Goal: Task Accomplishment & Management: Complete application form

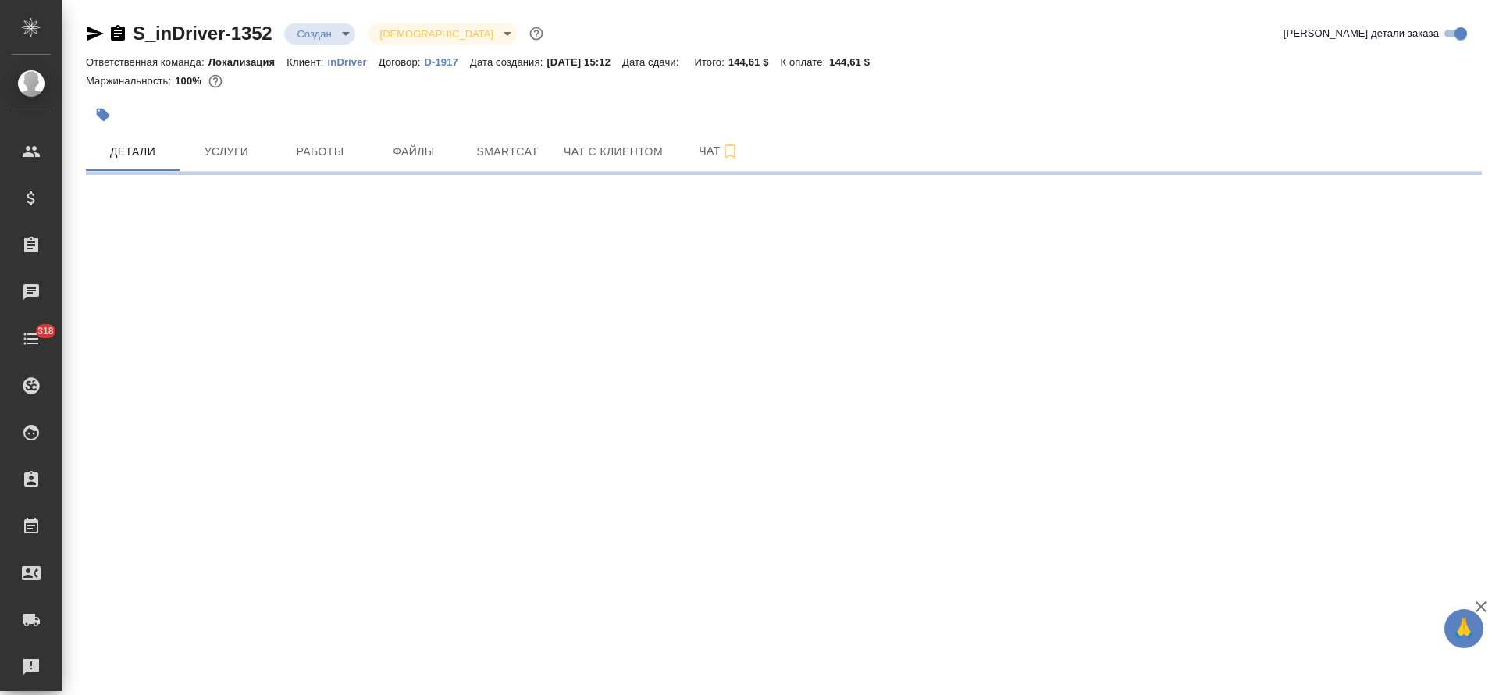
select select "RU"
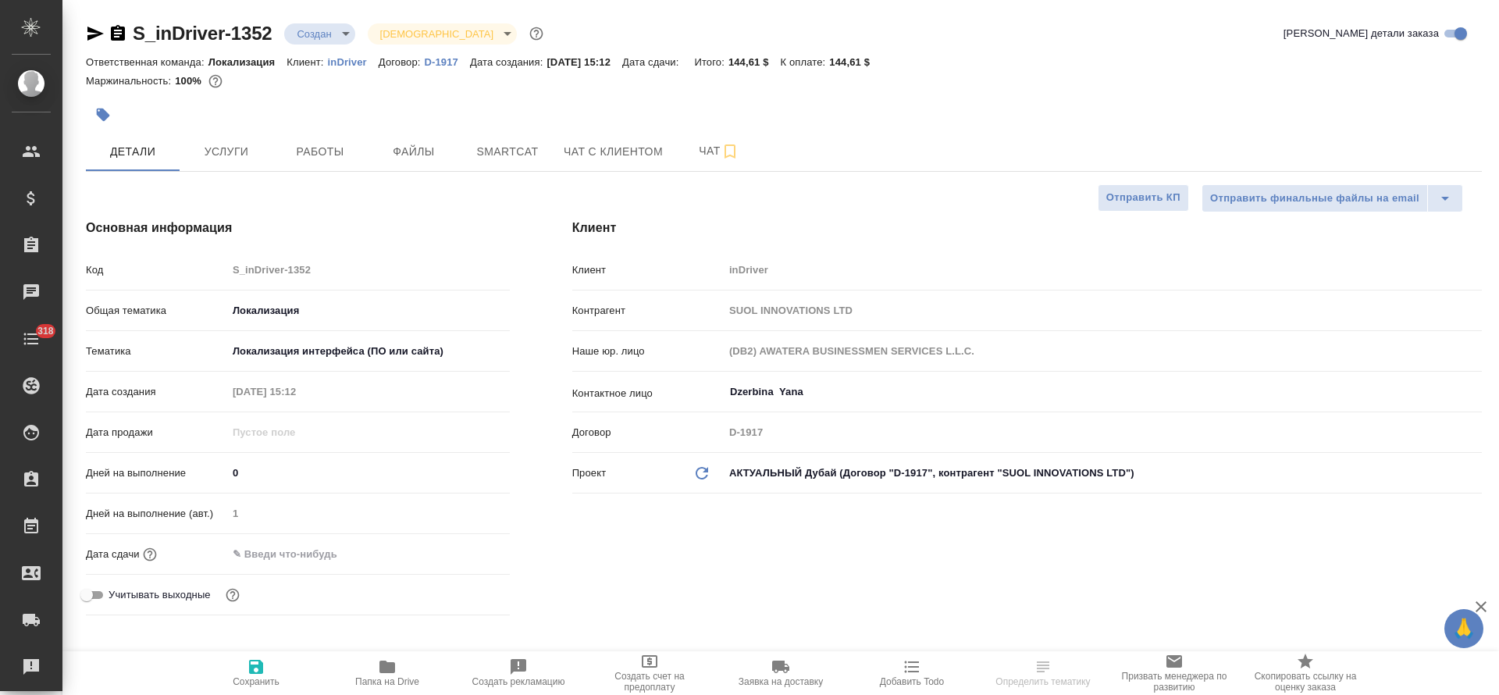
type textarea "x"
type input "Локализация"
type textarea "x"
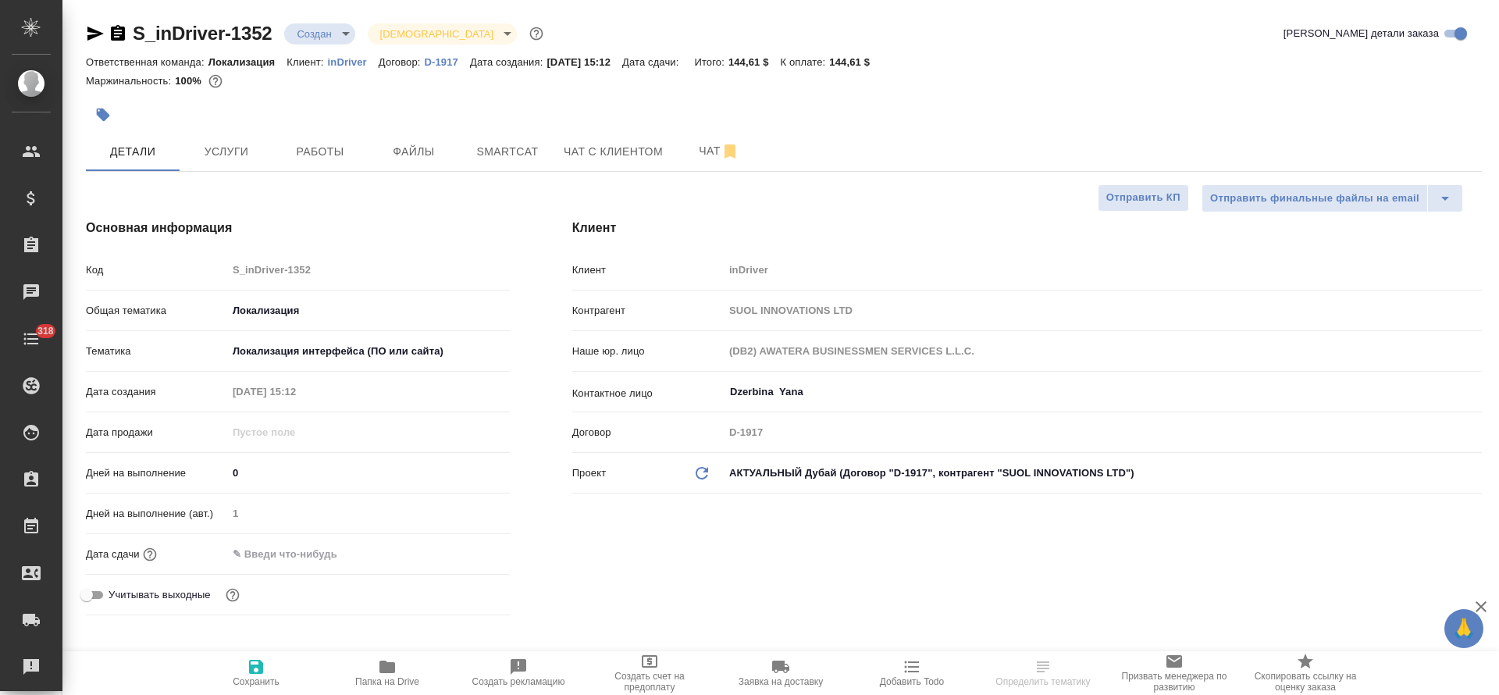
type textarea "x"
type input "Третьякова Ольга"
type input "Сеитов Павел"
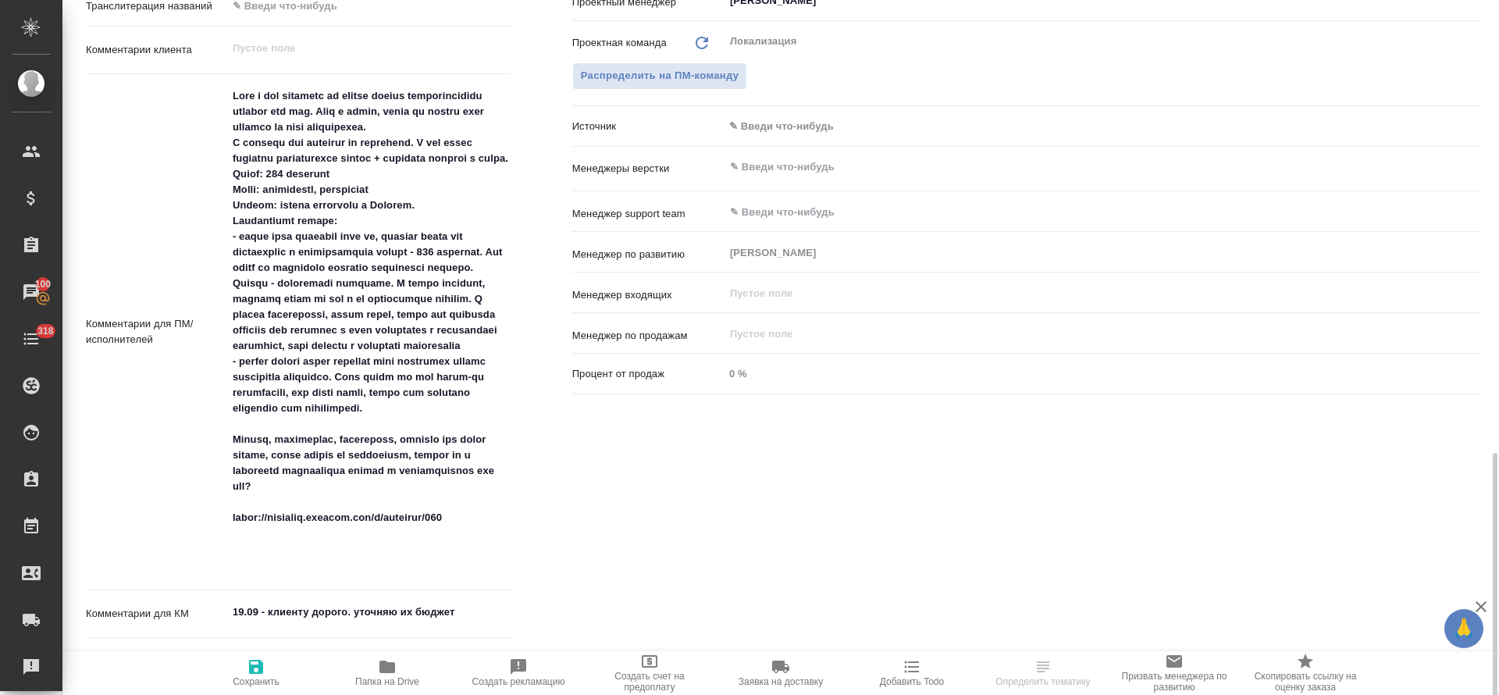
scroll to position [937, 0]
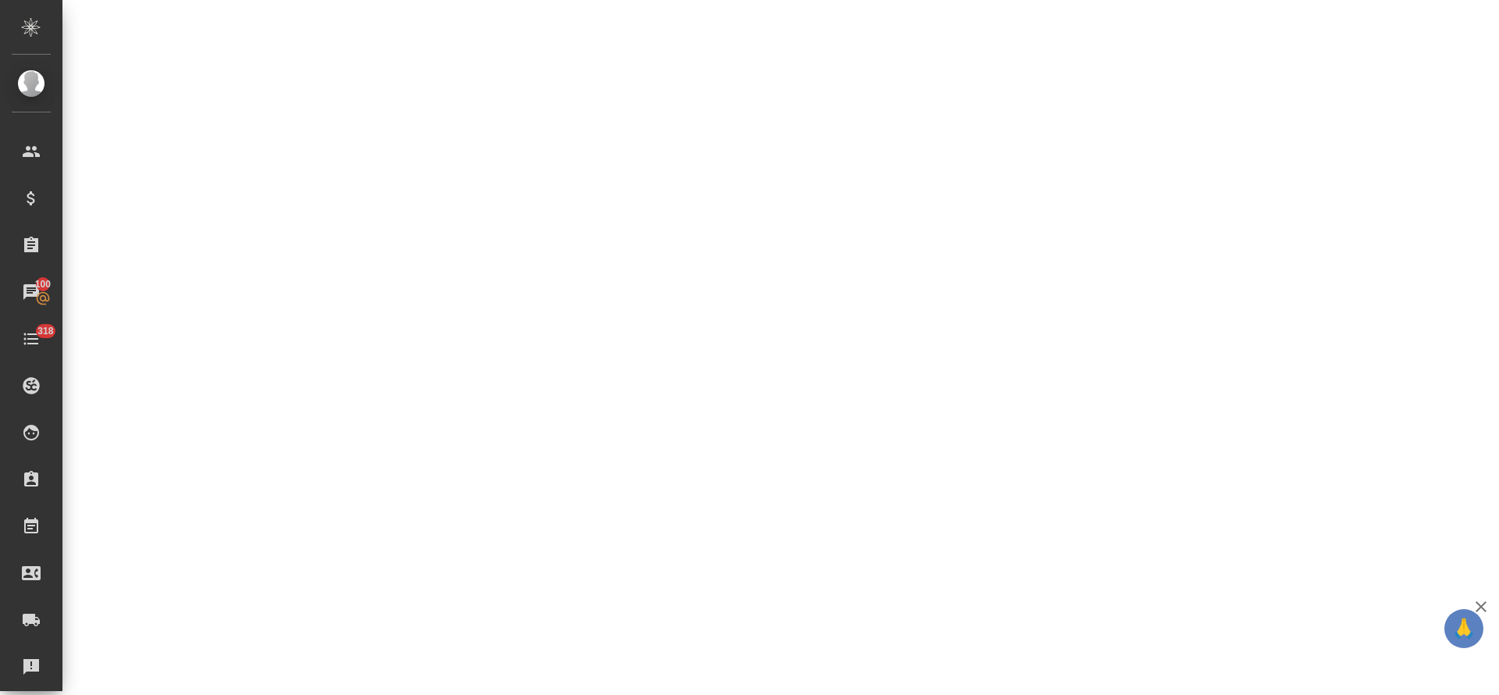
select select "RU"
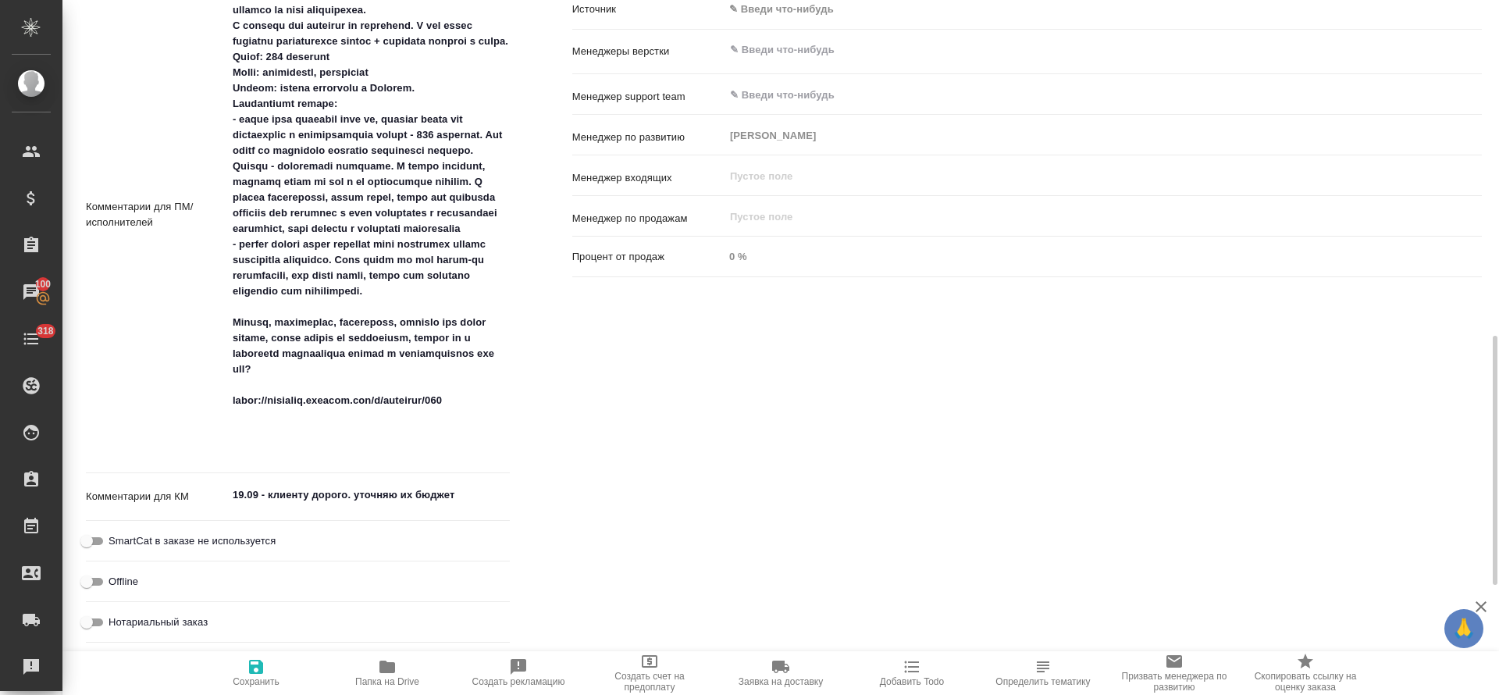
type textarea "x"
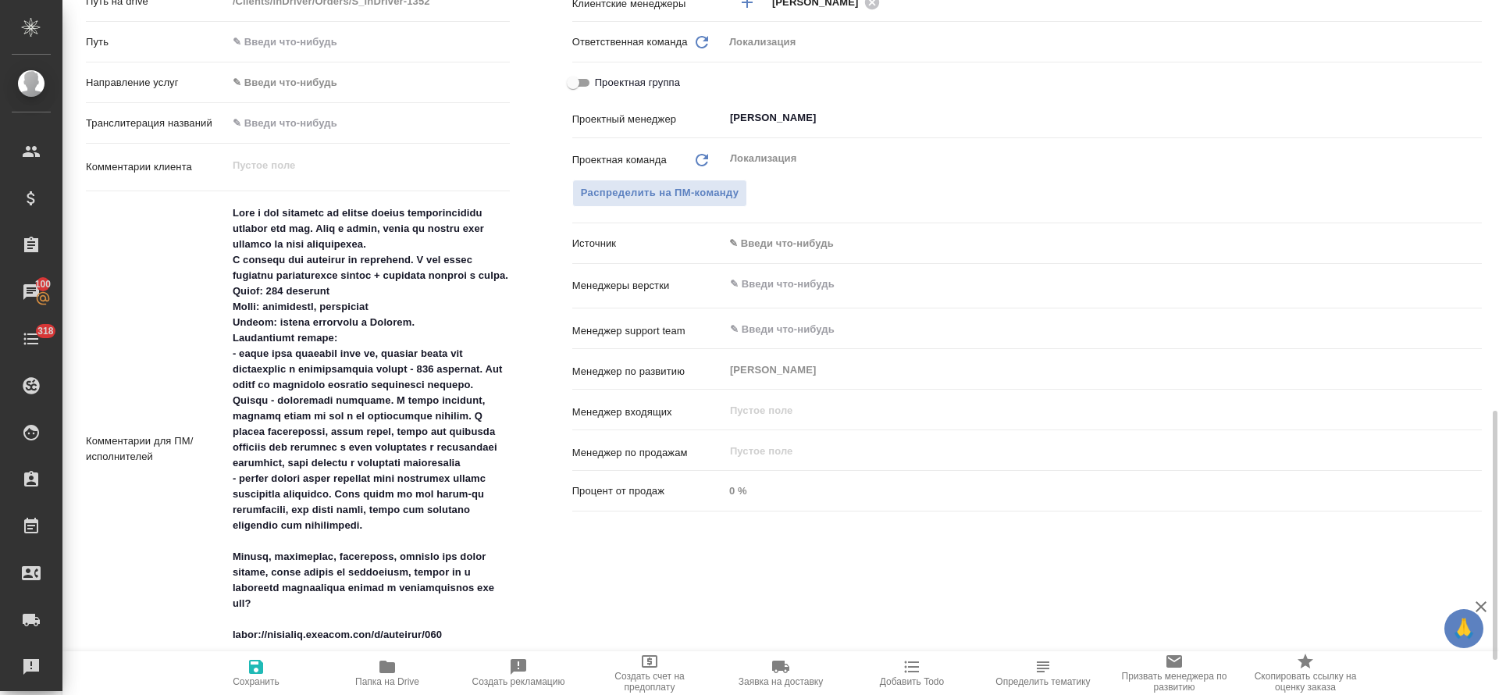
scroll to position [820, 0]
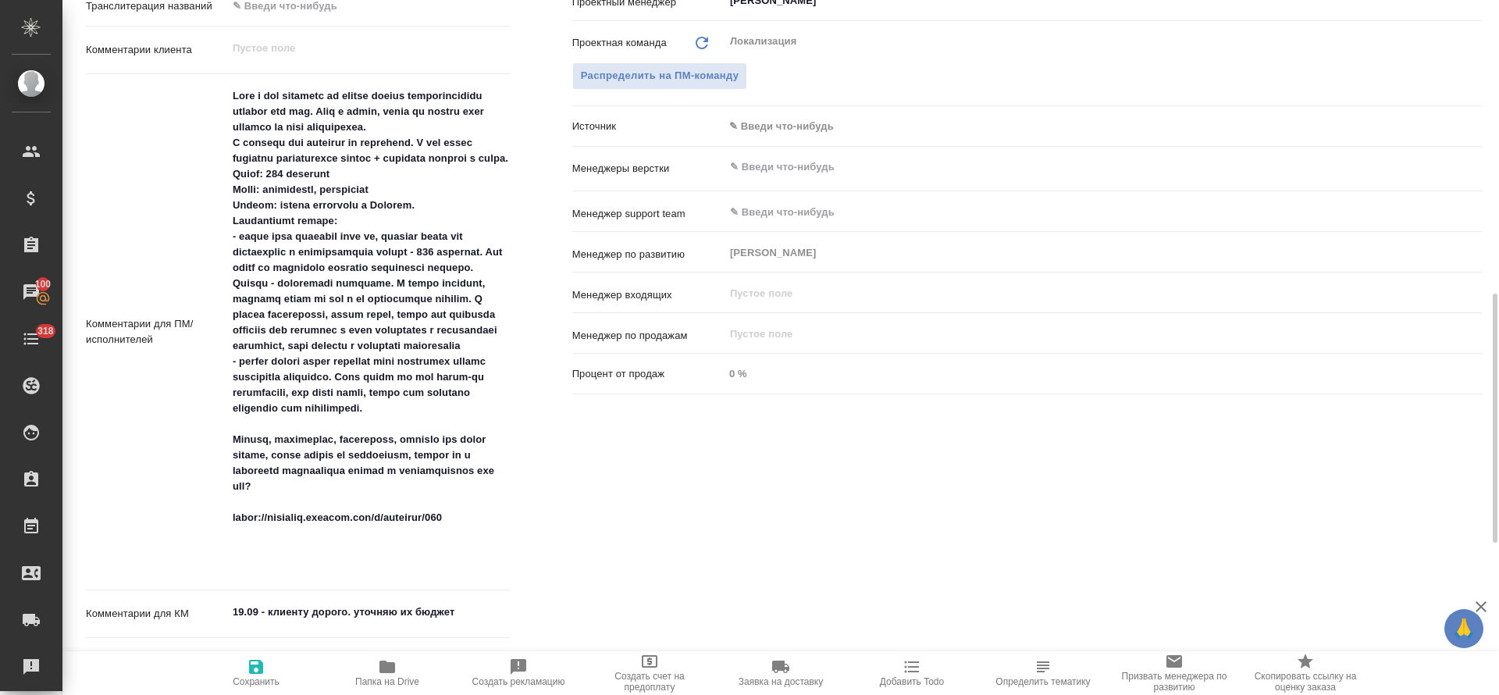
type textarea "x"
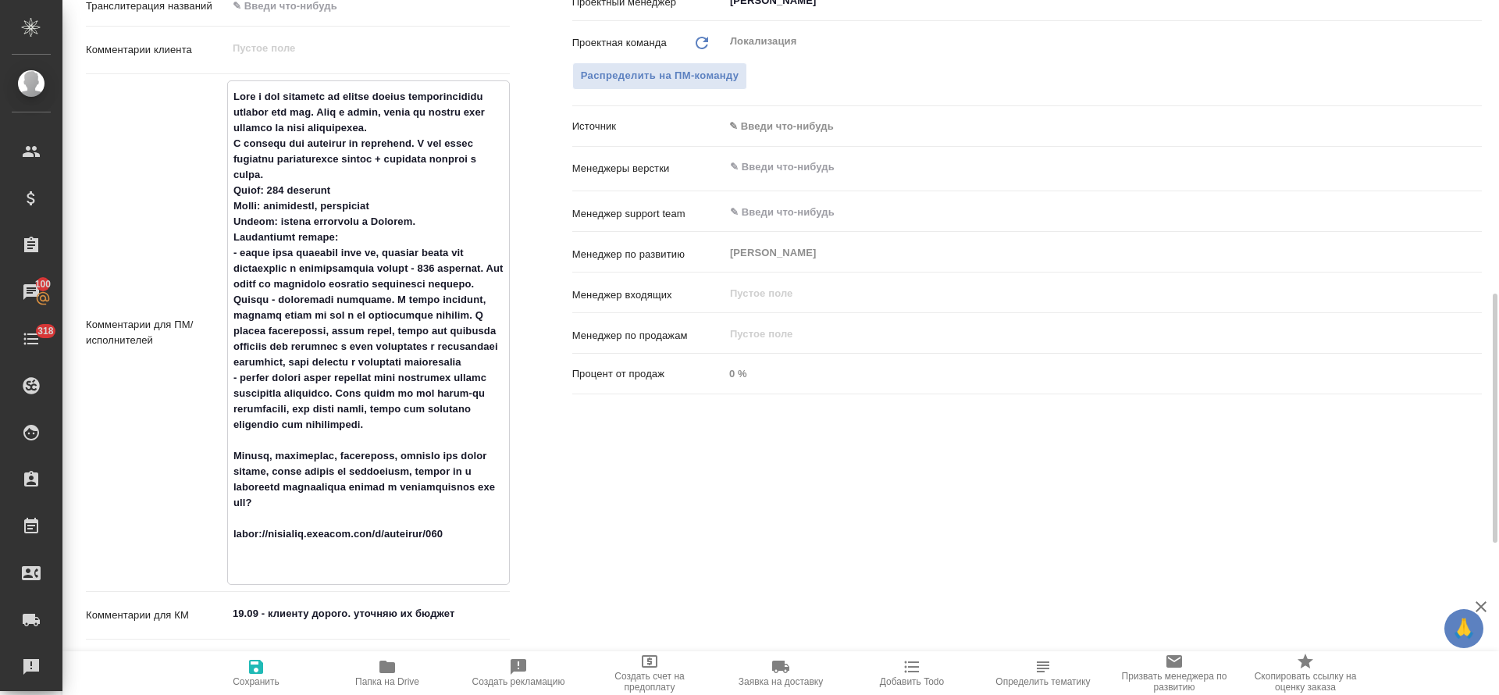
drag, startPoint x: 436, startPoint y: 541, endPoint x: 72, endPoint y: 95, distance: 576.0
click at [72, 95] on div "Дополнительно Путь на drive /Clients/inDriver/Orders/S_inDriver-1352 Путь Напра…" at bounding box center [298, 300] width 486 height 997
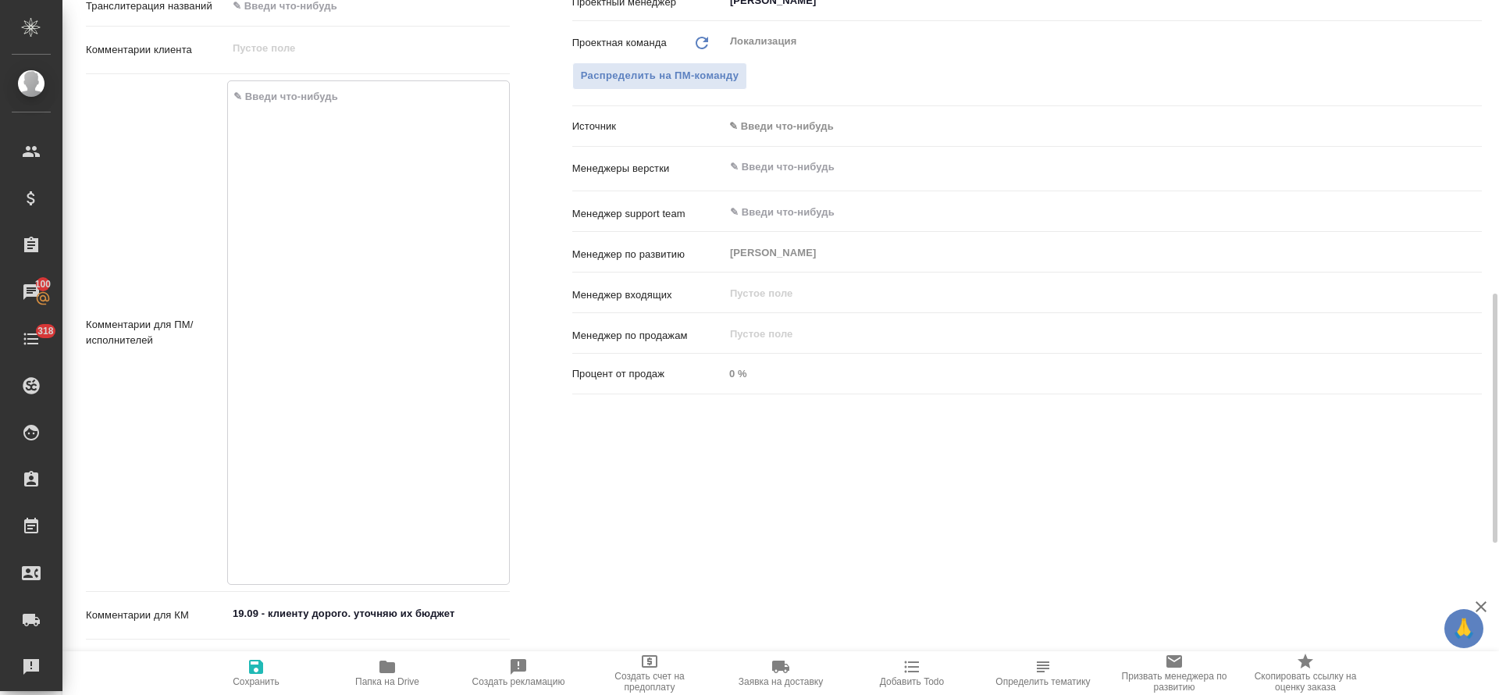
type textarea "x"
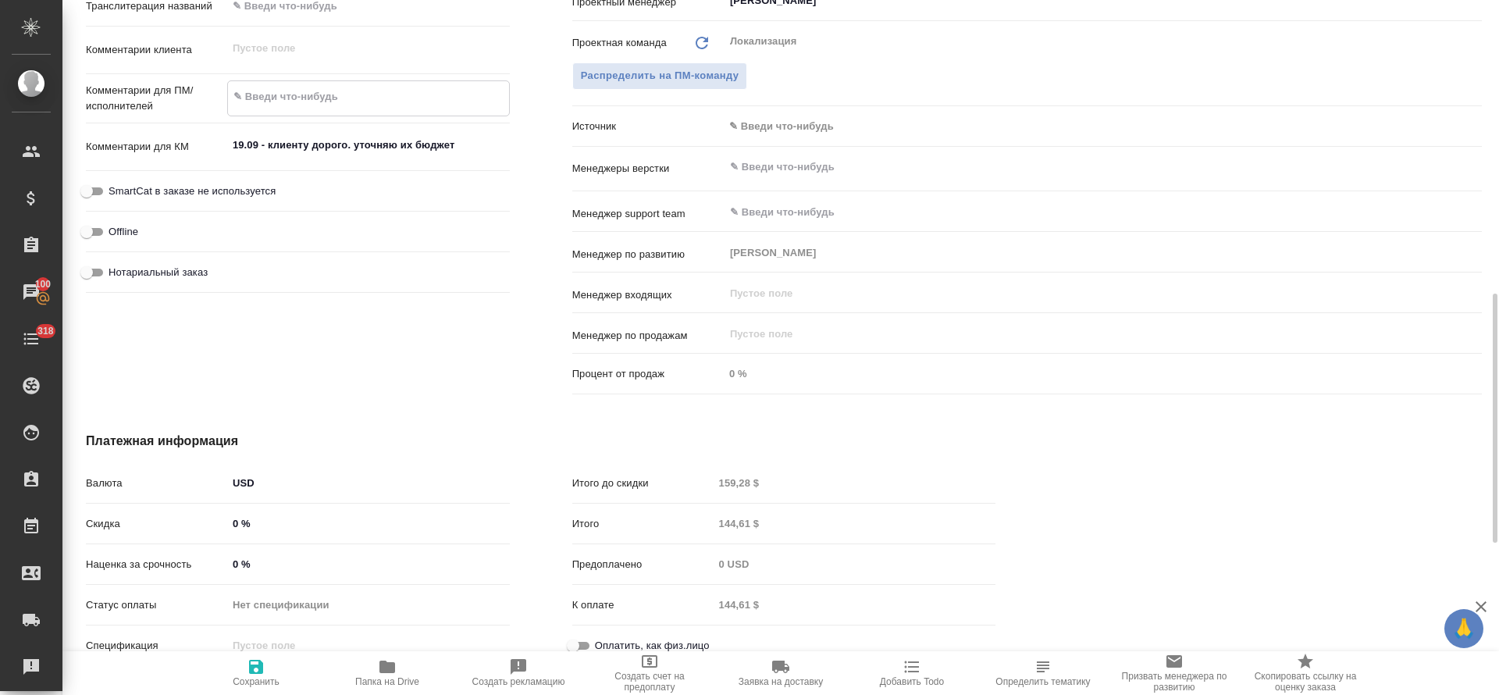
type textarea "x"
drag, startPoint x: 459, startPoint y: 147, endPoint x: 397, endPoint y: 230, distance: 103.8
click at [54, 100] on div ".cls-1 fill:#fff; AWATERA Tretyakova Olga Клиенты Спецификации Заказы 100 Чаты …" at bounding box center [749, 347] width 1499 height 695
type textarea "x"
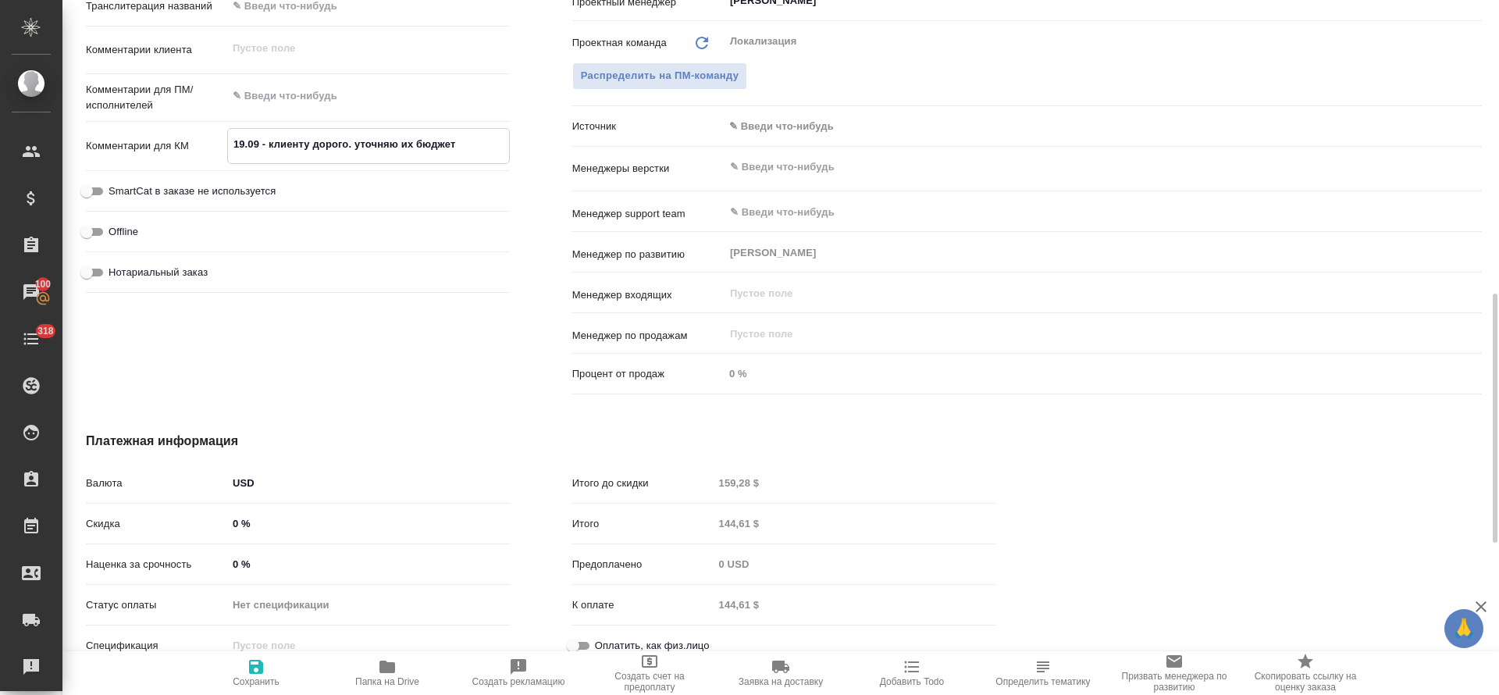
type textarea "x"
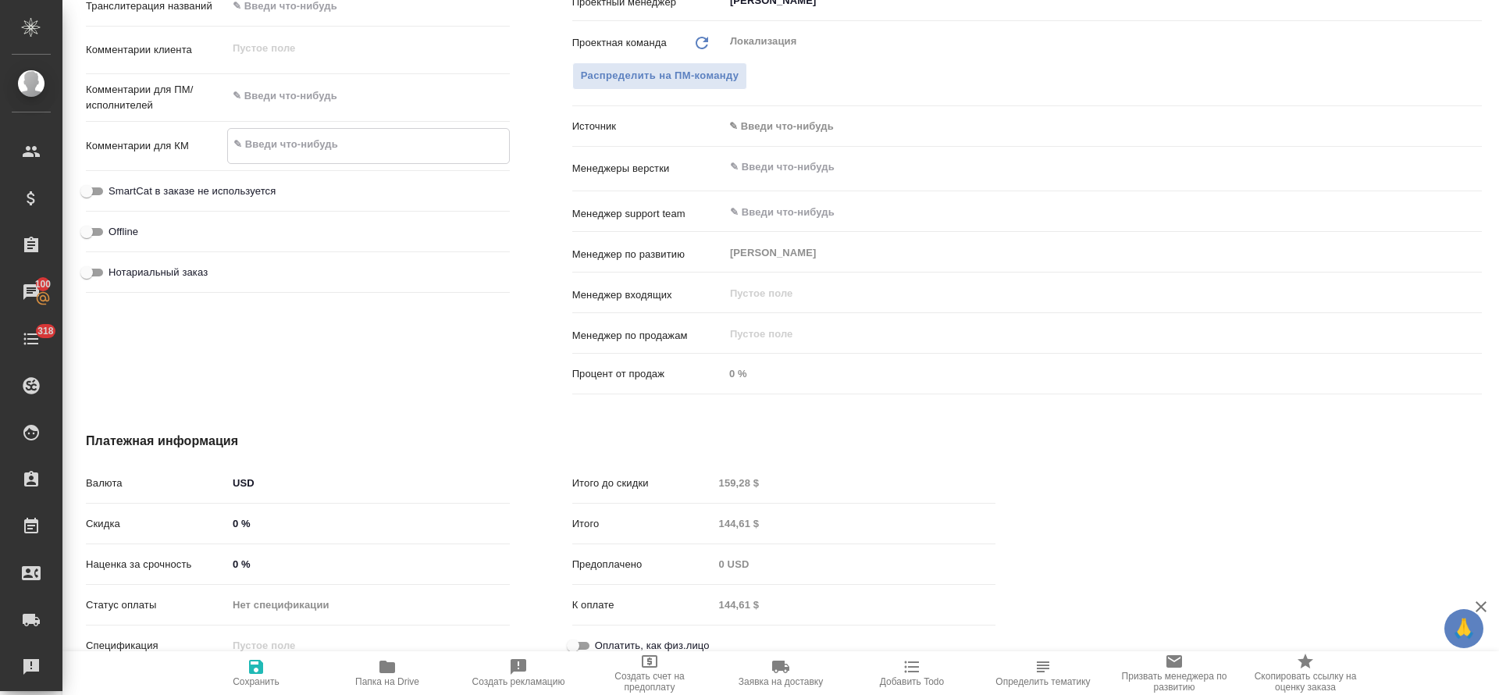
type textarea "x"
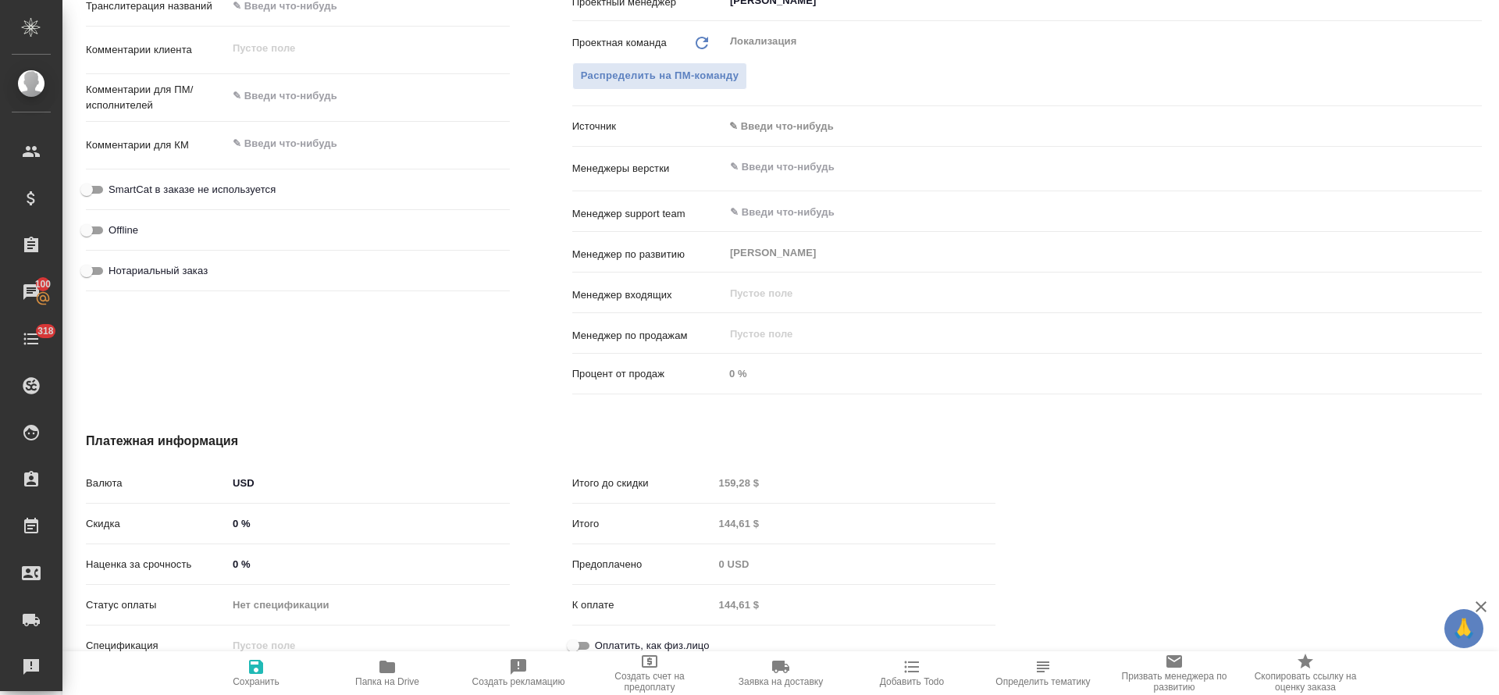
type textarea "x"
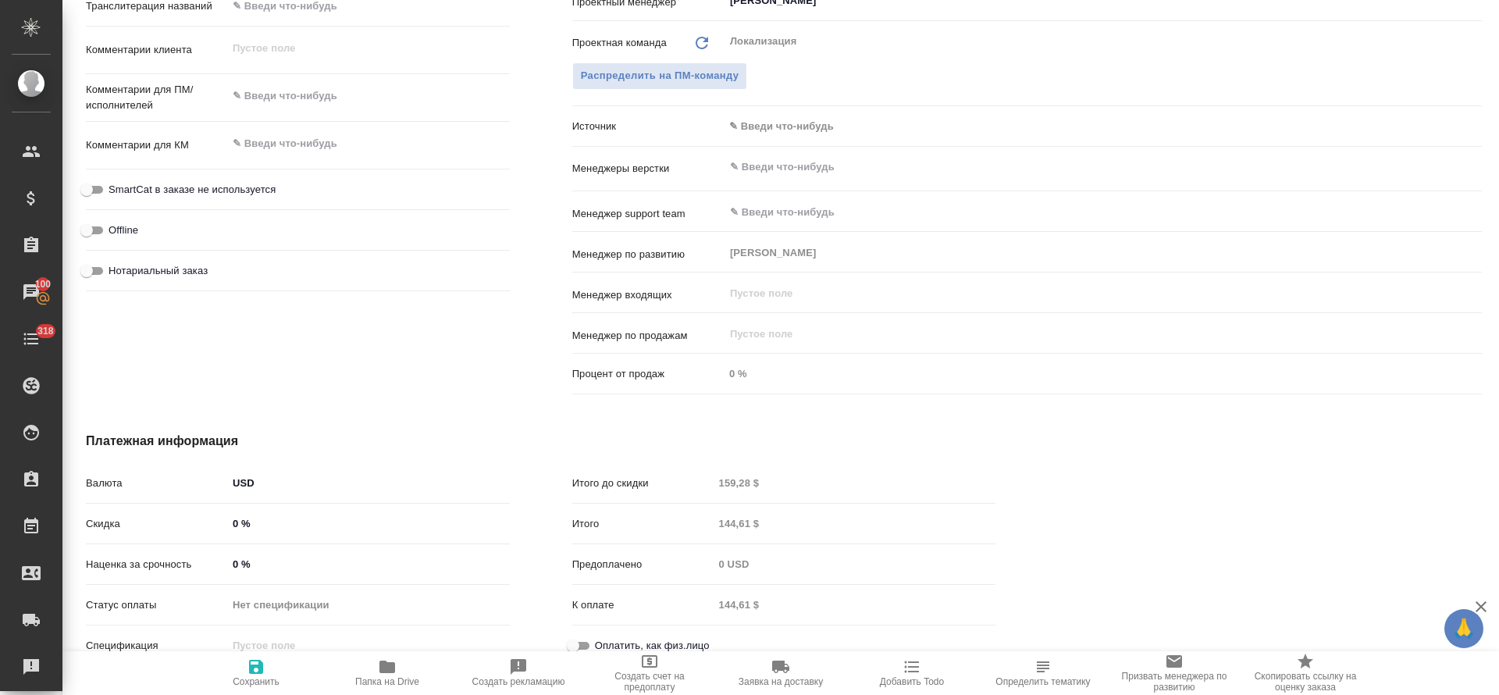
type textarea "x"
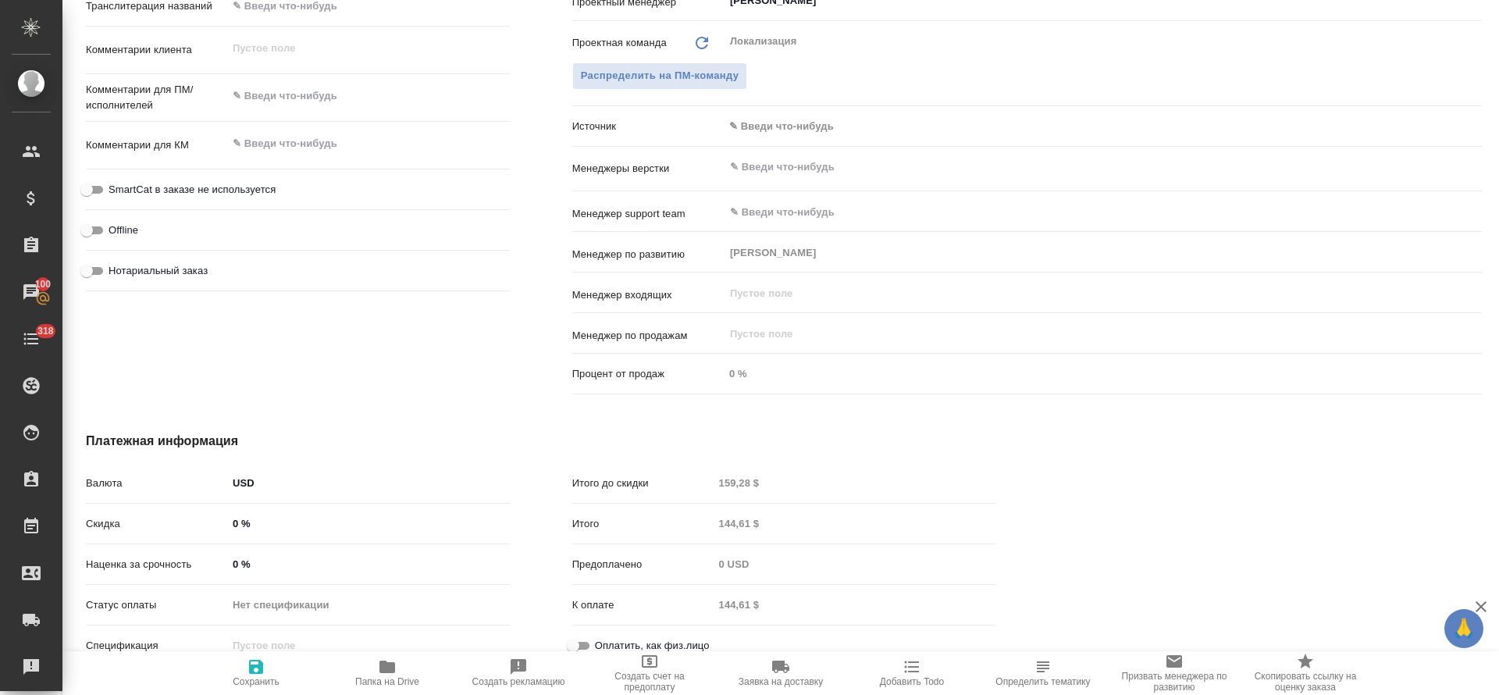
type textarea "x"
paste textarea "https://indriver.atlassian.net/browse/LTSD-626?actionerId=557058%3Af58131cb-b67…"
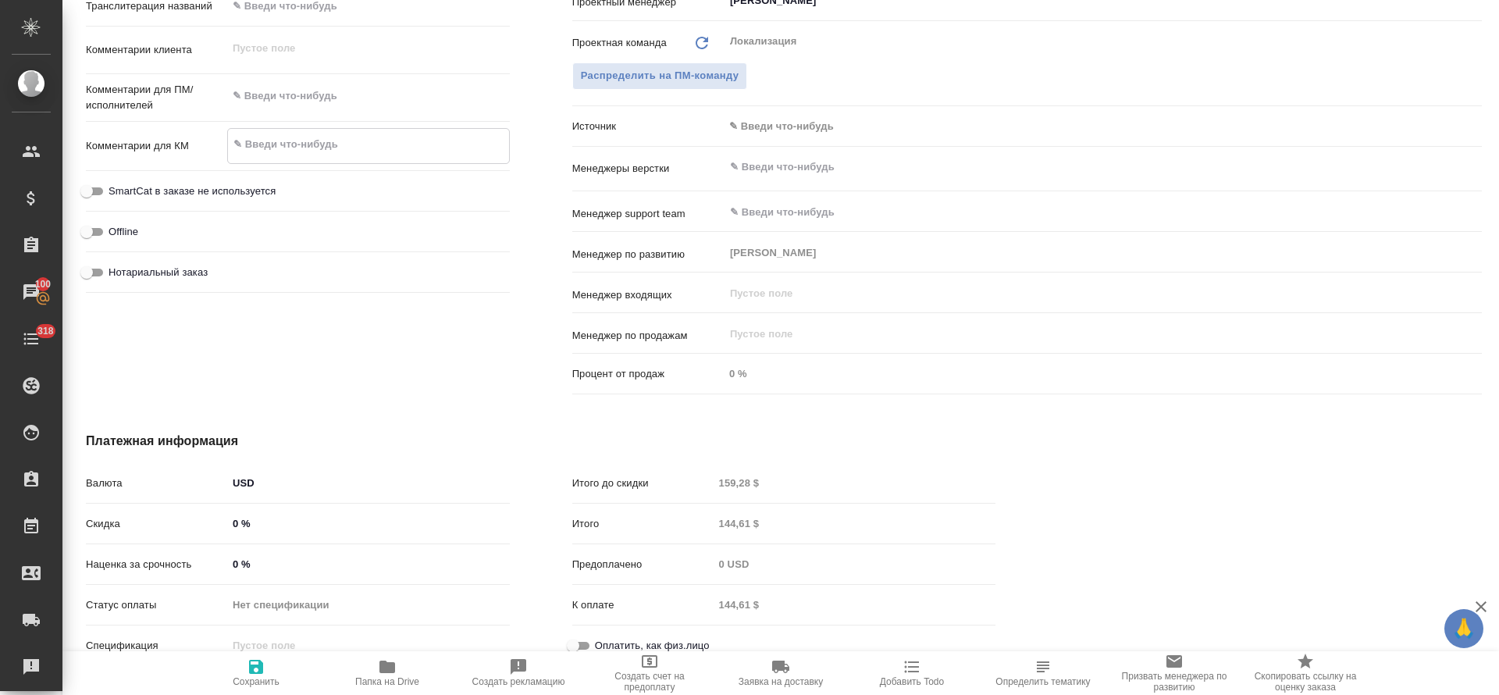
type textarea "x"
type textarea "https://indriver.atlassian.net/browse/LTSD-626?actionerId=557058%3Af58131cb-b67…"
type textarea "x"
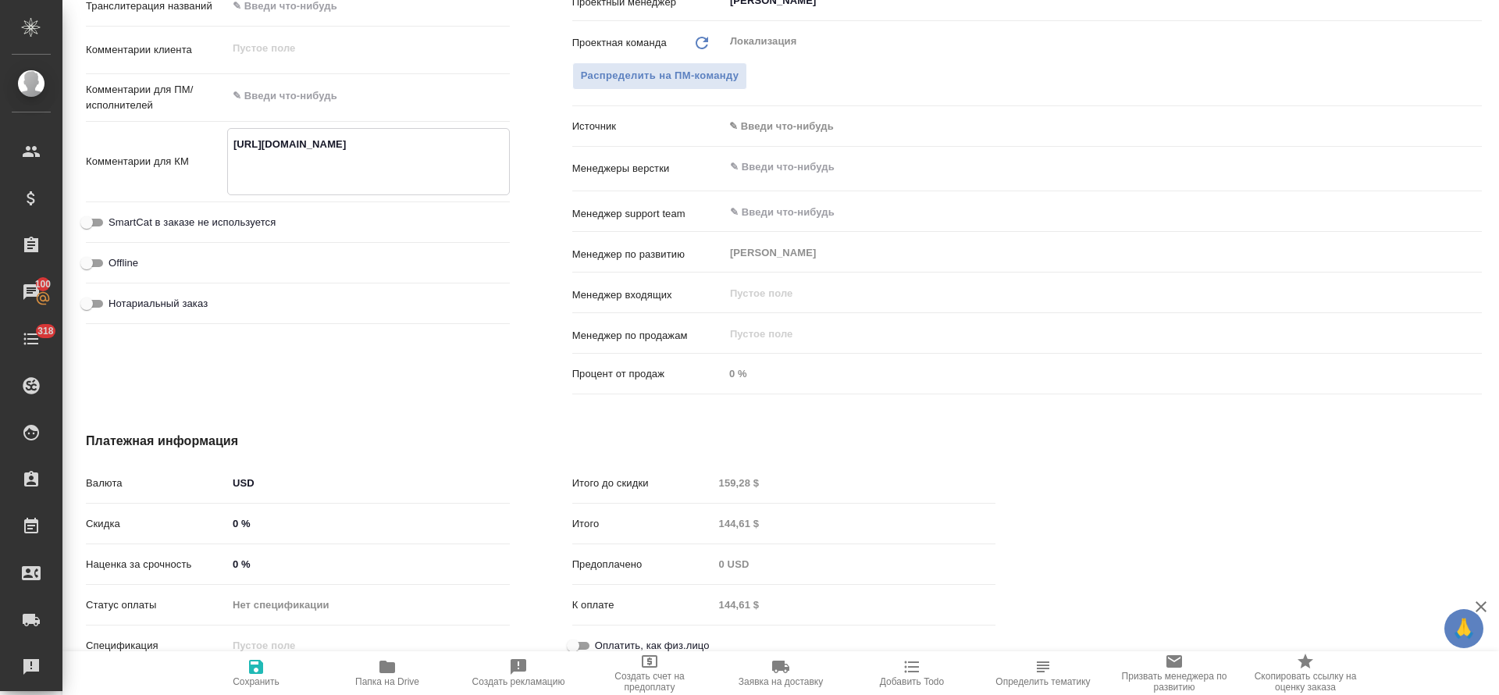
type textarea "https://indriver.atlassian.net/browse/LTSD-626?actionerId=557058%3Af58131cb-b67…"
type textarea "x"
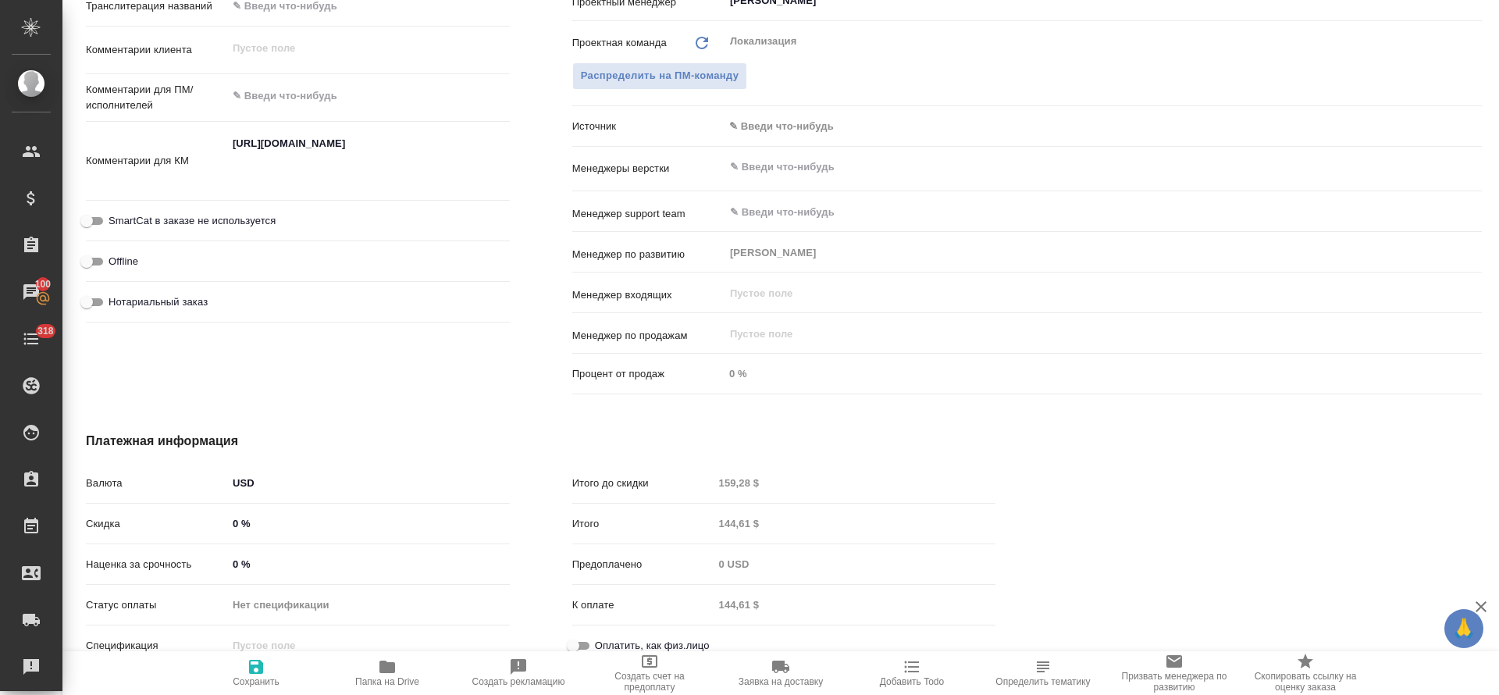
type textarea "x"
click at [297, 111] on div "x" at bounding box center [368, 97] width 283 height 34
type textarea "x"
paste textarea "Response to notice received from the BRTA (Bangladeshi regulator) . Please tran…"
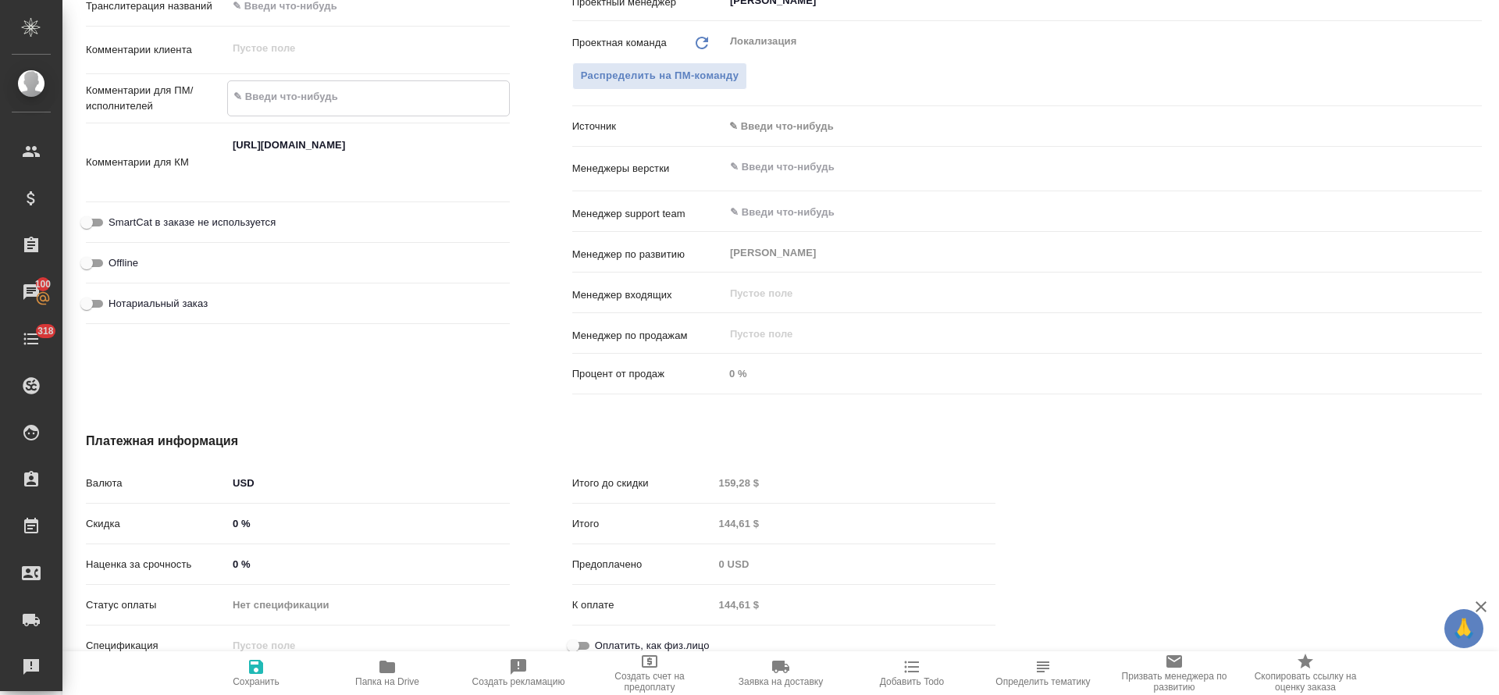
type textarea "Response to notice received from the BRTA (Bangladeshi regulator) . Please tran…"
type textarea "x"
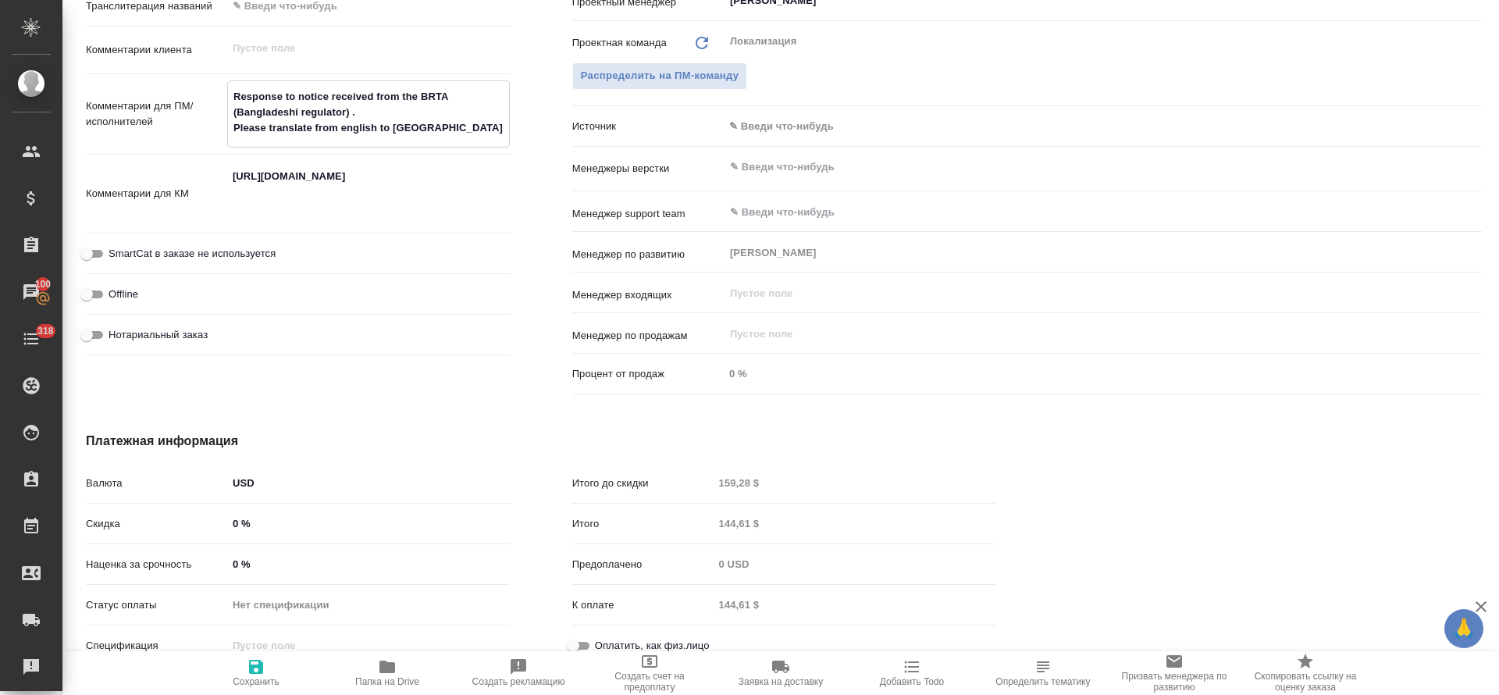
type textarea "Response to notice received from the BRTA (Bangladeshi regulator) . Please tran…"
type textarea "x"
click at [262, 668] on icon "button" at bounding box center [256, 667] width 14 height 14
type textarea "x"
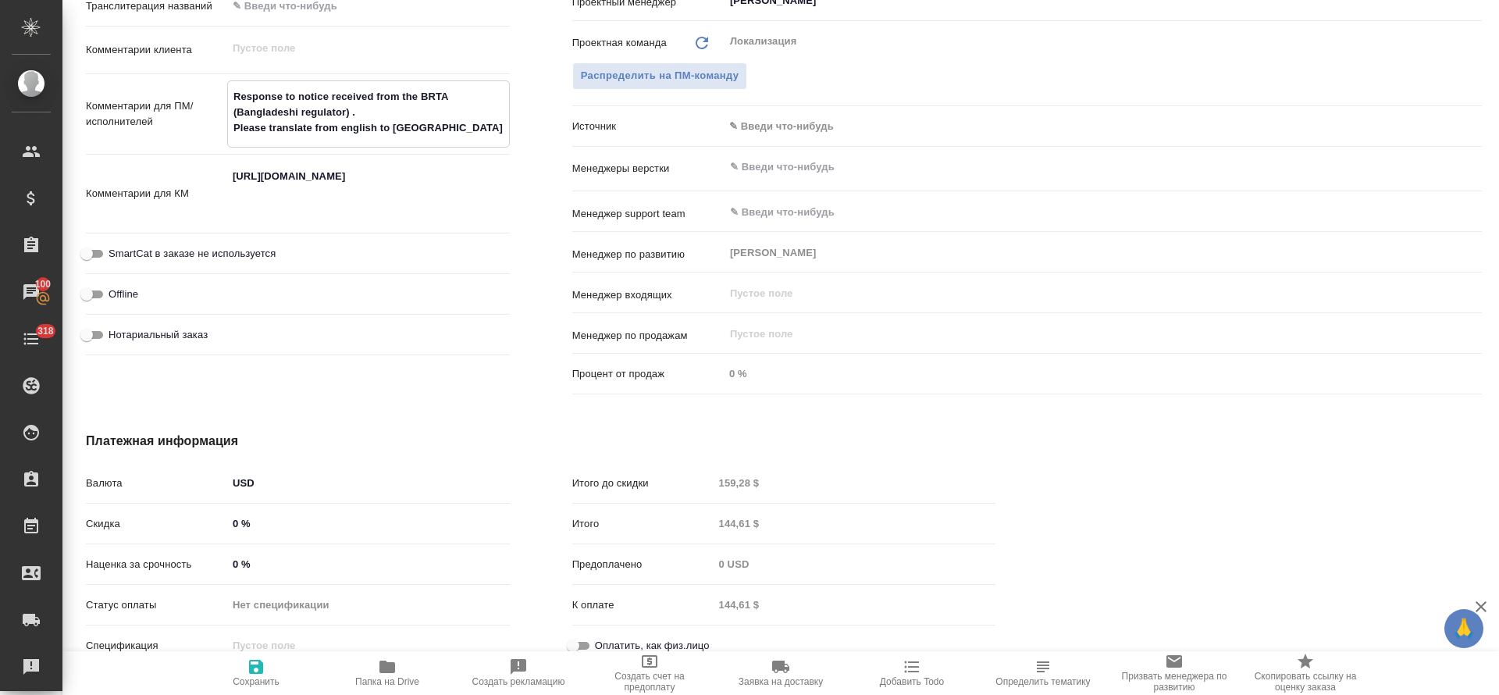
type textarea "x"
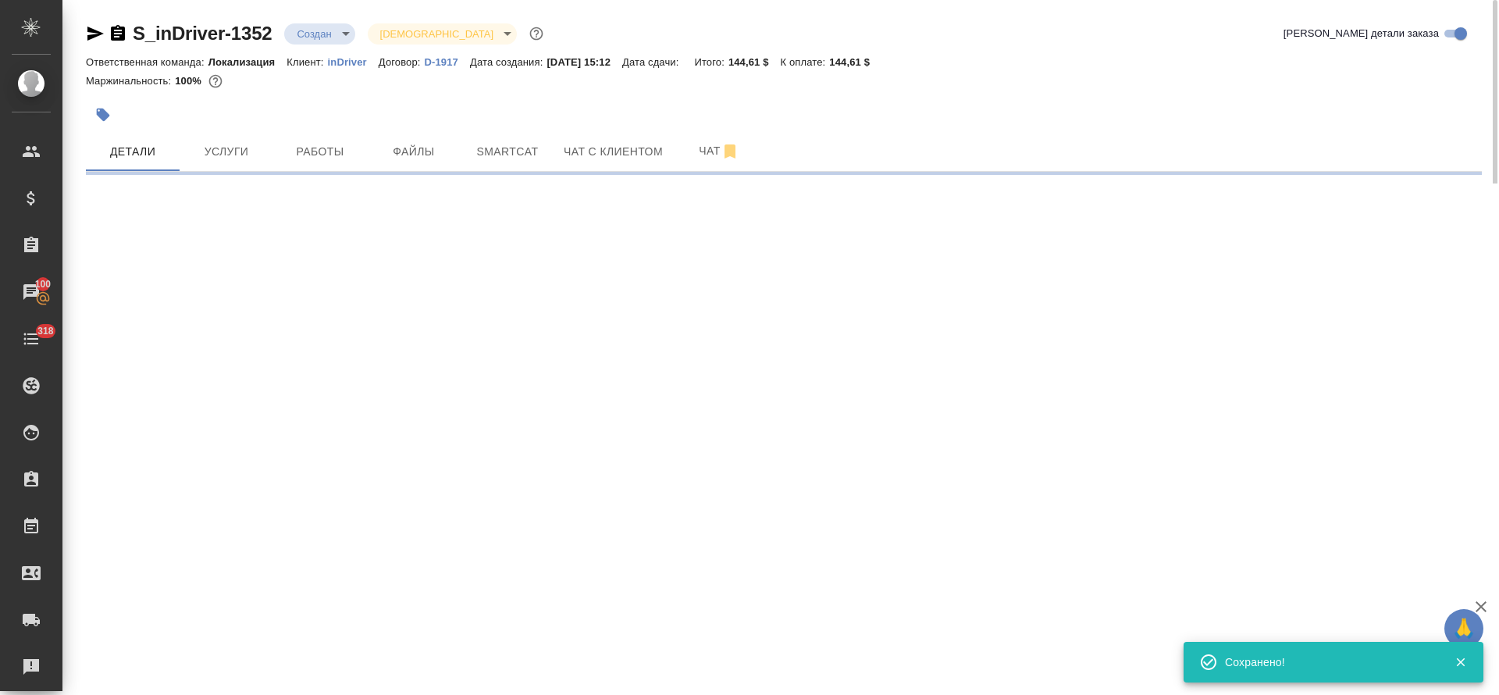
select select "RU"
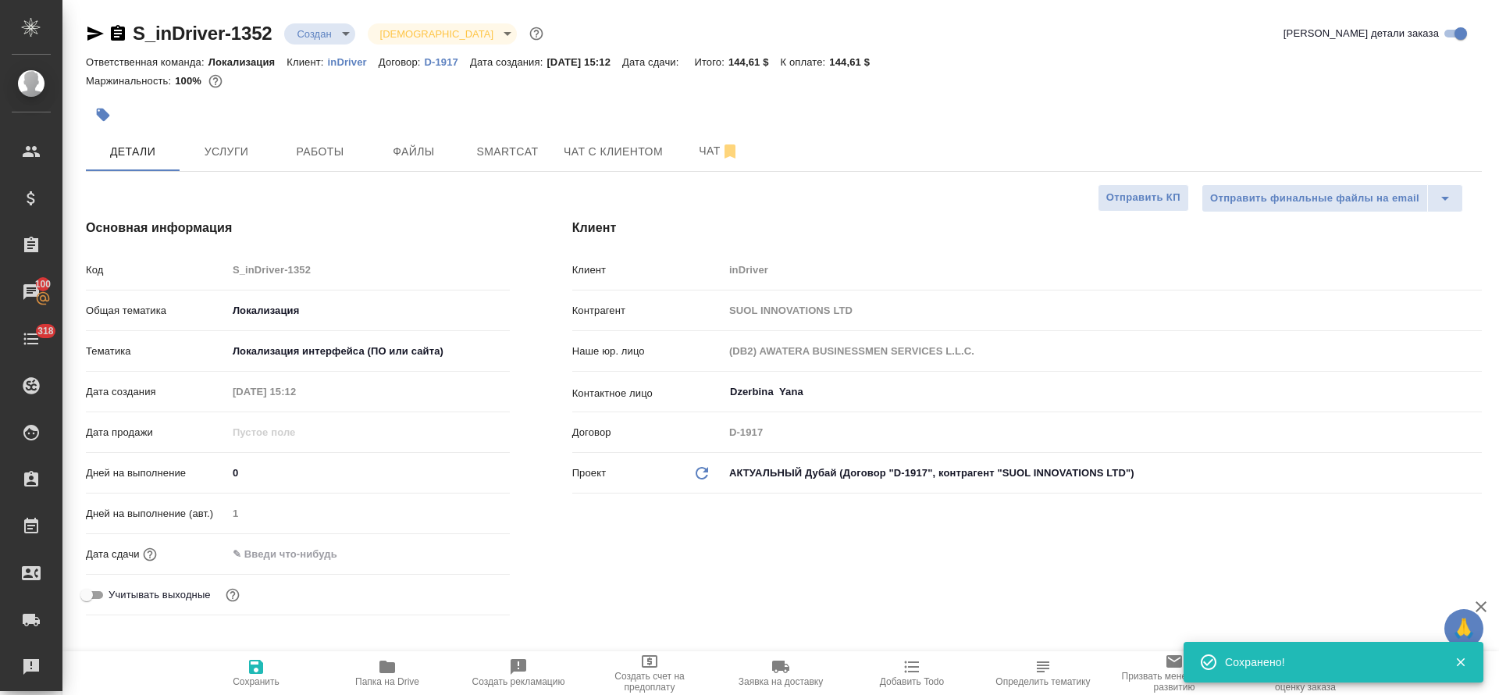
type textarea "x"
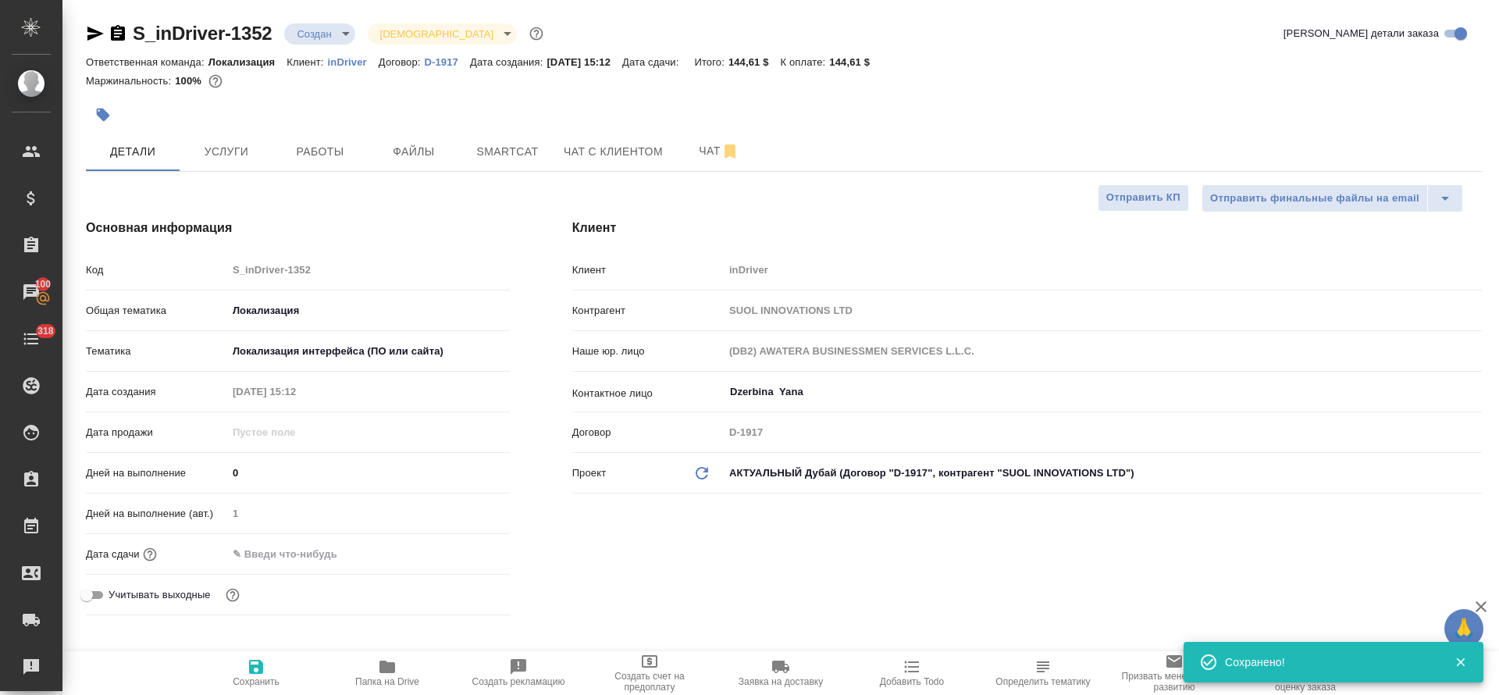
type textarea "x"
click at [109, 118] on icon "button" at bounding box center [103, 115] width 16 height 16
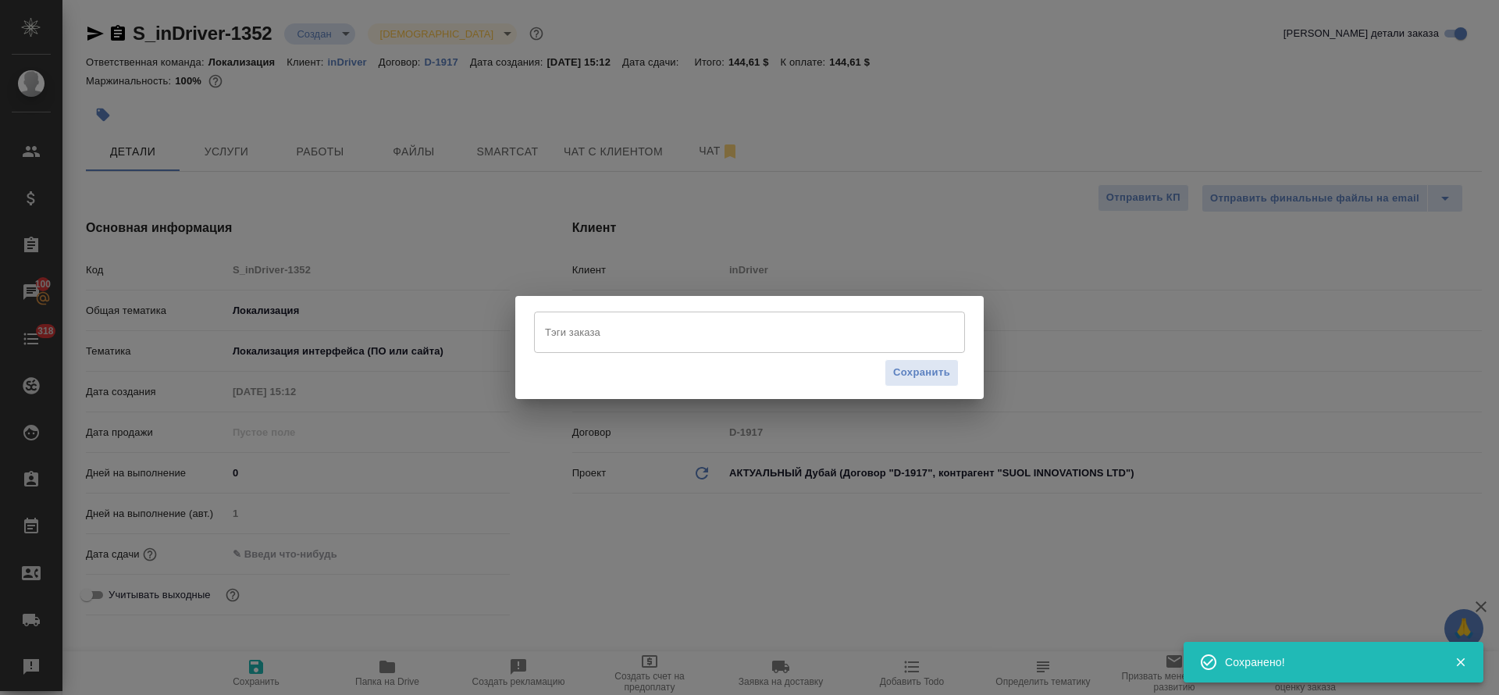
click at [643, 343] on input "Тэги заказа" at bounding box center [734, 332] width 387 height 27
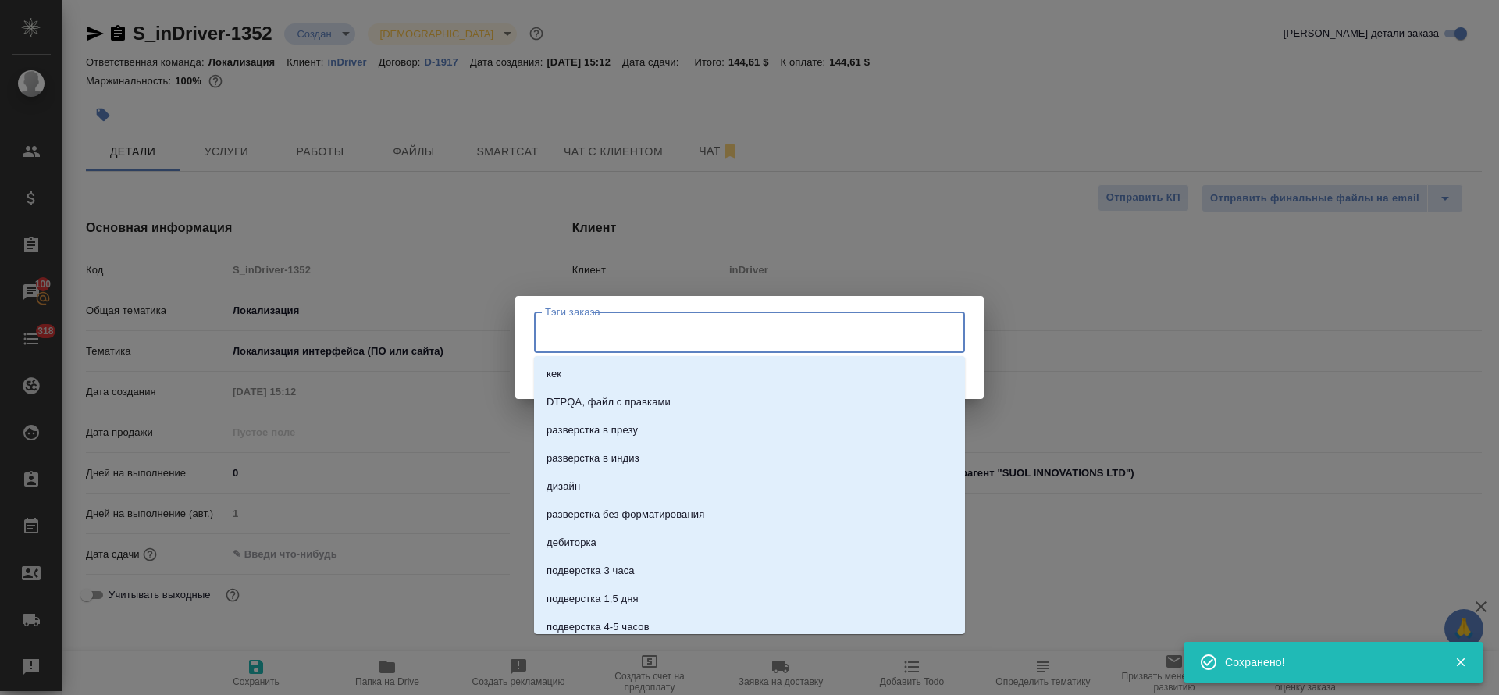
paste input "LTSD-626"
type input "LTSD-626"
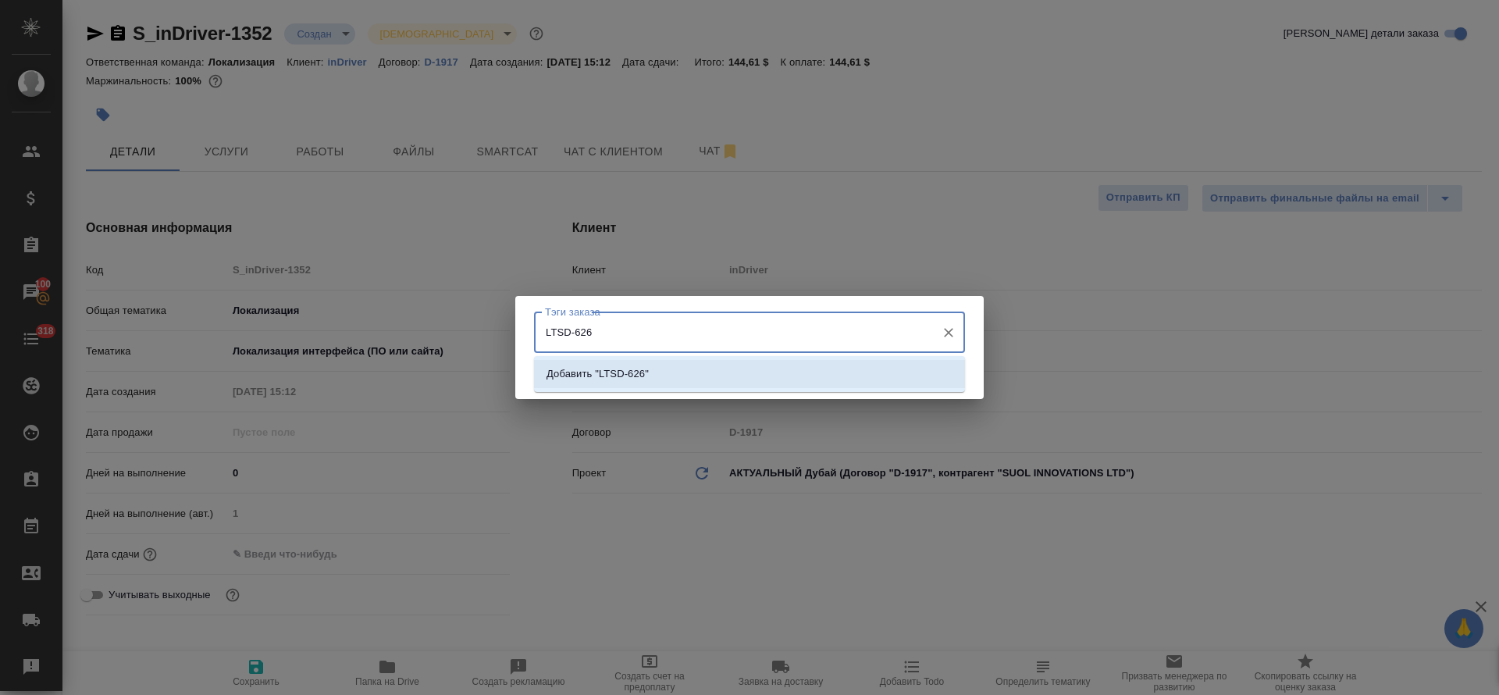
click at [833, 372] on li "Добавить "LTSD-626"" at bounding box center [749, 374] width 431 height 28
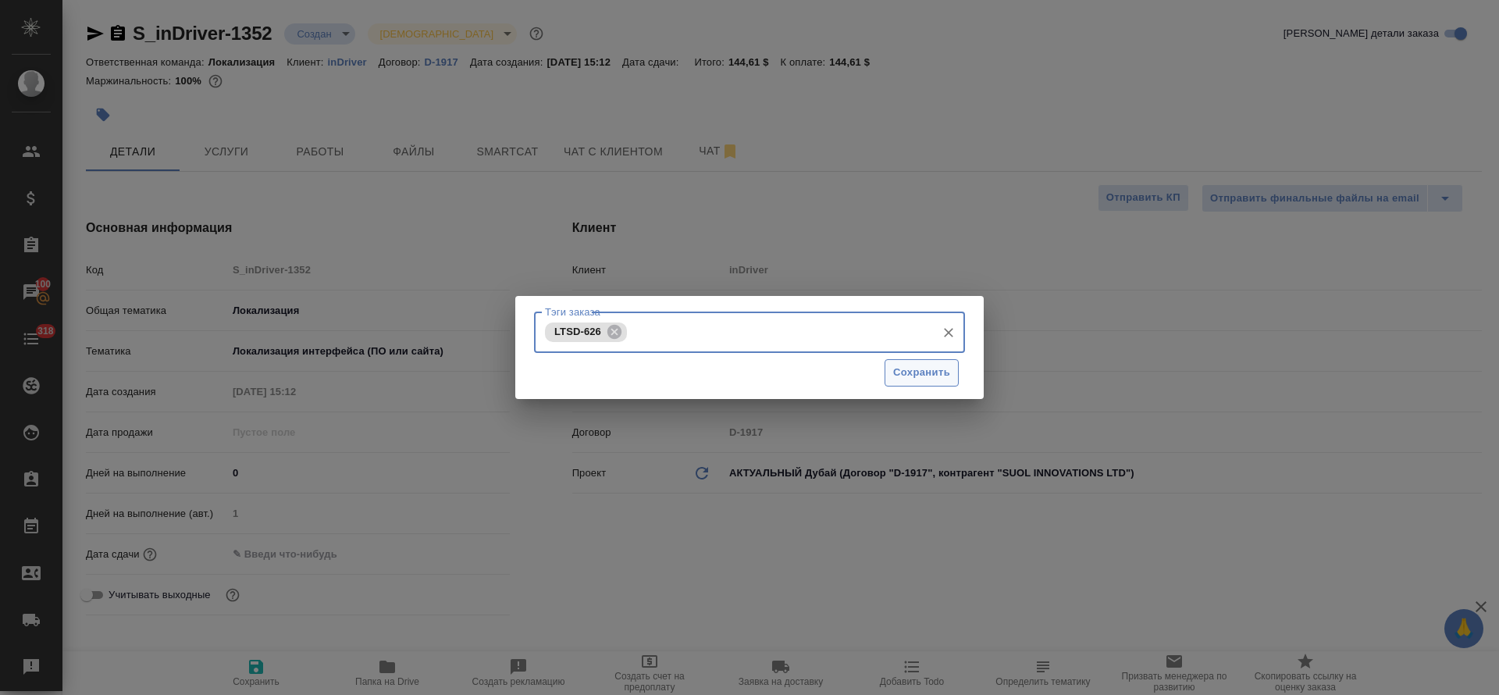
click at [930, 383] on button "Сохранить" at bounding box center [922, 372] width 74 height 27
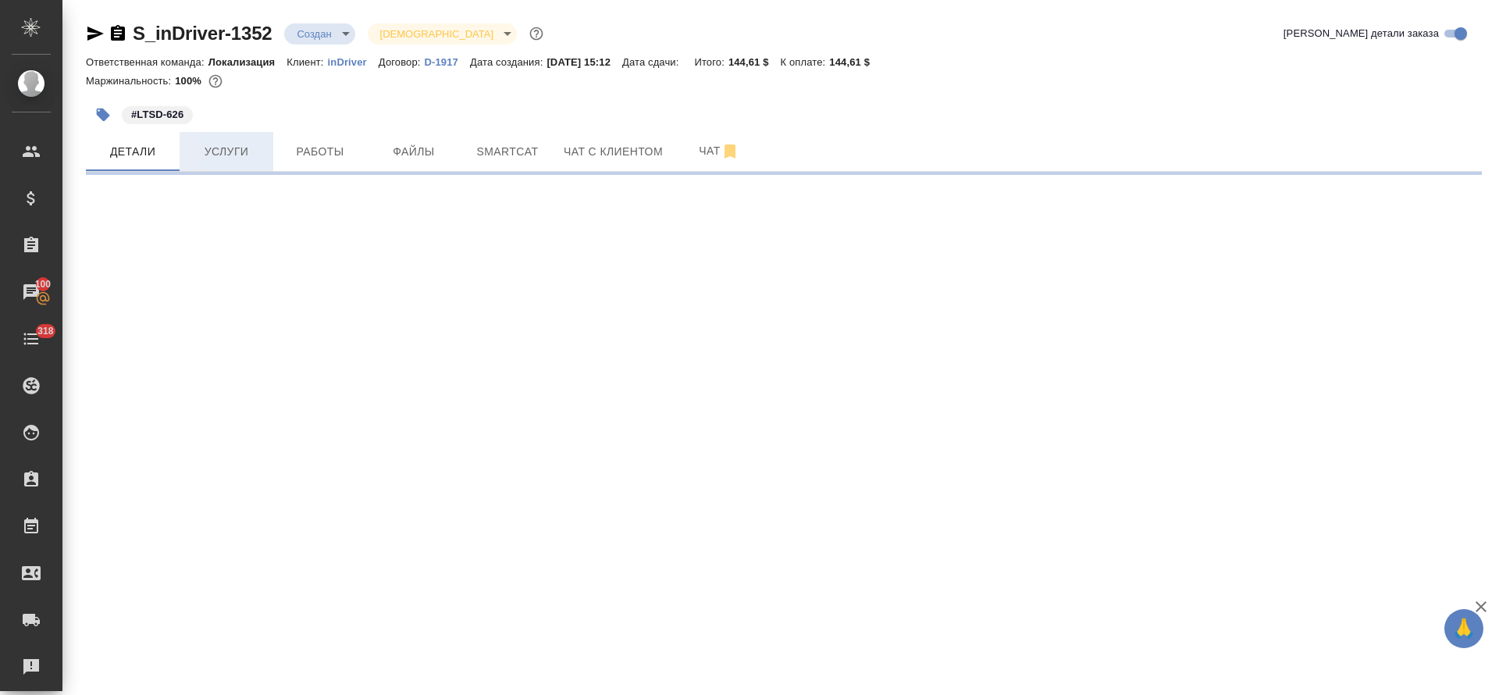
select select "RU"
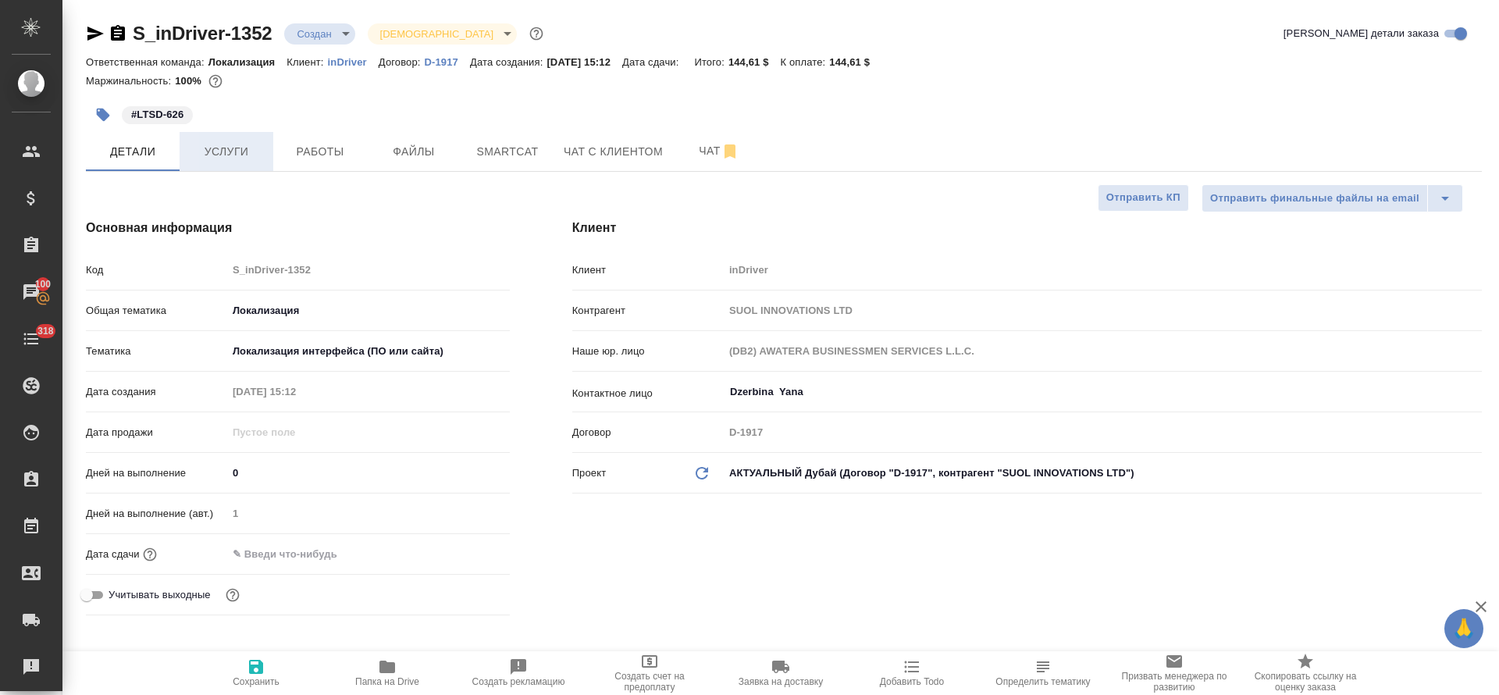
type textarea "x"
click at [787, 392] on input "Dzerbina Yana" at bounding box center [1076, 392] width 696 height 19
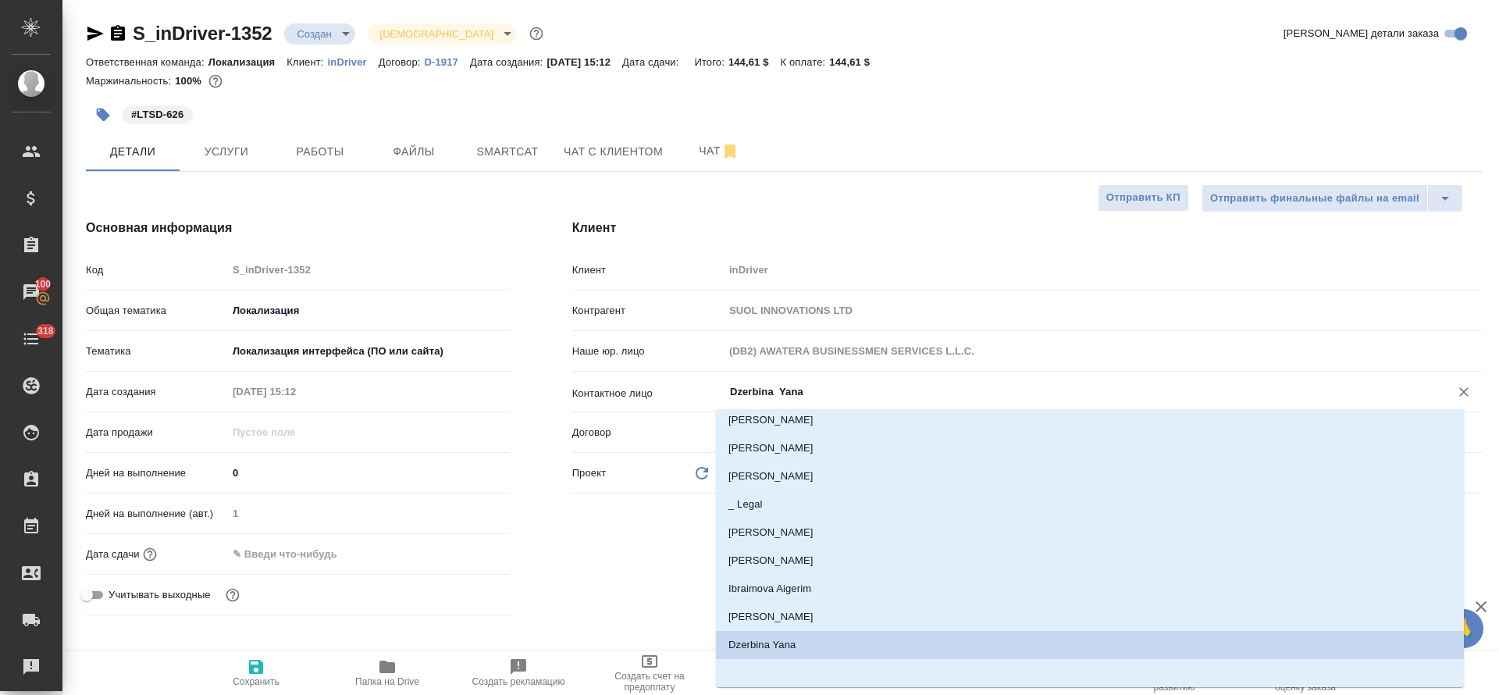
scroll to position [429, 0]
click at [728, 503] on li "_ Legal" at bounding box center [1090, 504] width 748 height 28
type input "_ Legal"
type textarea "x"
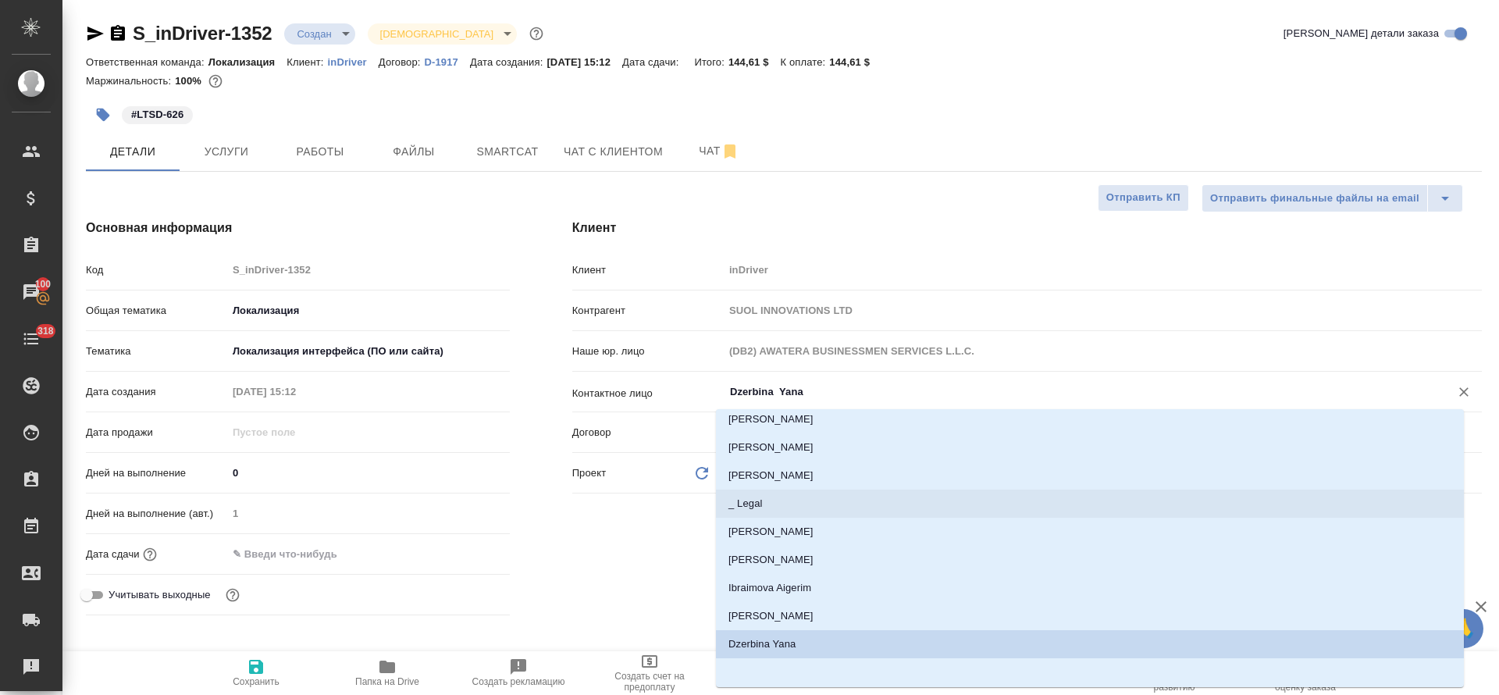
type textarea "x"
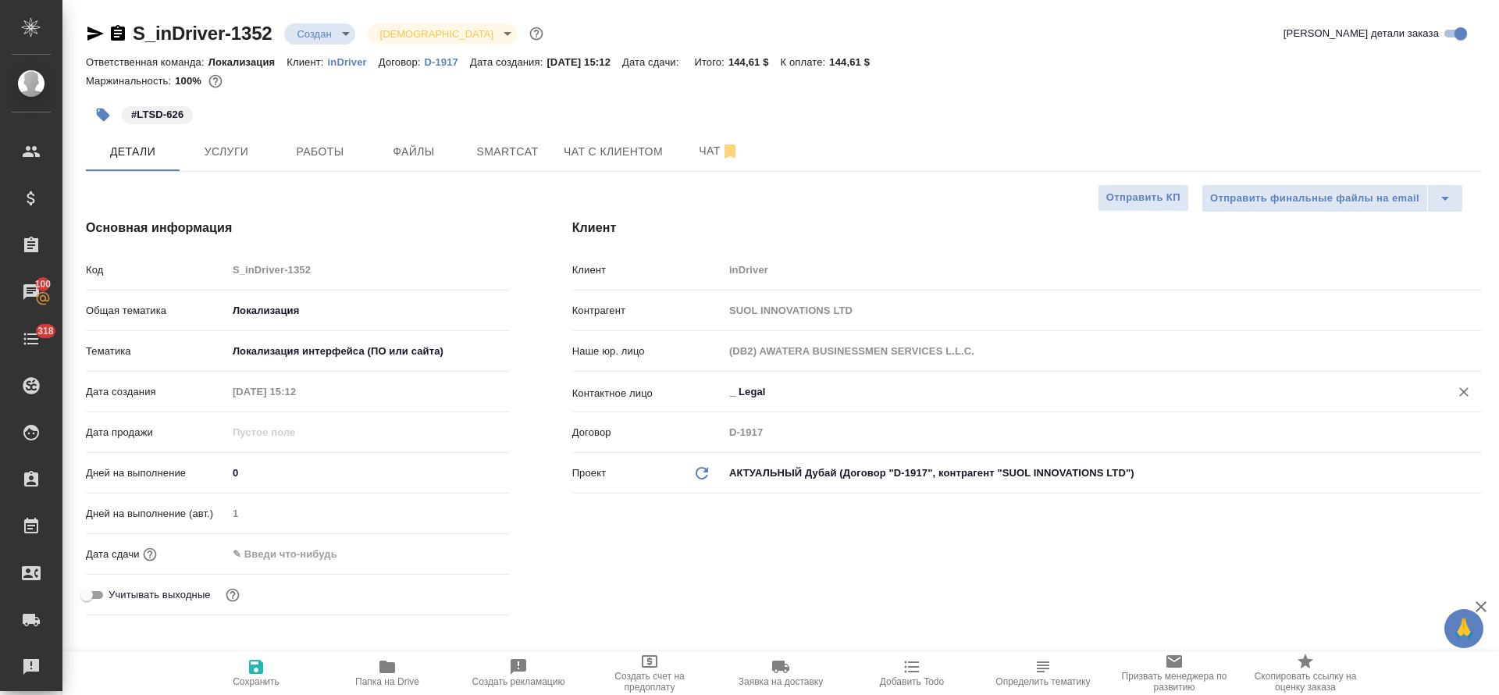
click at [271, 670] on span "Сохранить" at bounding box center [256, 672] width 112 height 30
type textarea "x"
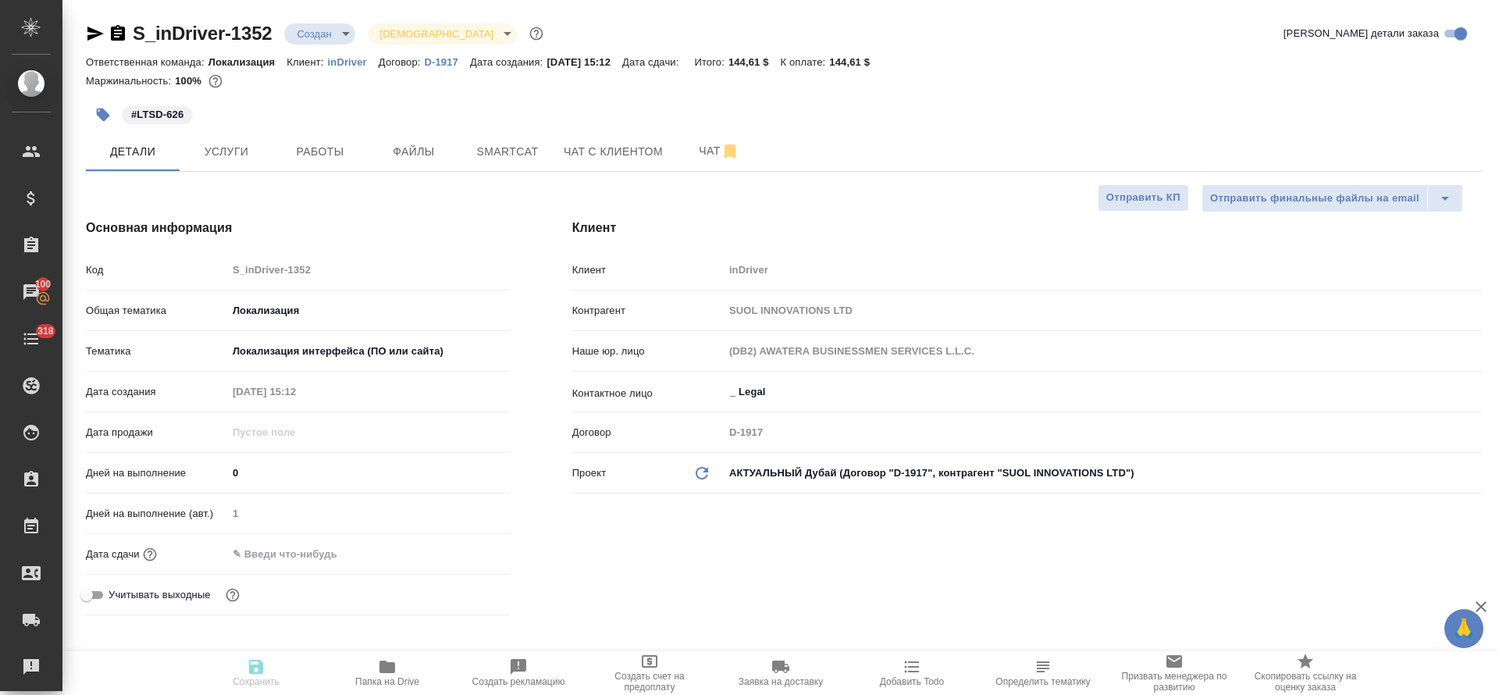
type textarea "x"
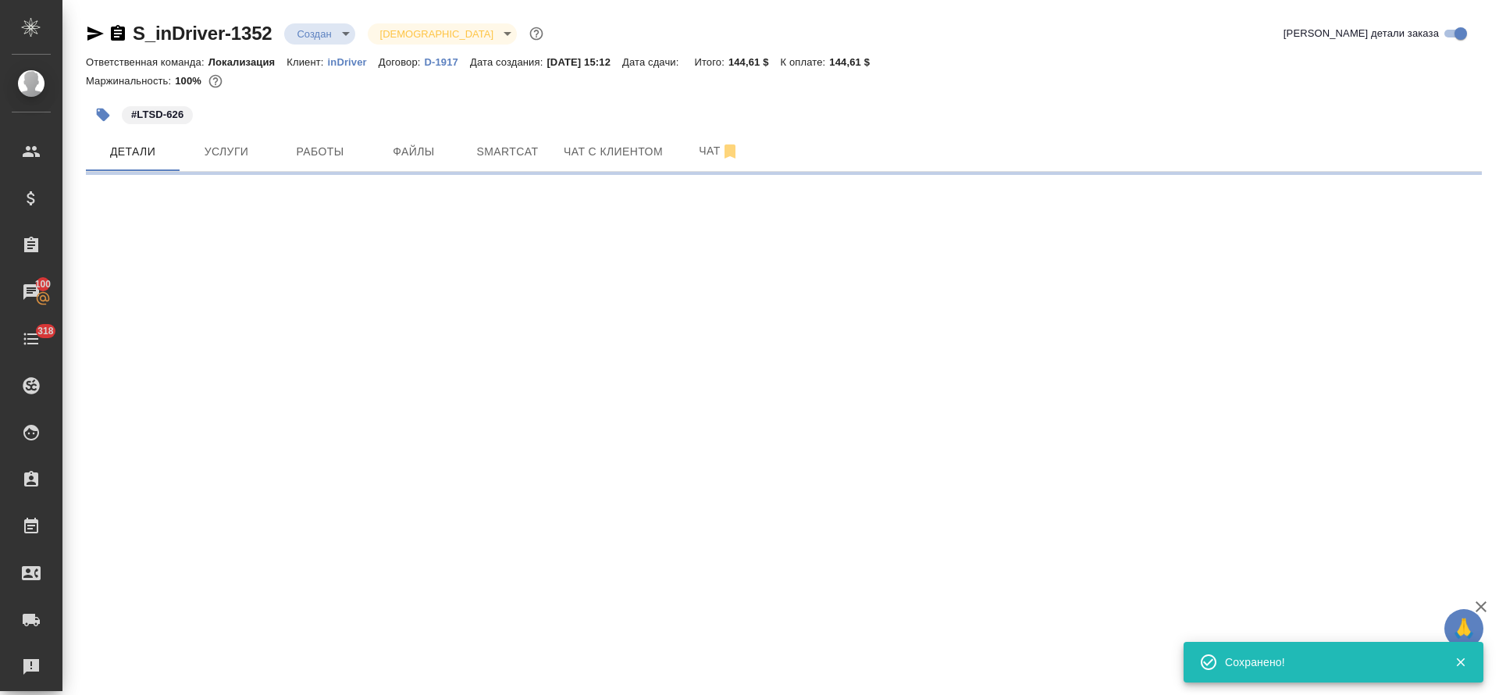
select select "RU"
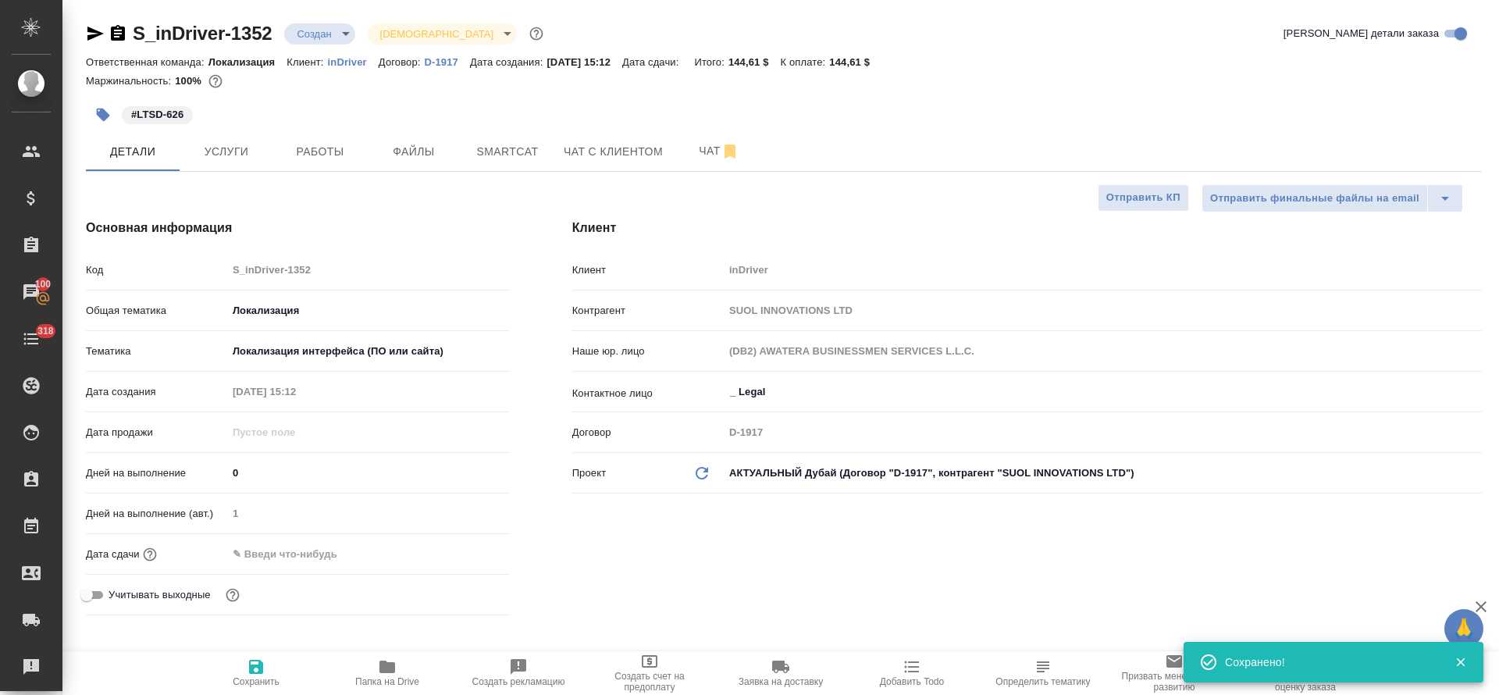
type textarea "x"
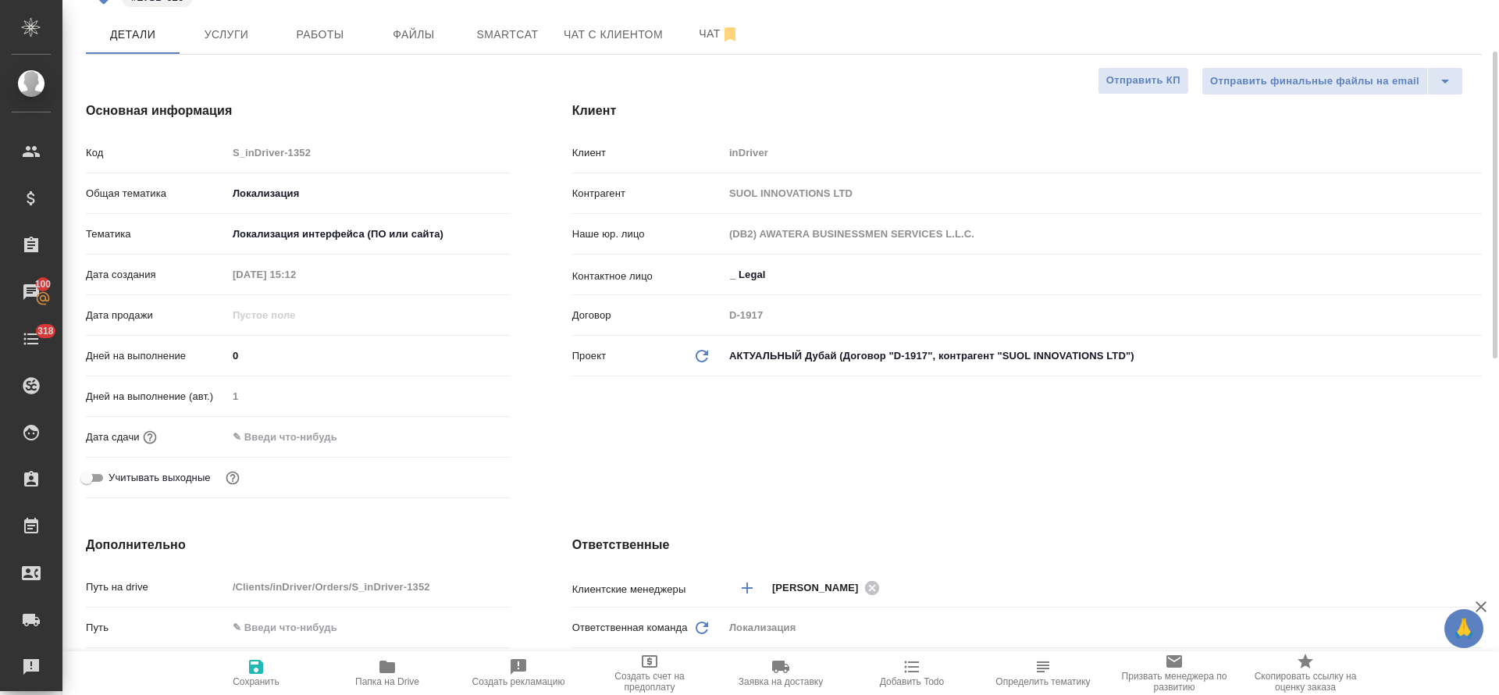
click at [322, 453] on div "Дата сдачи" at bounding box center [298, 443] width 424 height 41
click at [294, 433] on input "text" at bounding box center [295, 437] width 137 height 23
click at [474, 439] on div at bounding box center [482, 435] width 55 height 19
click at [461, 439] on icon "button" at bounding box center [465, 436] width 14 height 16
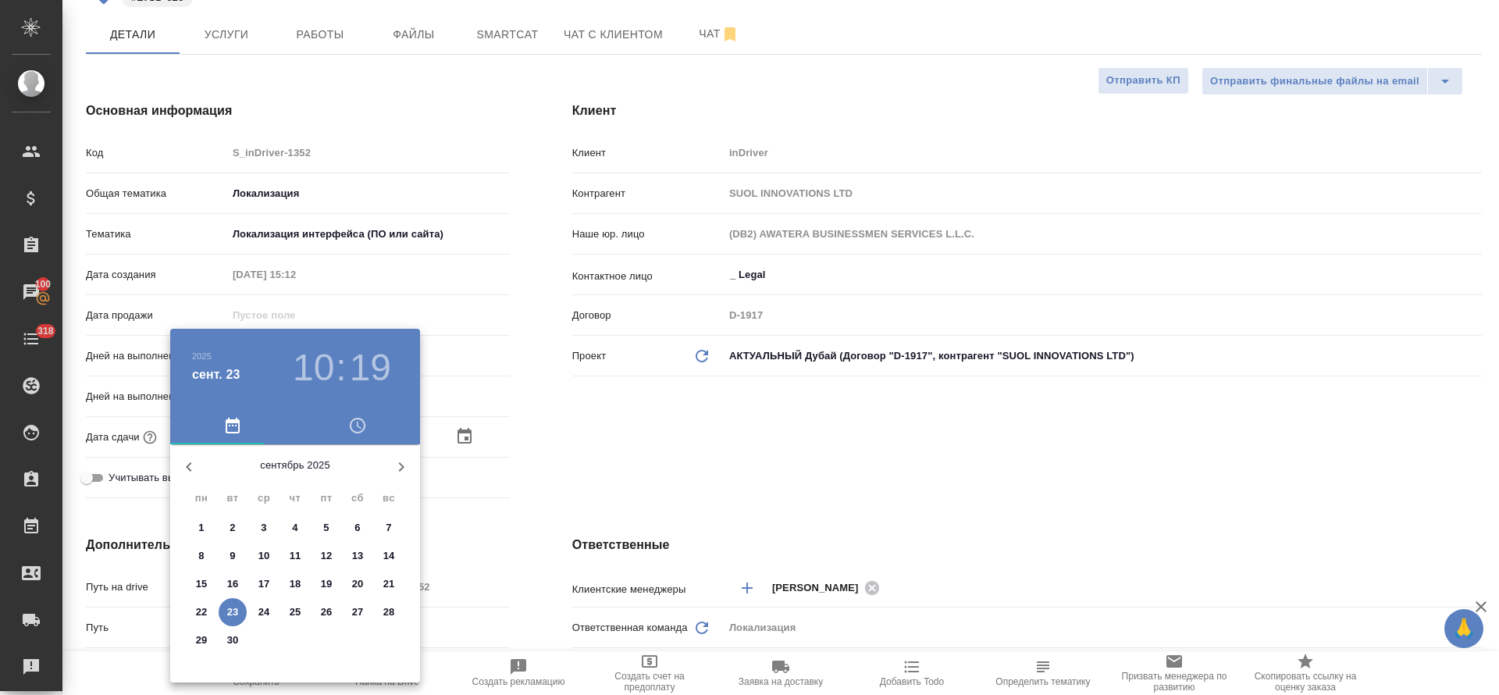
click at [305, 613] on span "25" at bounding box center [295, 612] width 28 height 16
type input "25.09.2025 10:19"
type textarea "x"
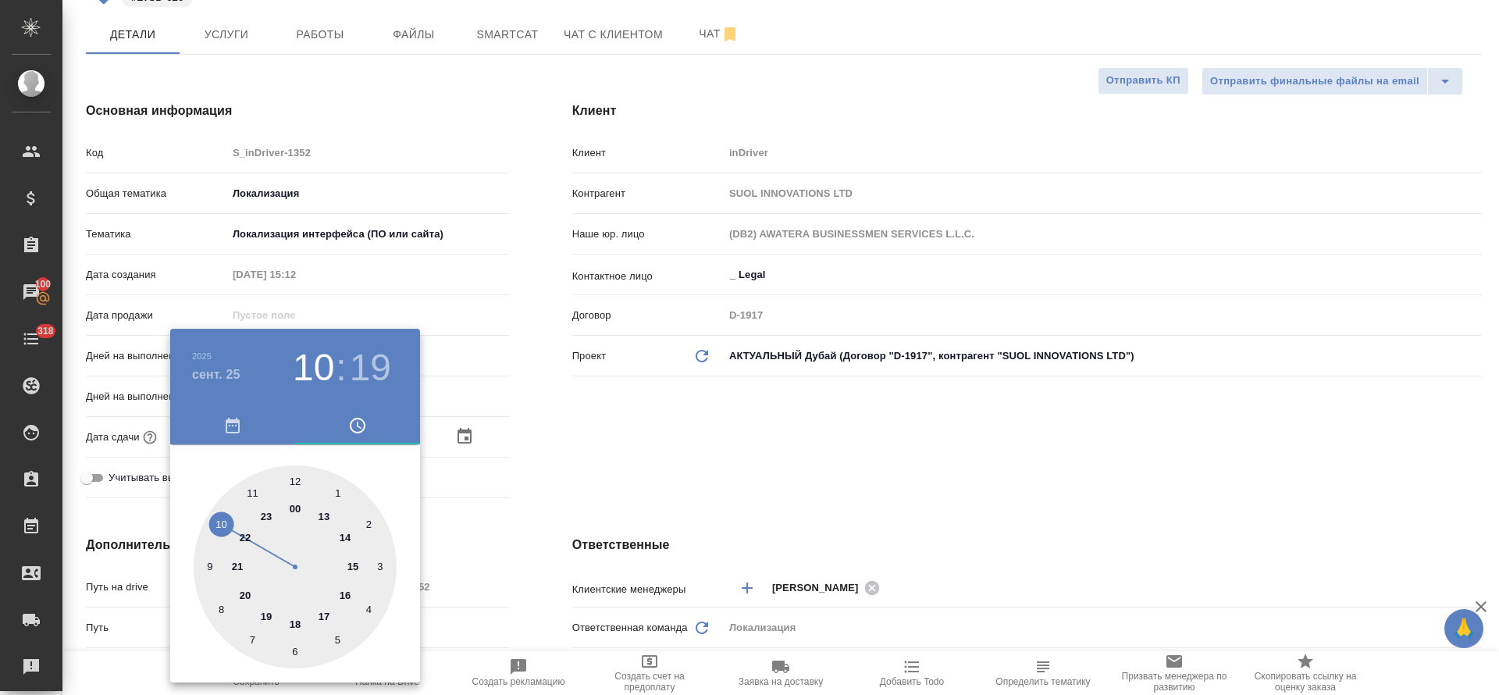
click at [300, 622] on div at bounding box center [295, 566] width 203 height 203
type input "25.09.2025 18:19"
type textarea "x"
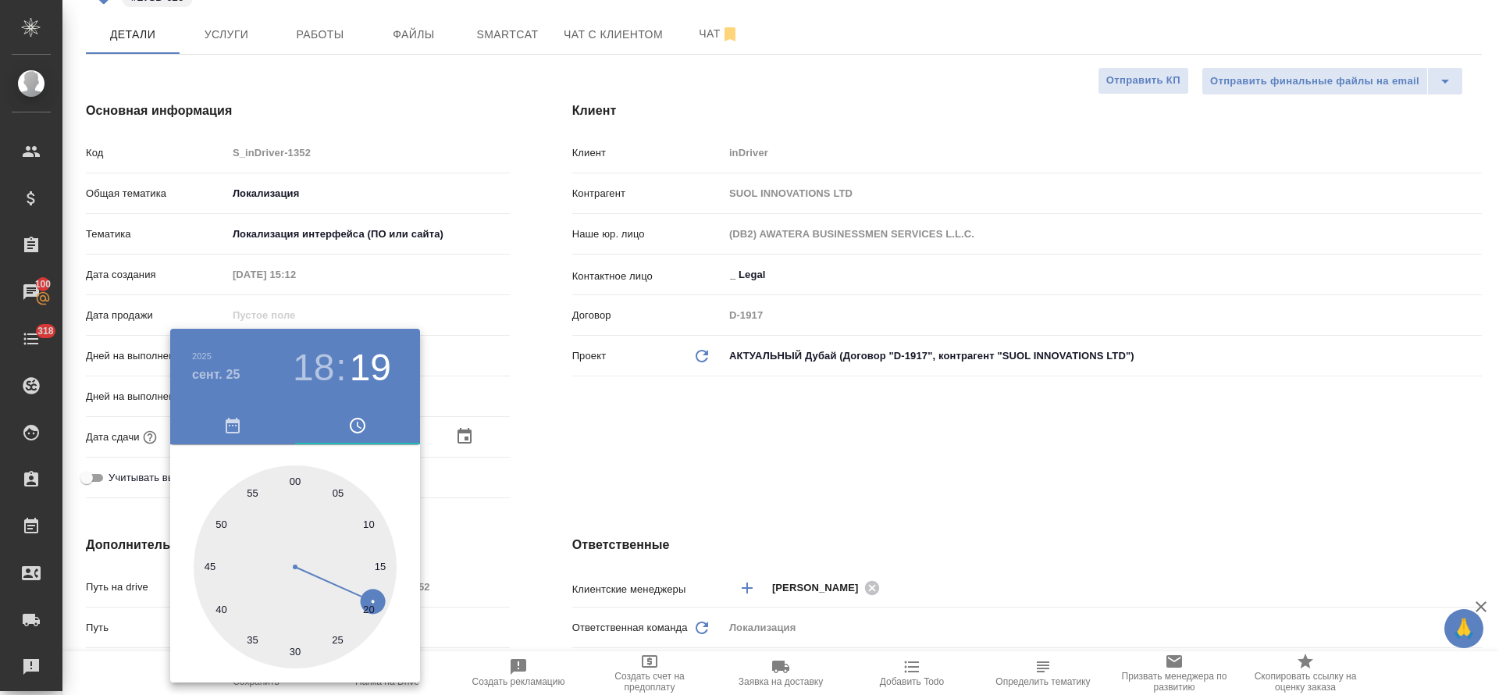
click at [291, 478] on div at bounding box center [295, 566] width 203 height 203
type input "25.09.2025 18:00"
type textarea "x"
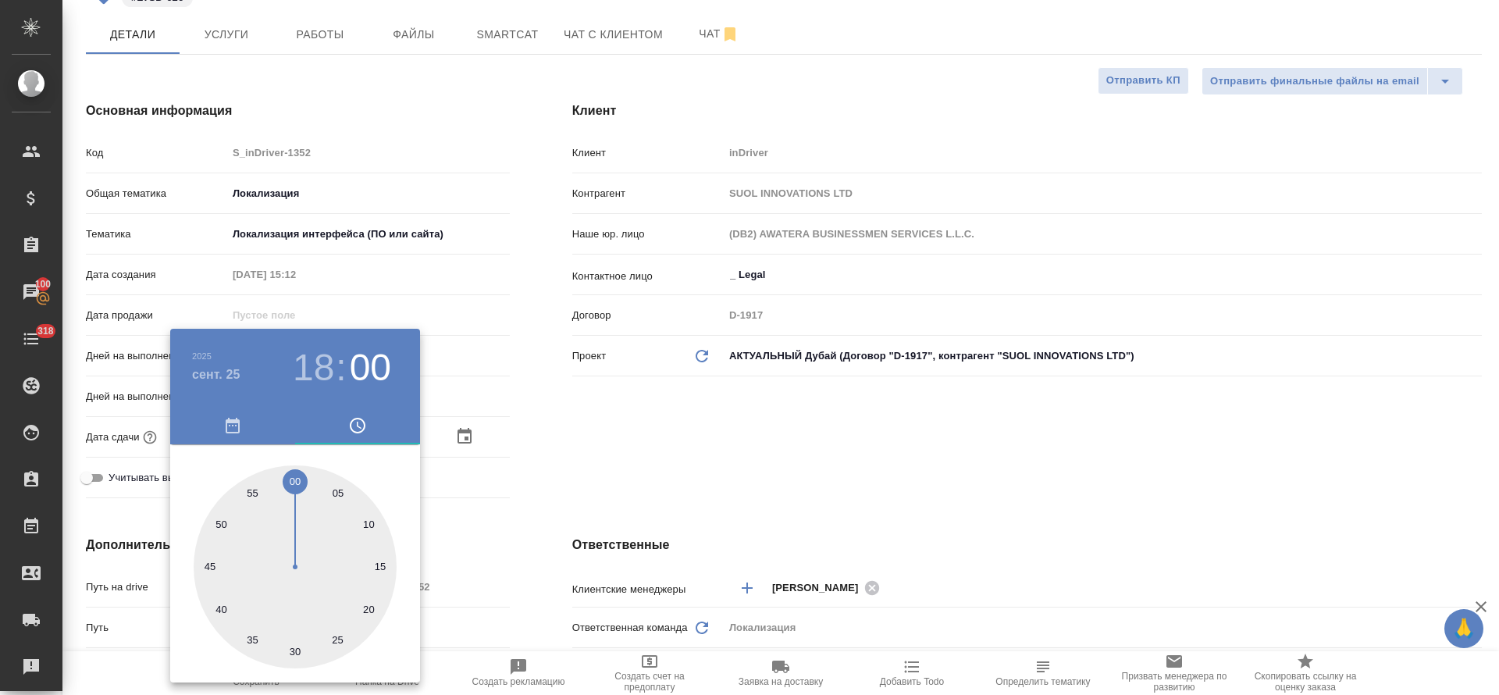
click at [638, 464] on div at bounding box center [749, 347] width 1499 height 695
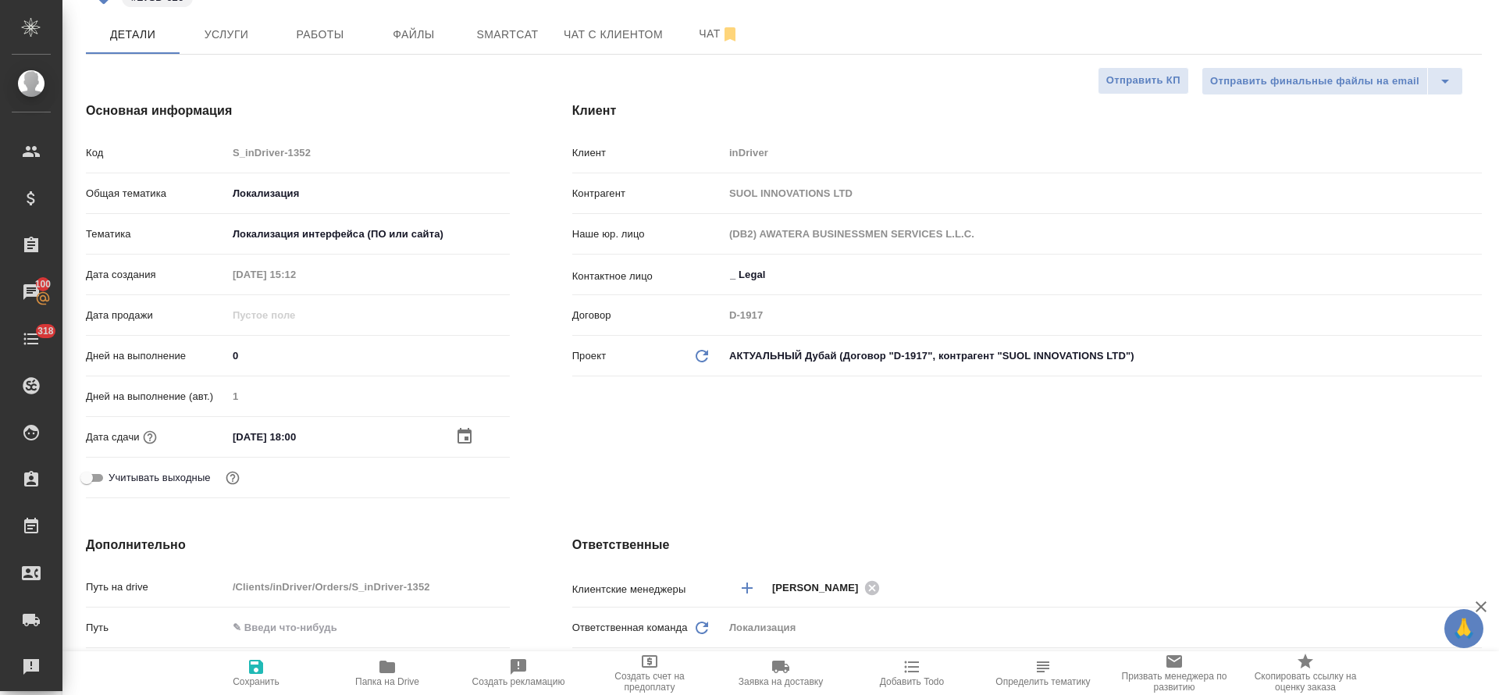
click at [244, 663] on span "Сохранить" at bounding box center [256, 672] width 112 height 30
type textarea "x"
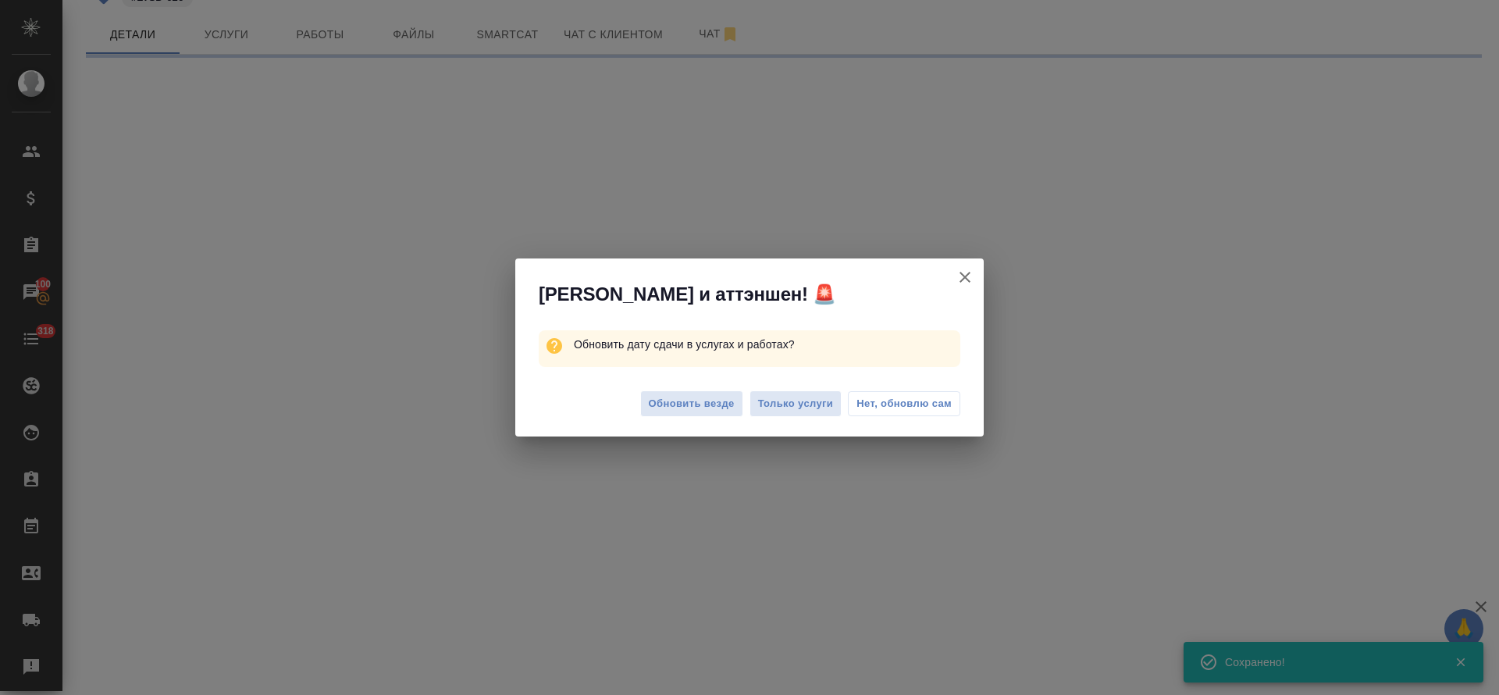
select select "RU"
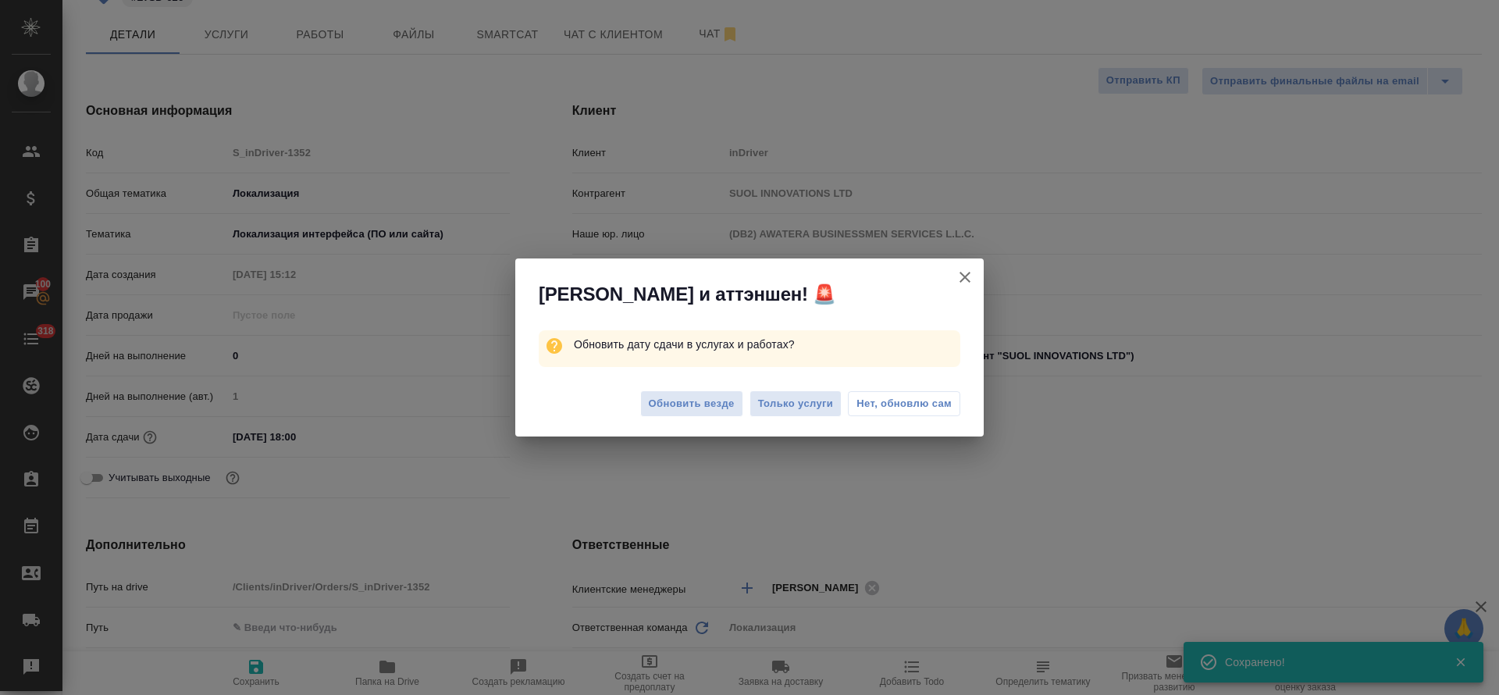
type textarea "x"
click at [755, 408] on button "Только услуги" at bounding box center [796, 403] width 93 height 27
type textarea "x"
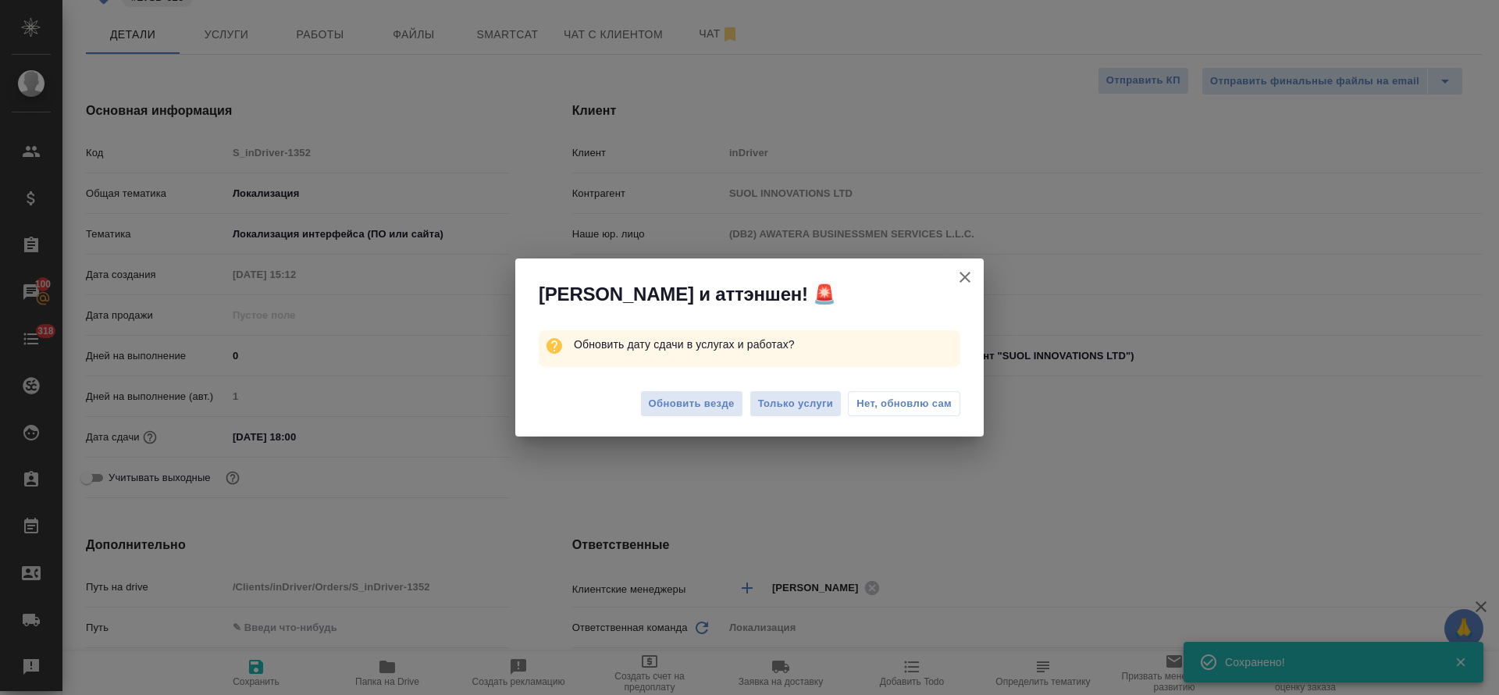
type textarea "x"
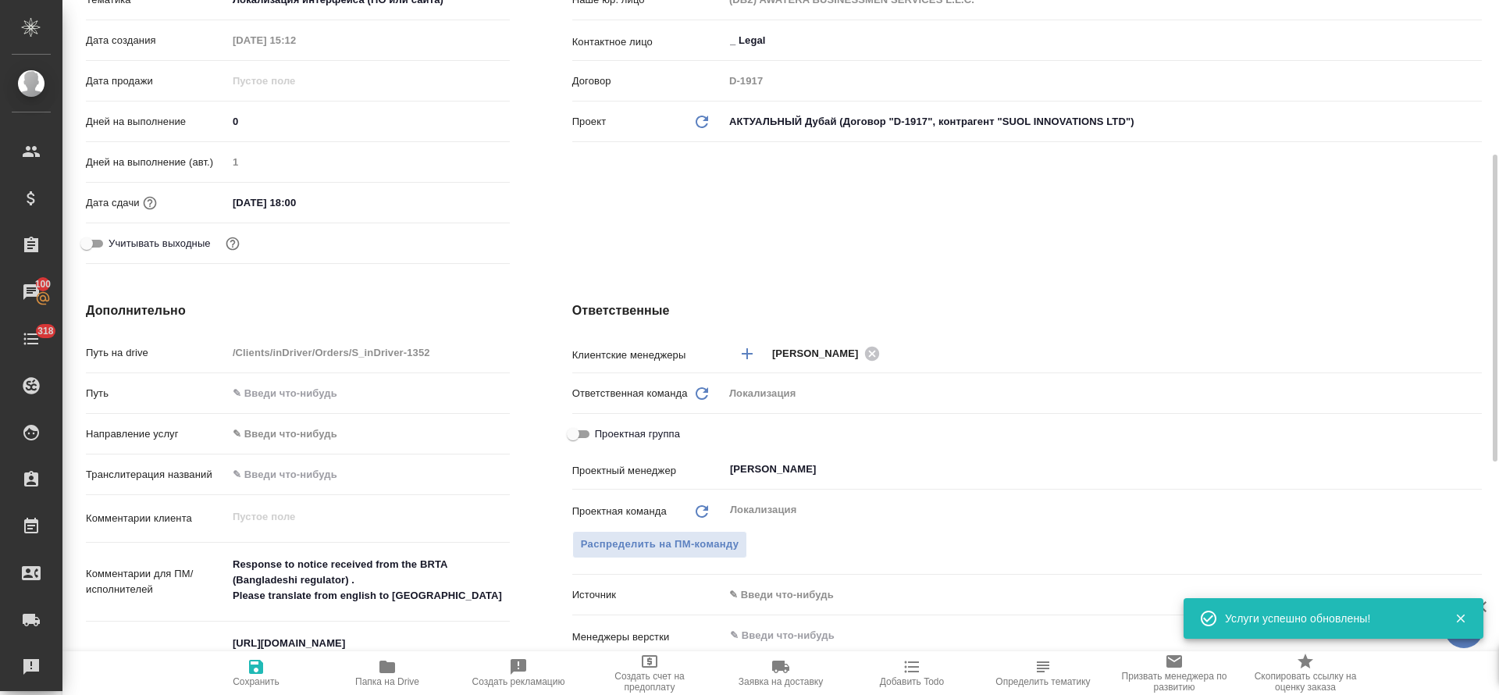
scroll to position [0, 0]
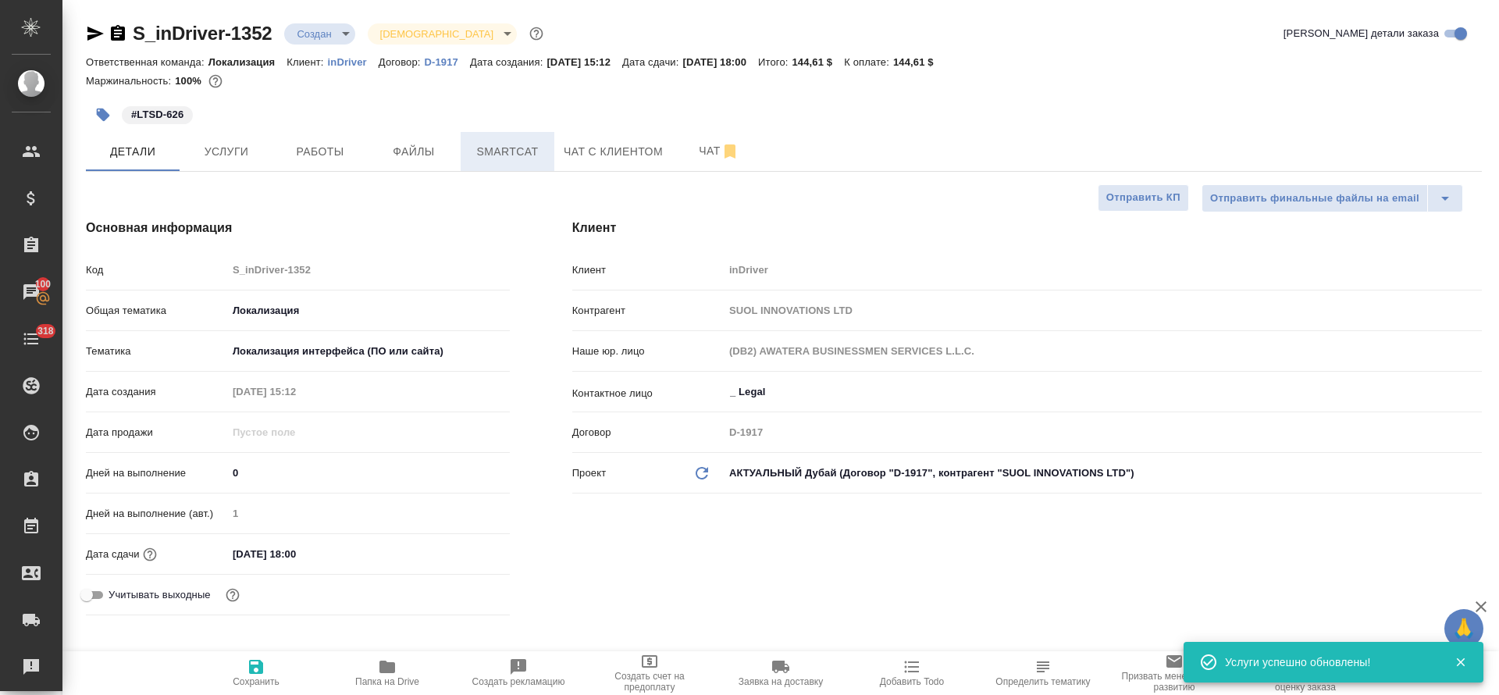
click at [490, 155] on span "Smartcat" at bounding box center [507, 152] width 75 height 20
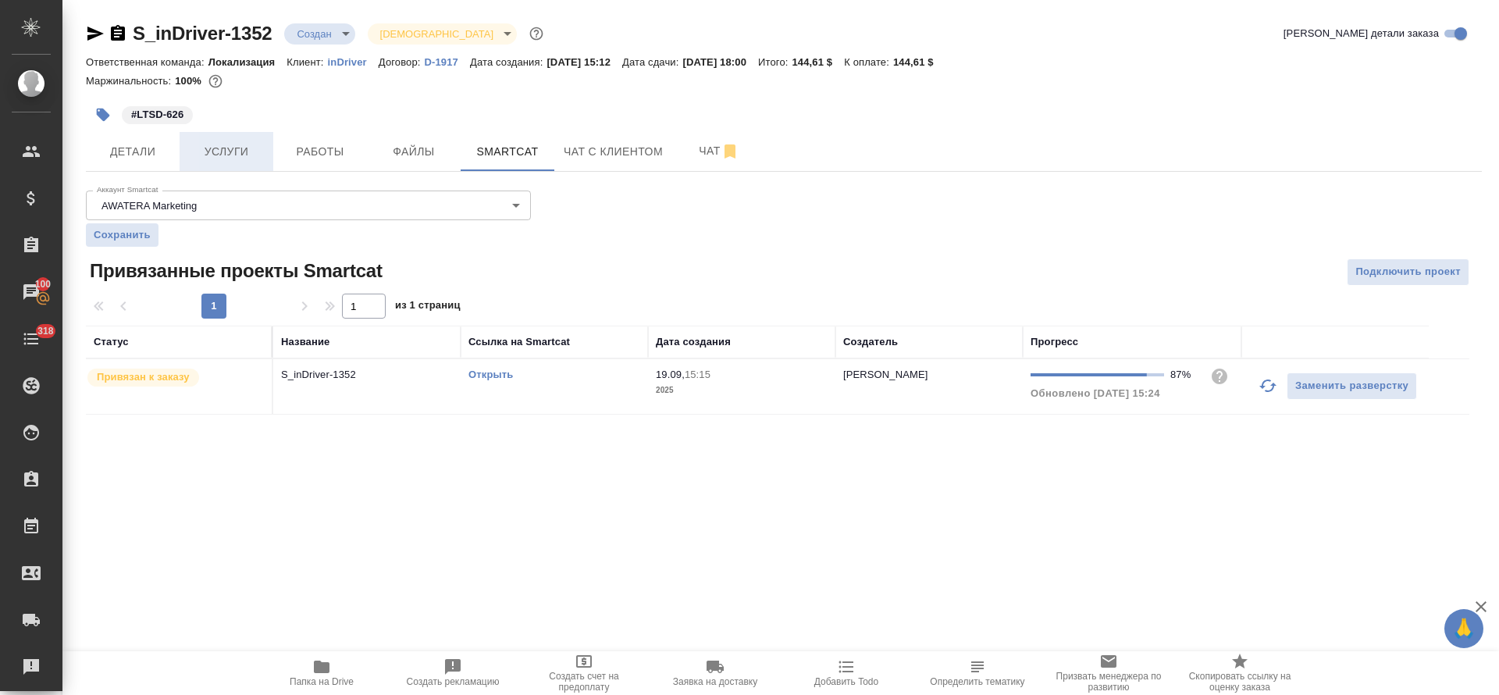
click at [234, 149] on span "Услуги" at bounding box center [226, 152] width 75 height 20
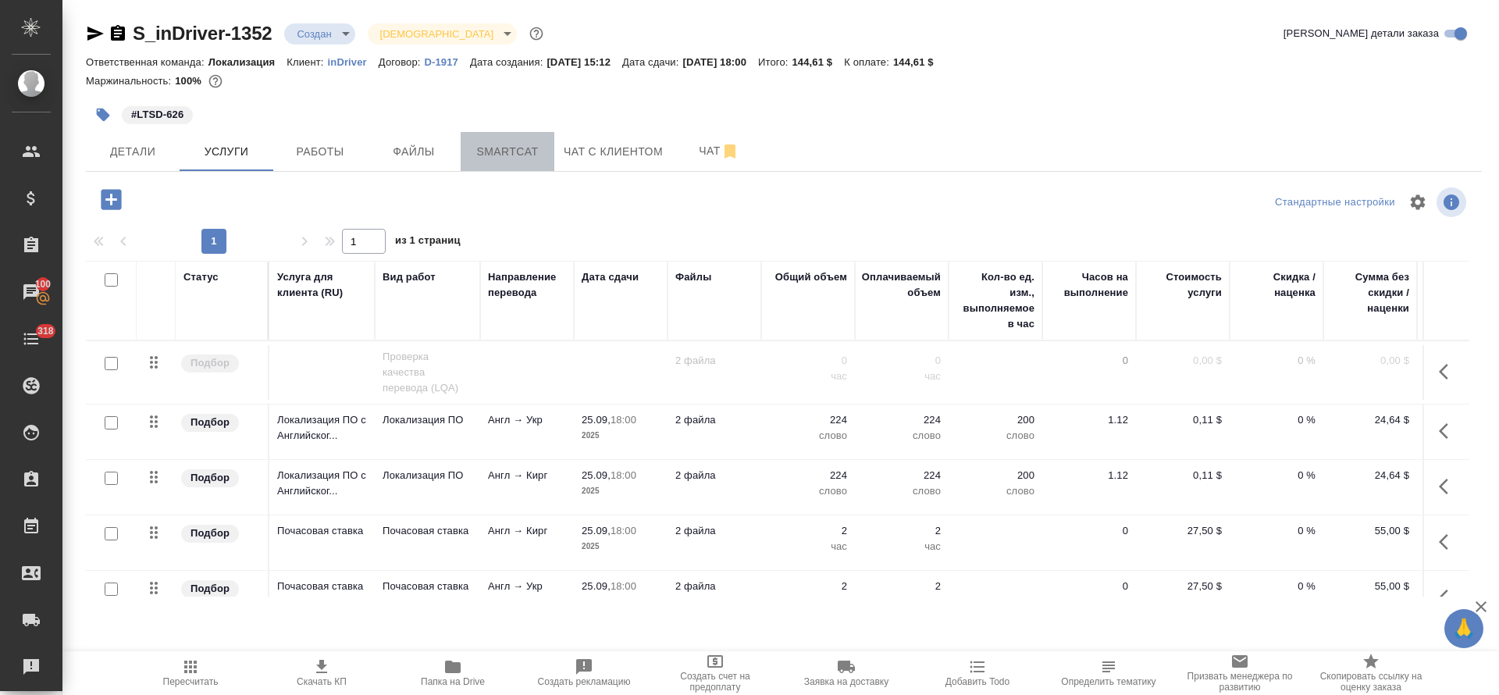
click at [479, 147] on span "Smartcat" at bounding box center [507, 152] width 75 height 20
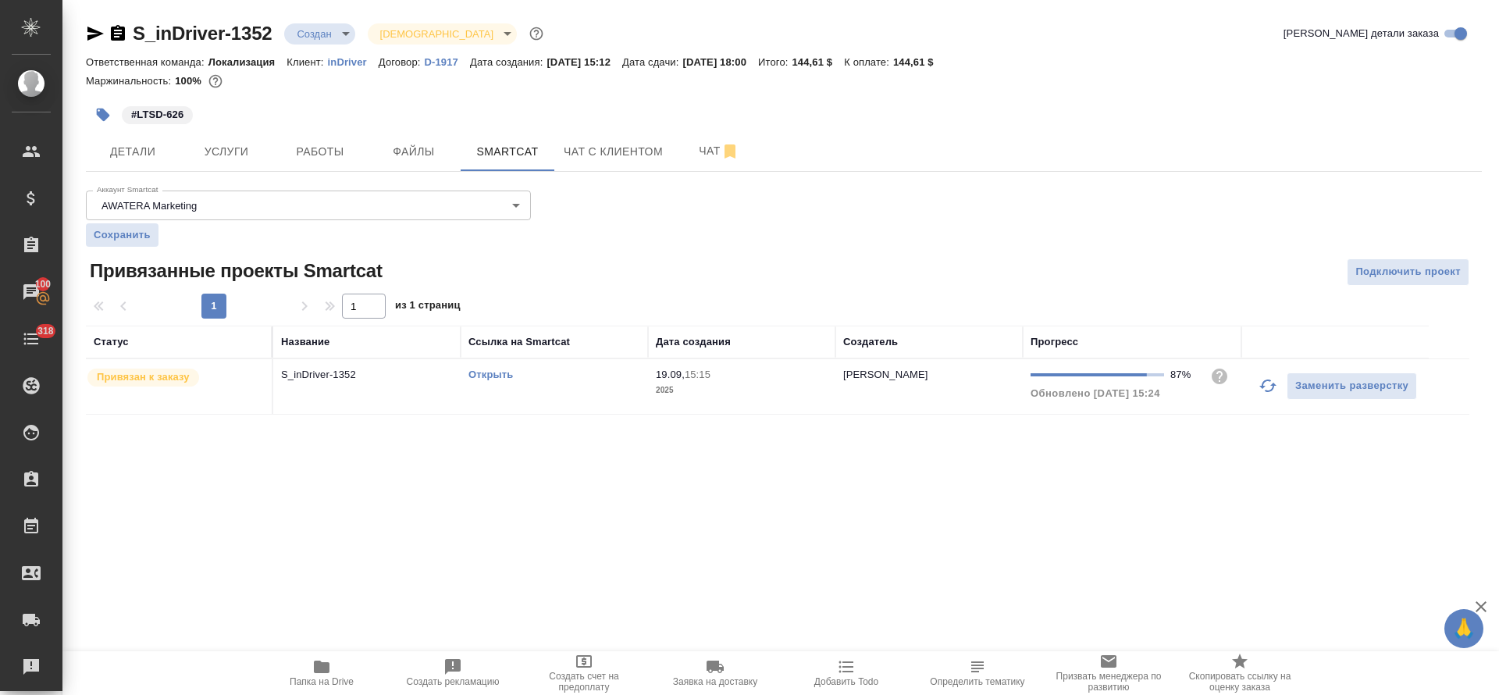
click at [490, 372] on link "Открыть" at bounding box center [490, 375] width 45 height 12
click at [821, 398] on td "19.09, 15:15 2025" at bounding box center [741, 386] width 187 height 55
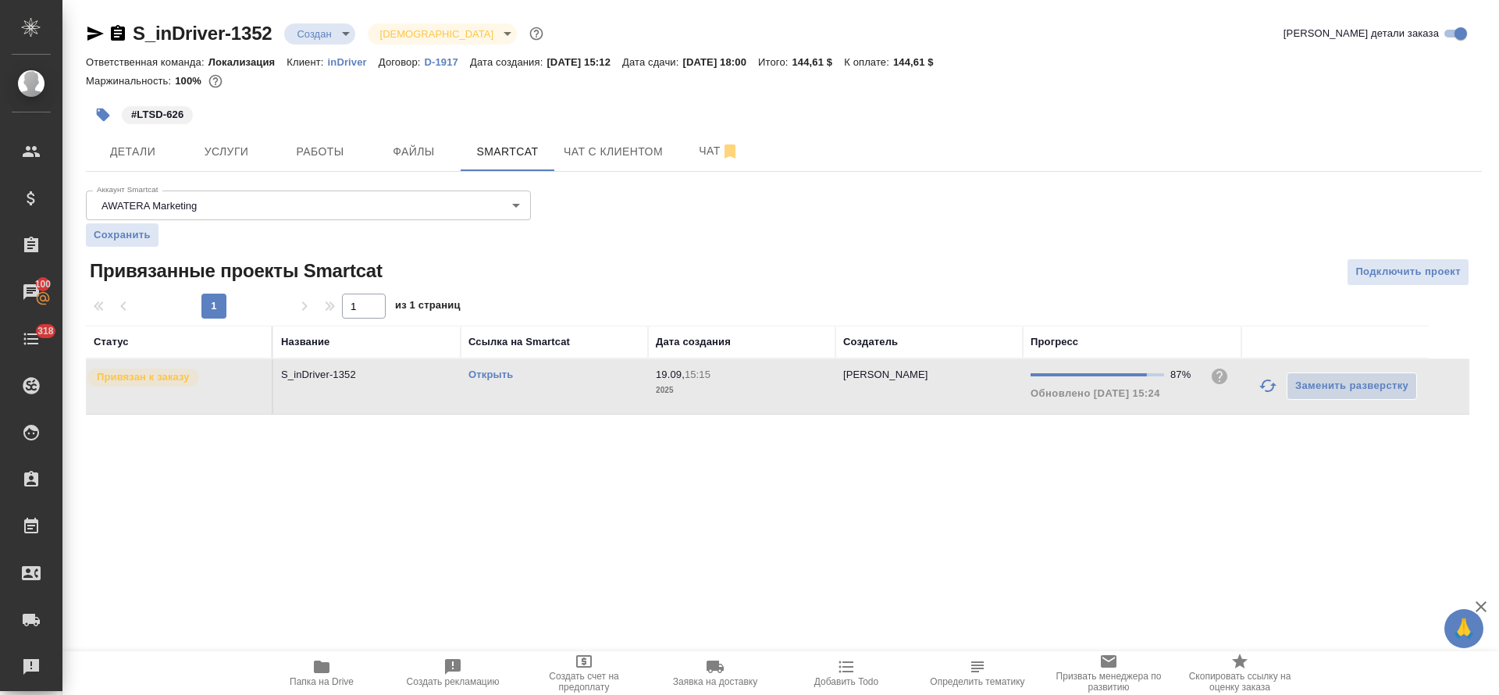
click at [821, 398] on td "19.09, 15:15 2025" at bounding box center [741, 386] width 187 height 55
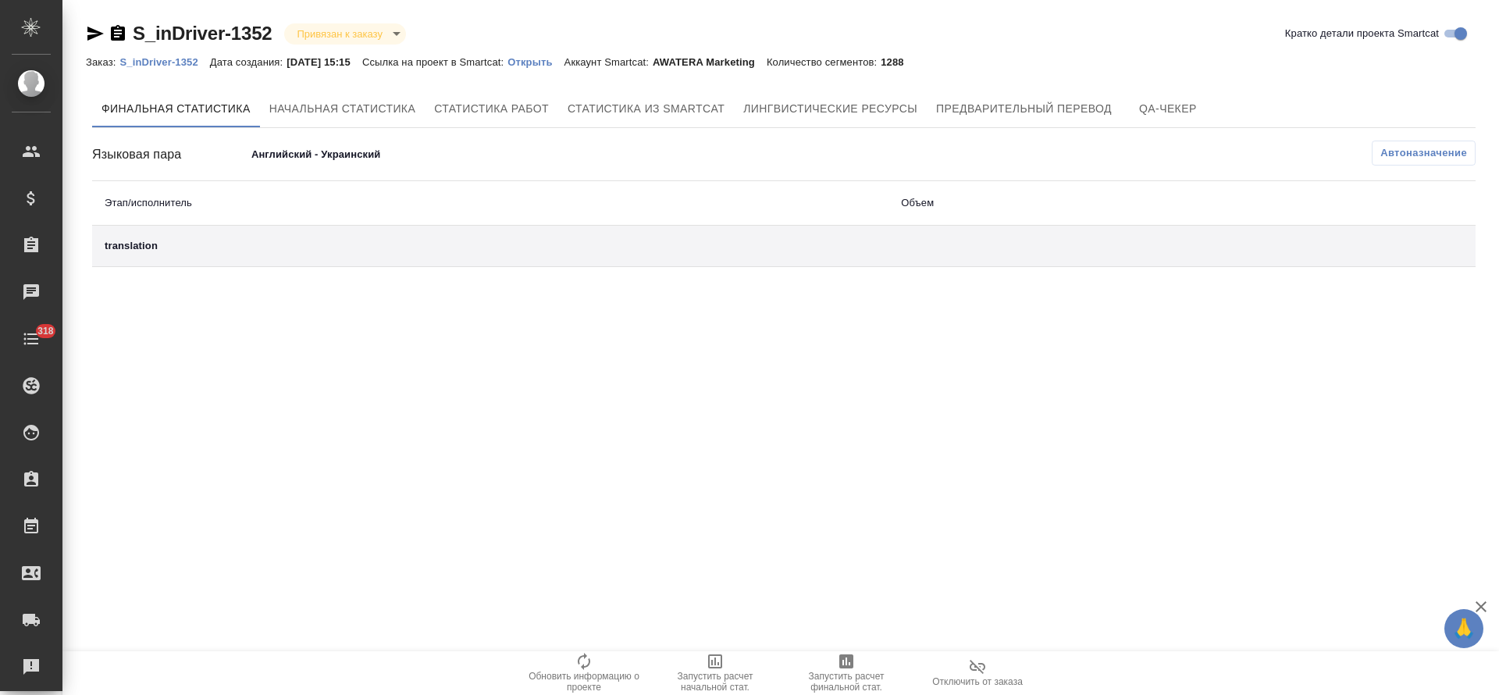
click at [981, 672] on icon "button" at bounding box center [977, 666] width 19 height 19
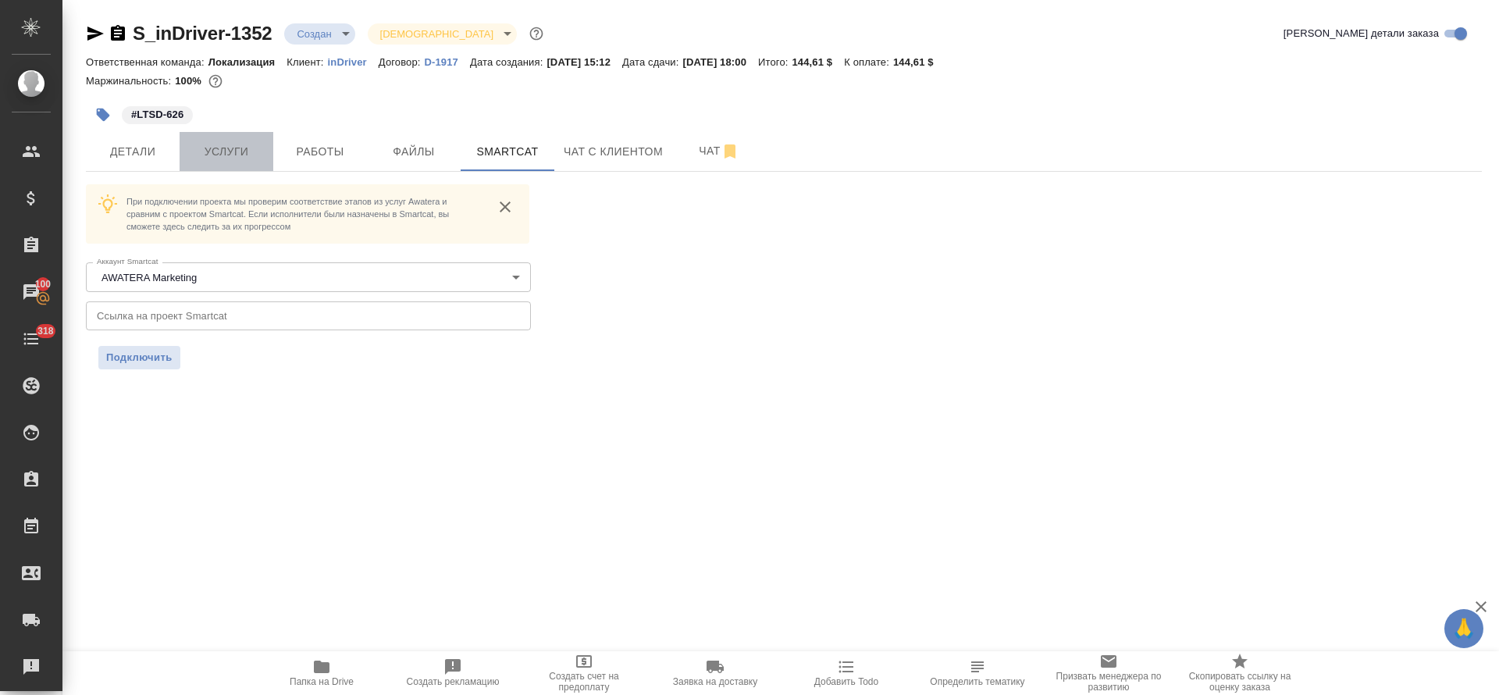
click at [255, 142] on span "Услуги" at bounding box center [226, 152] width 75 height 20
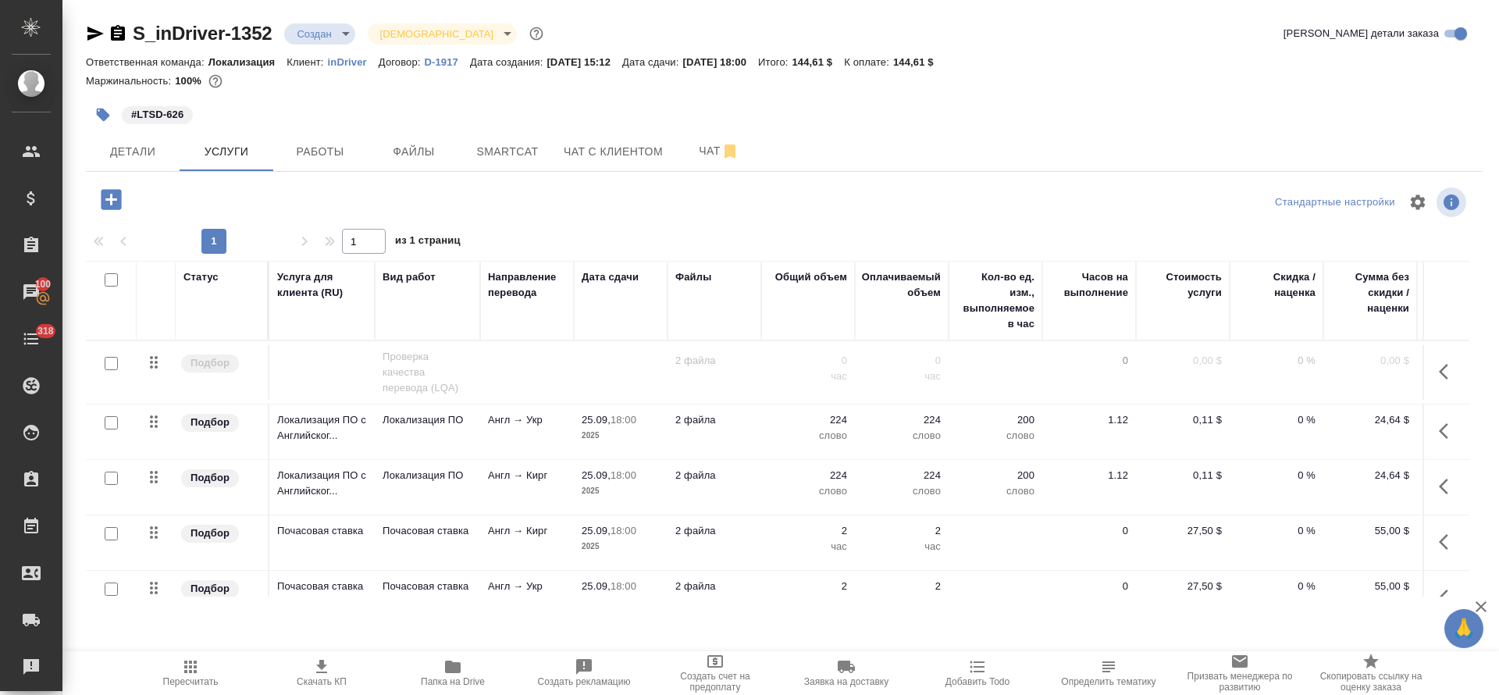
click at [109, 276] on input "checkbox" at bounding box center [111, 279] width 13 height 13
checkbox input "true"
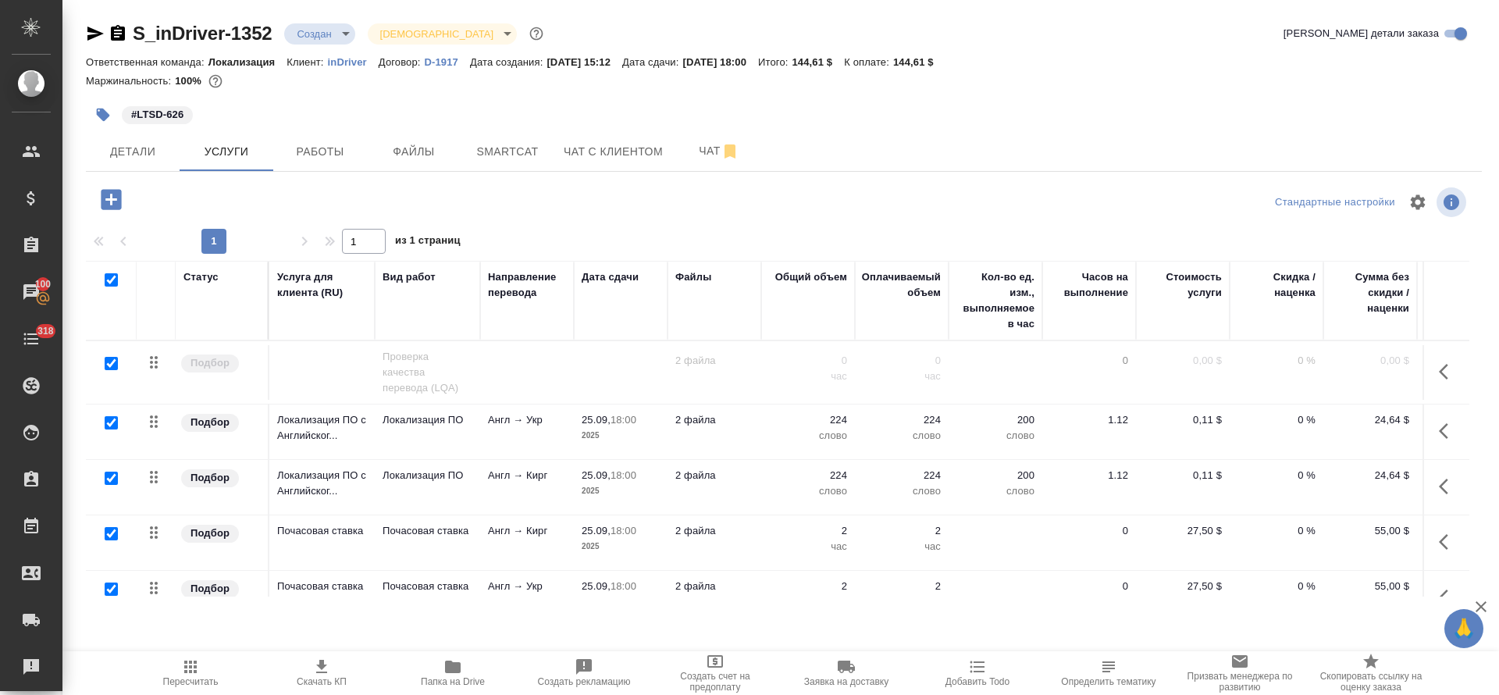
checkbox input "true"
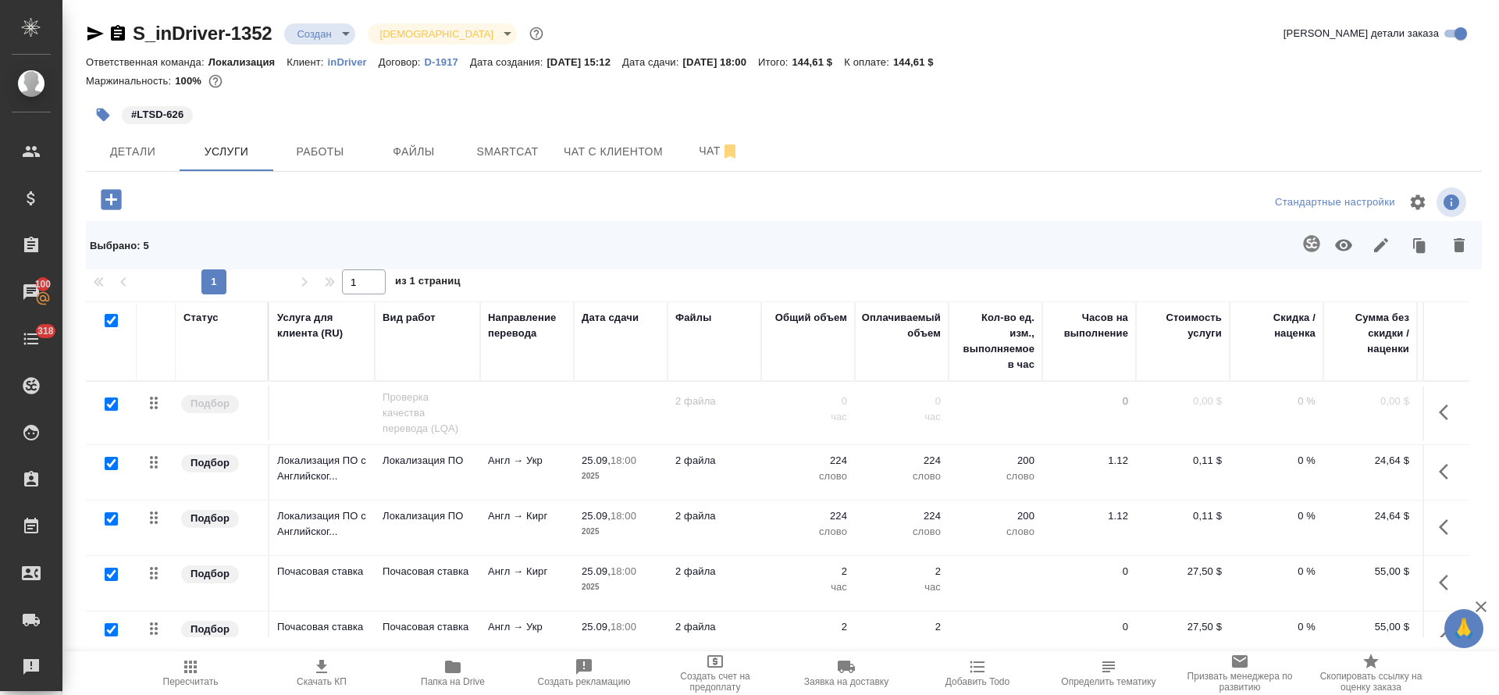
click at [112, 402] on input "checkbox" at bounding box center [111, 403] width 13 height 13
checkbox input "false"
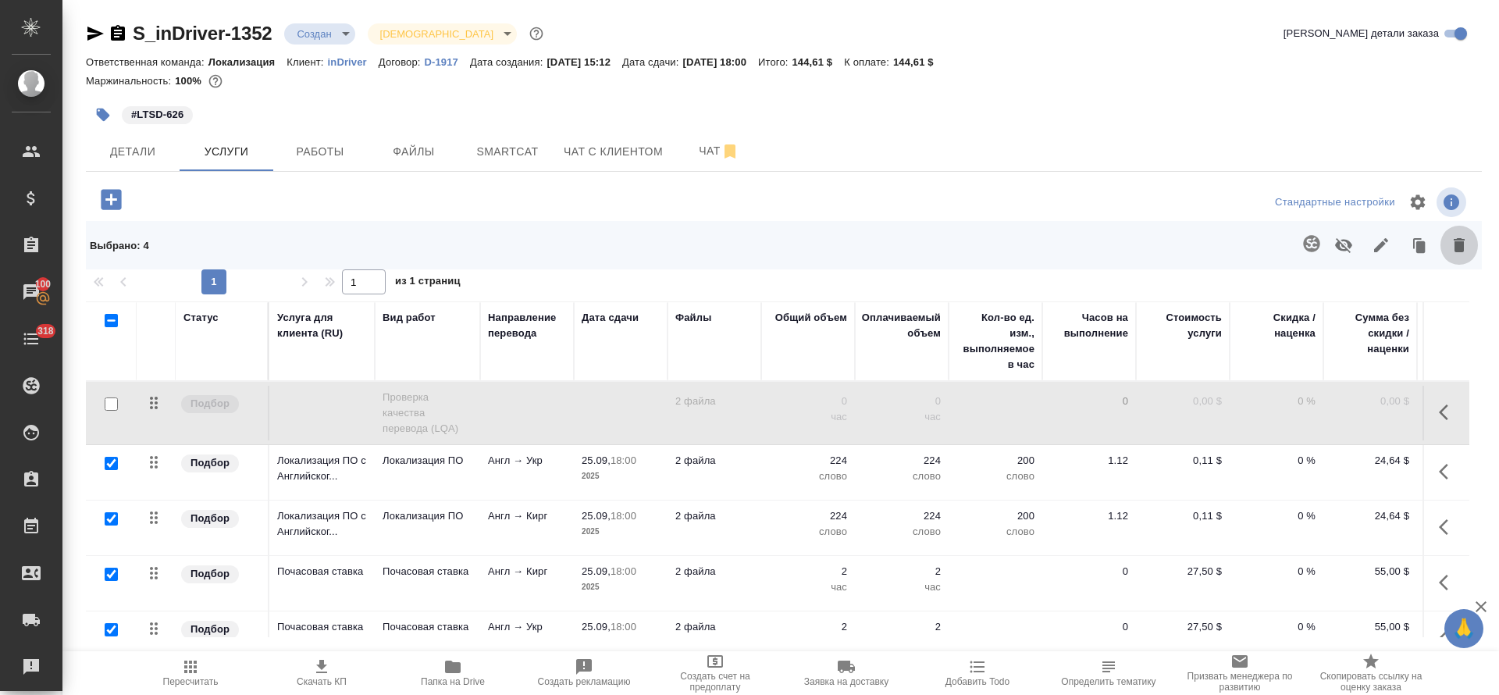
click at [1470, 251] on button "button" at bounding box center [1459, 245] width 37 height 41
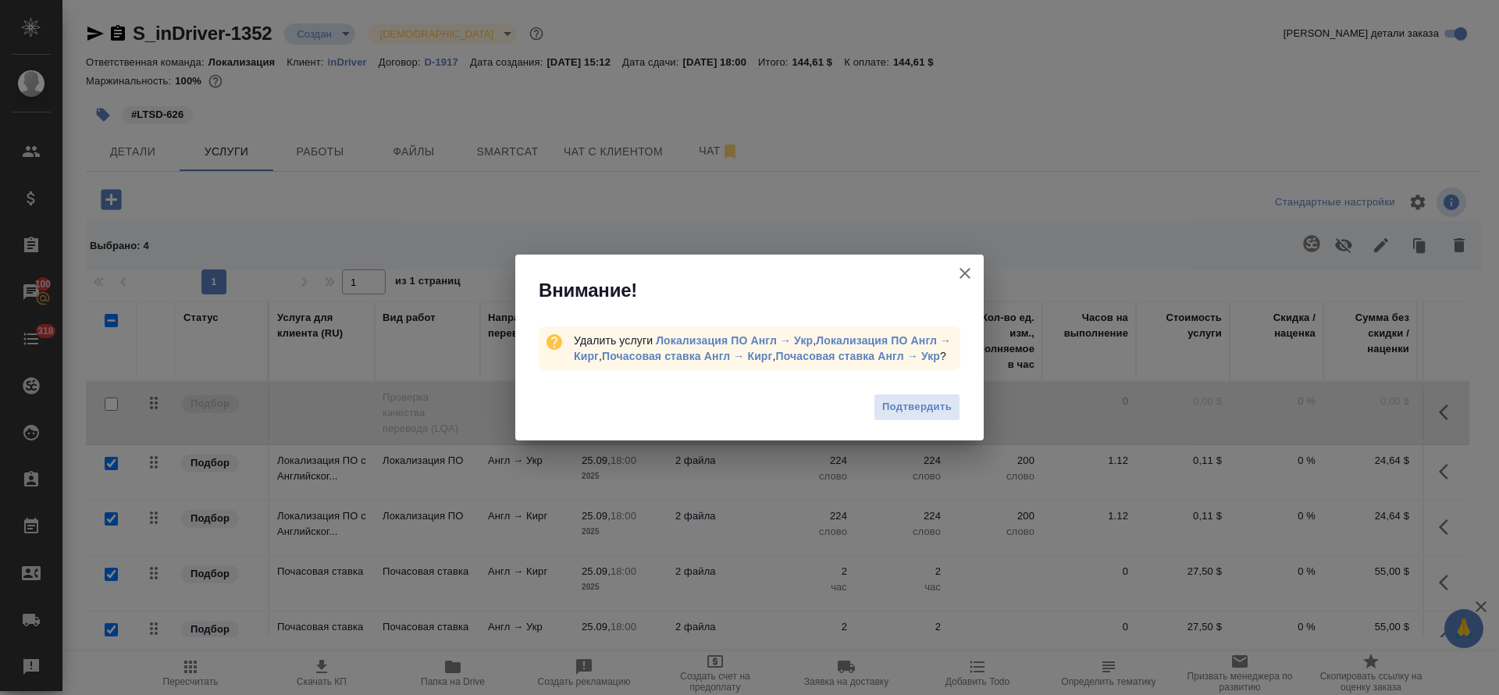
drag, startPoint x: 904, startPoint y: 416, endPoint x: 922, endPoint y: 376, distance: 43.7
click at [905, 412] on button "Подтвердить" at bounding box center [917, 407] width 87 height 27
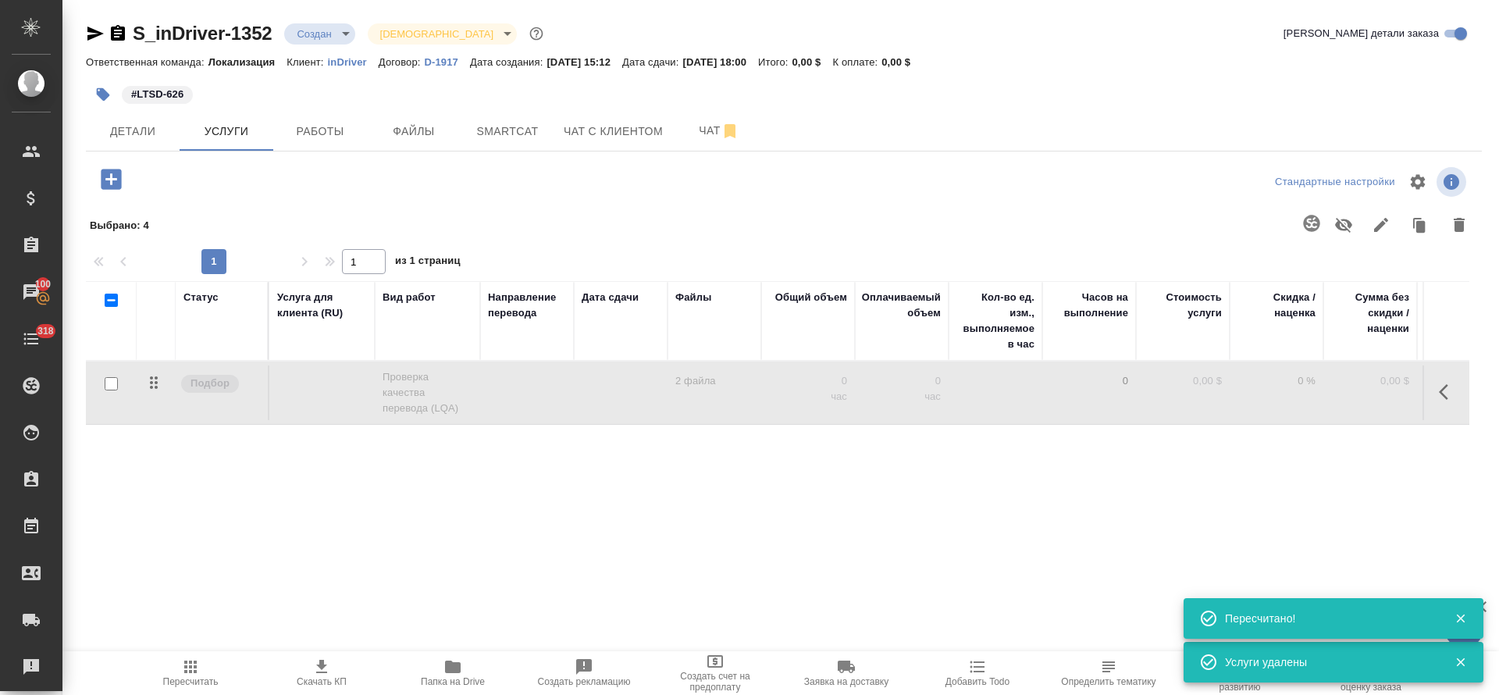
click at [115, 188] on icon "button" at bounding box center [111, 179] width 20 height 20
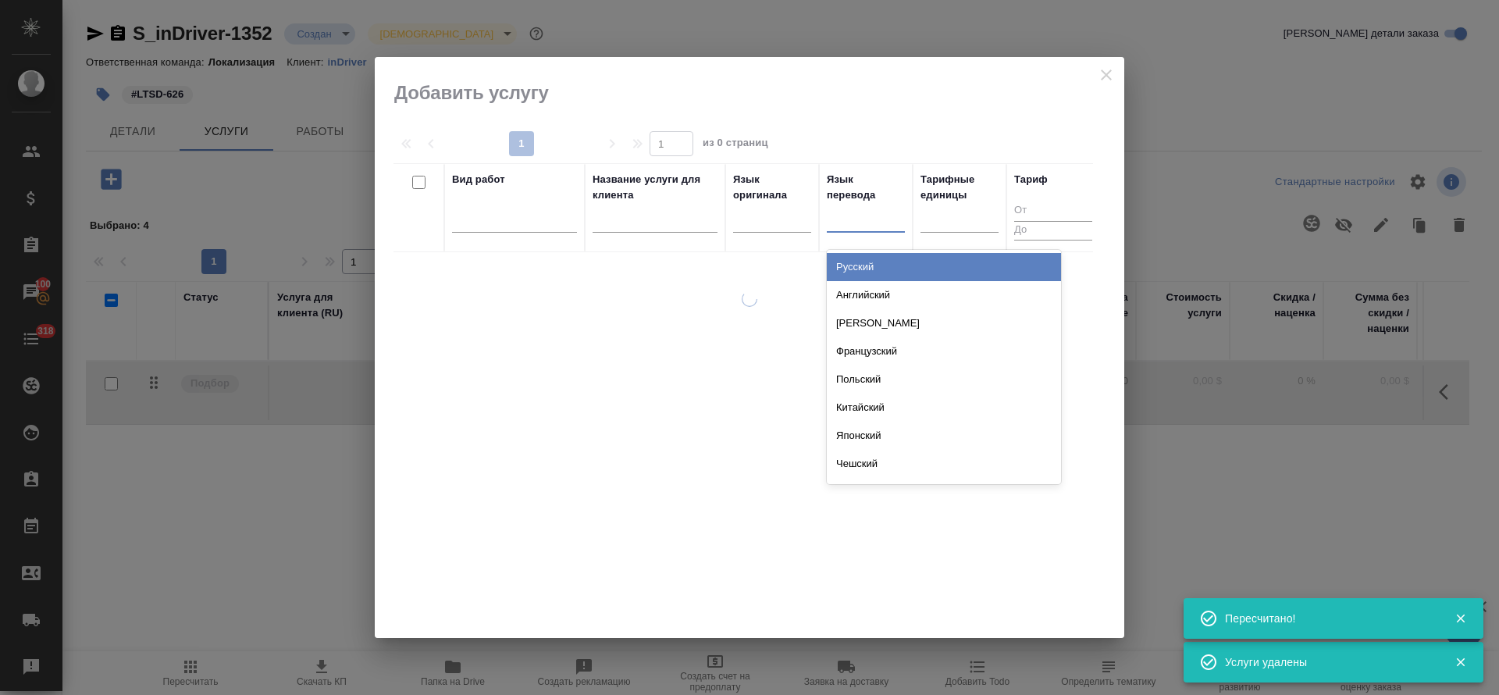
click at [876, 217] on div at bounding box center [866, 216] width 78 height 23
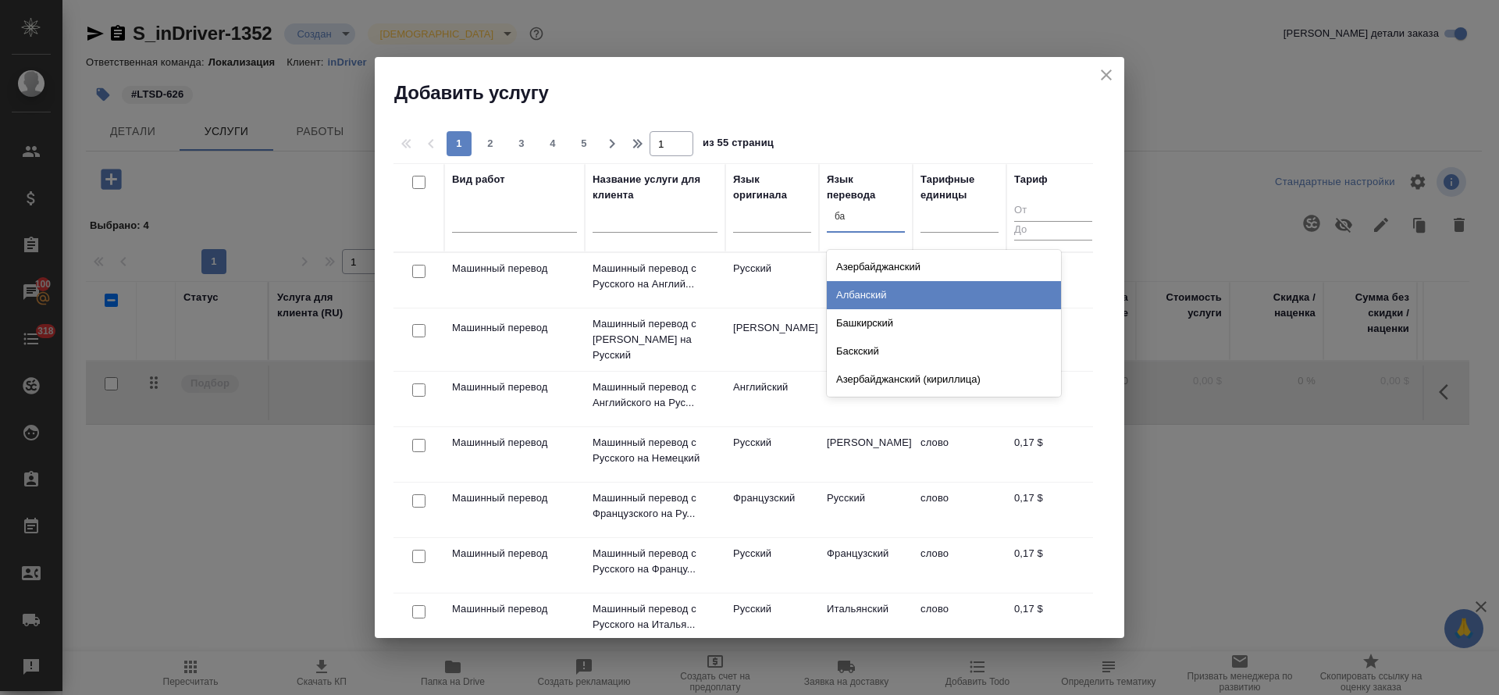
type input "б"
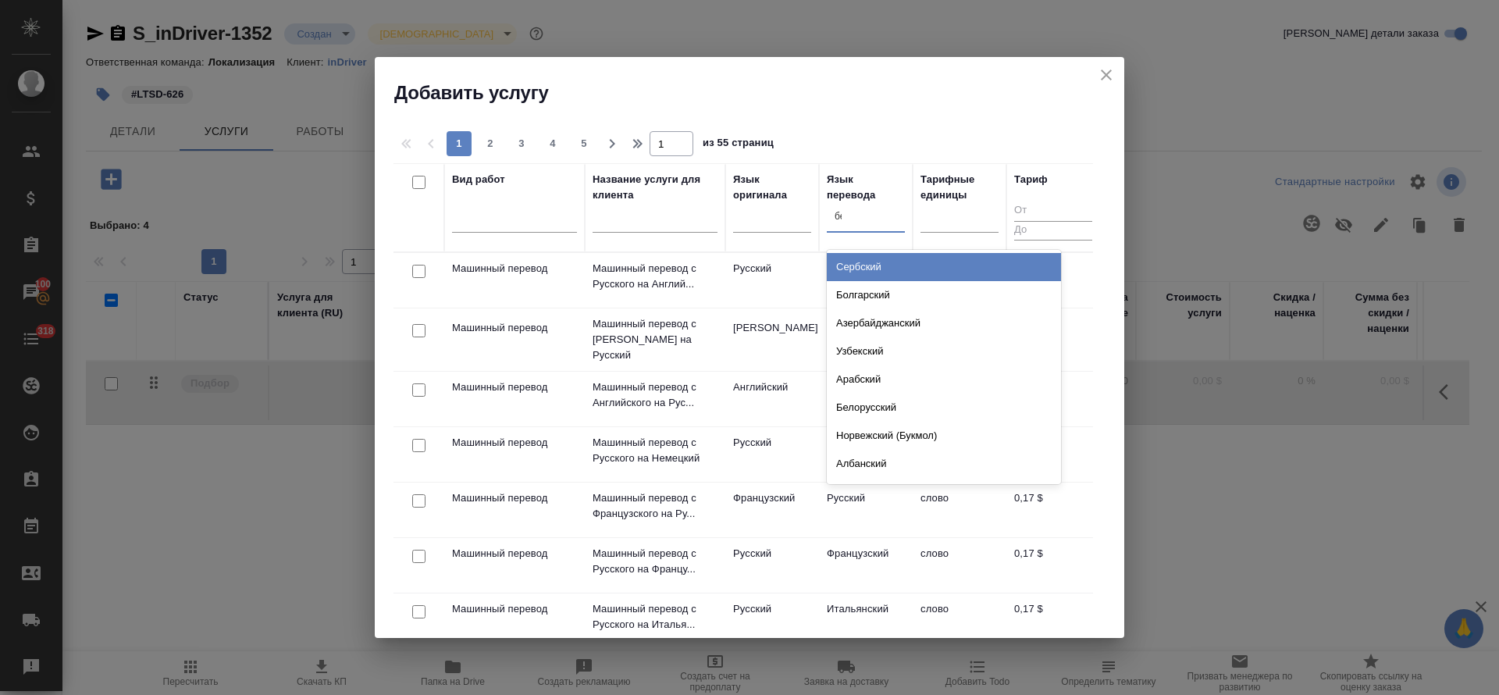
type input "бен"
click at [874, 261] on div "Бенгальский" at bounding box center [944, 267] width 234 height 28
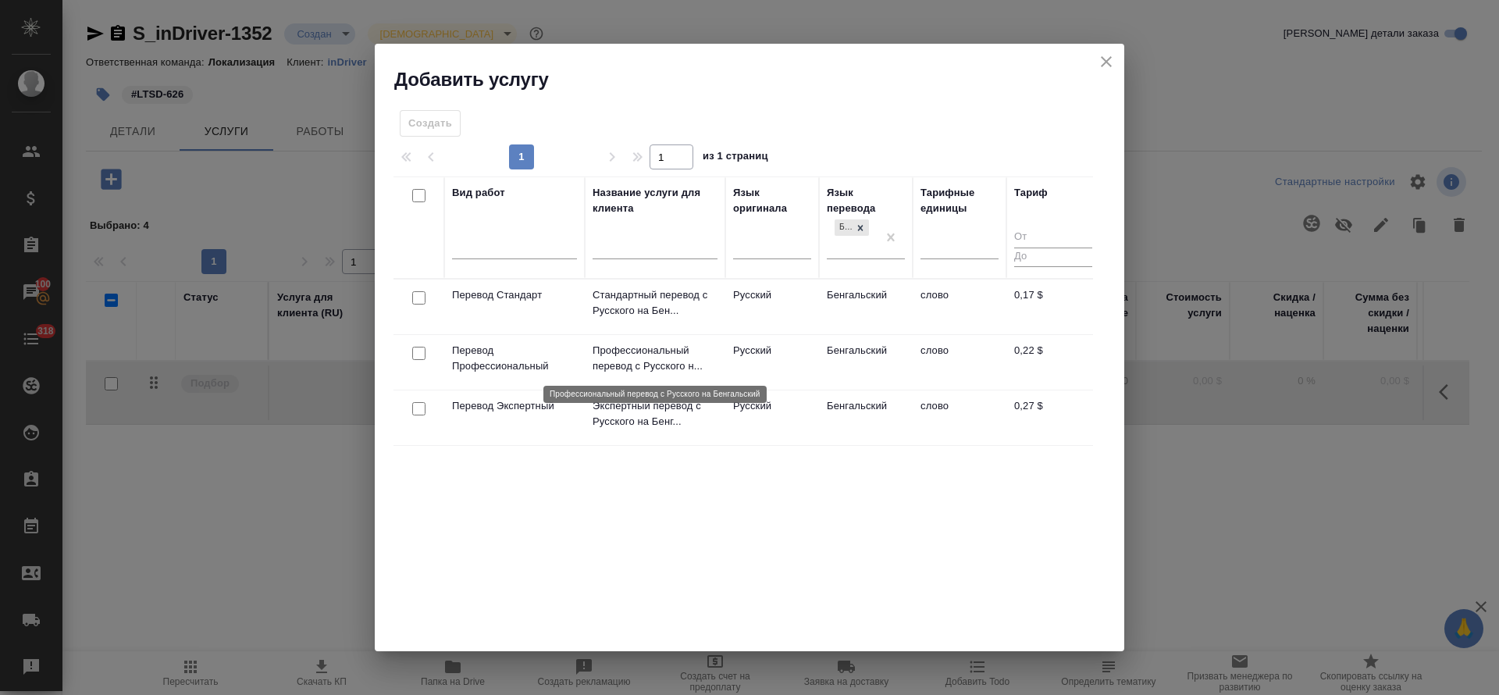
click at [622, 358] on p "Профессиональный перевод с Русского н..." at bounding box center [655, 358] width 125 height 31
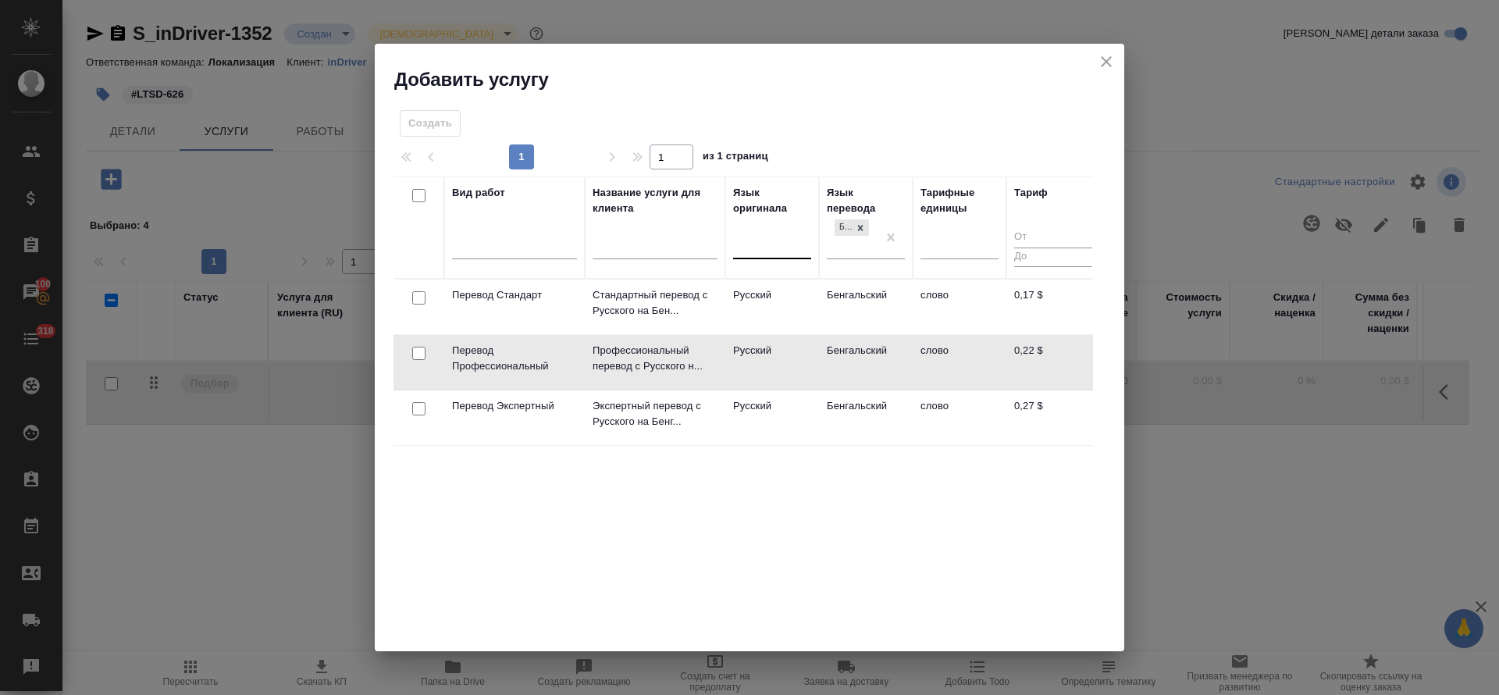
click at [780, 244] on div at bounding box center [772, 244] width 78 height 23
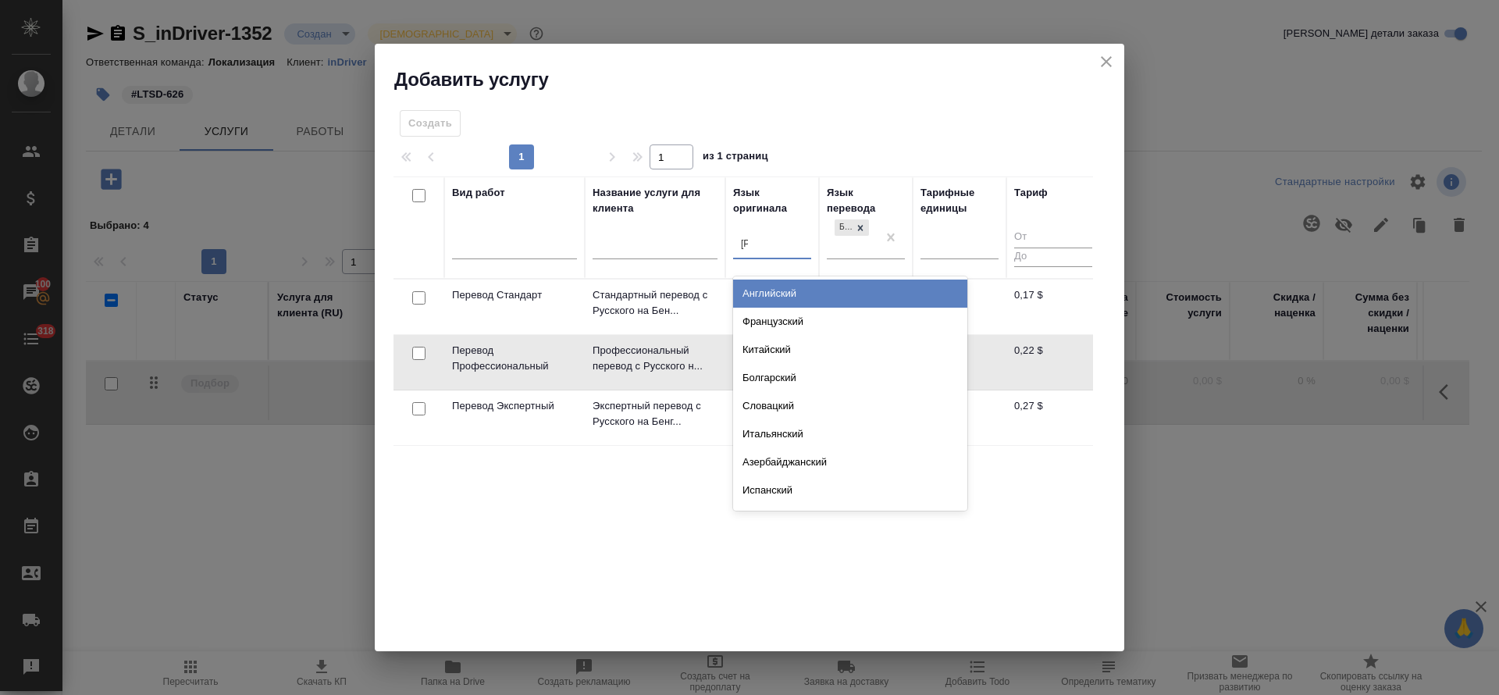
type input "ан"
click at [780, 300] on div "Английский" at bounding box center [850, 294] width 234 height 28
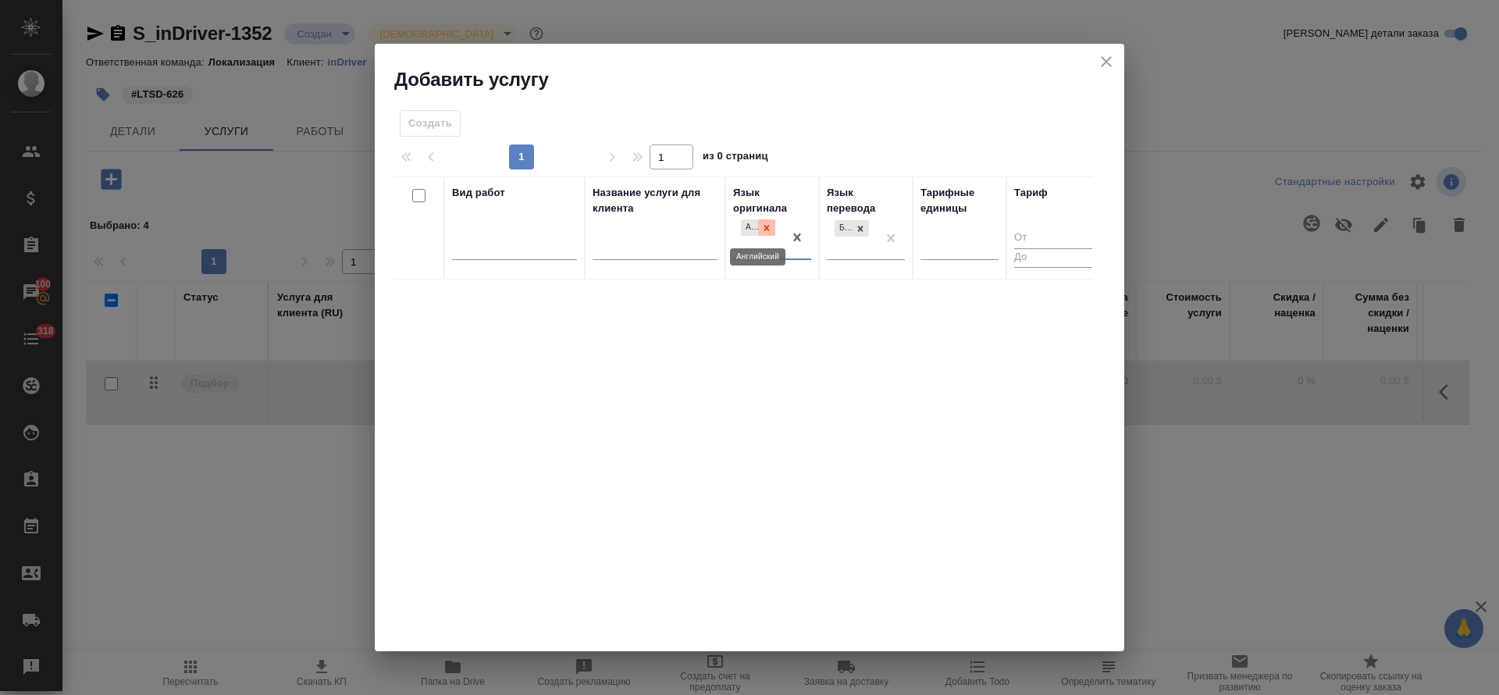
click at [767, 226] on icon at bounding box center [766, 228] width 11 height 11
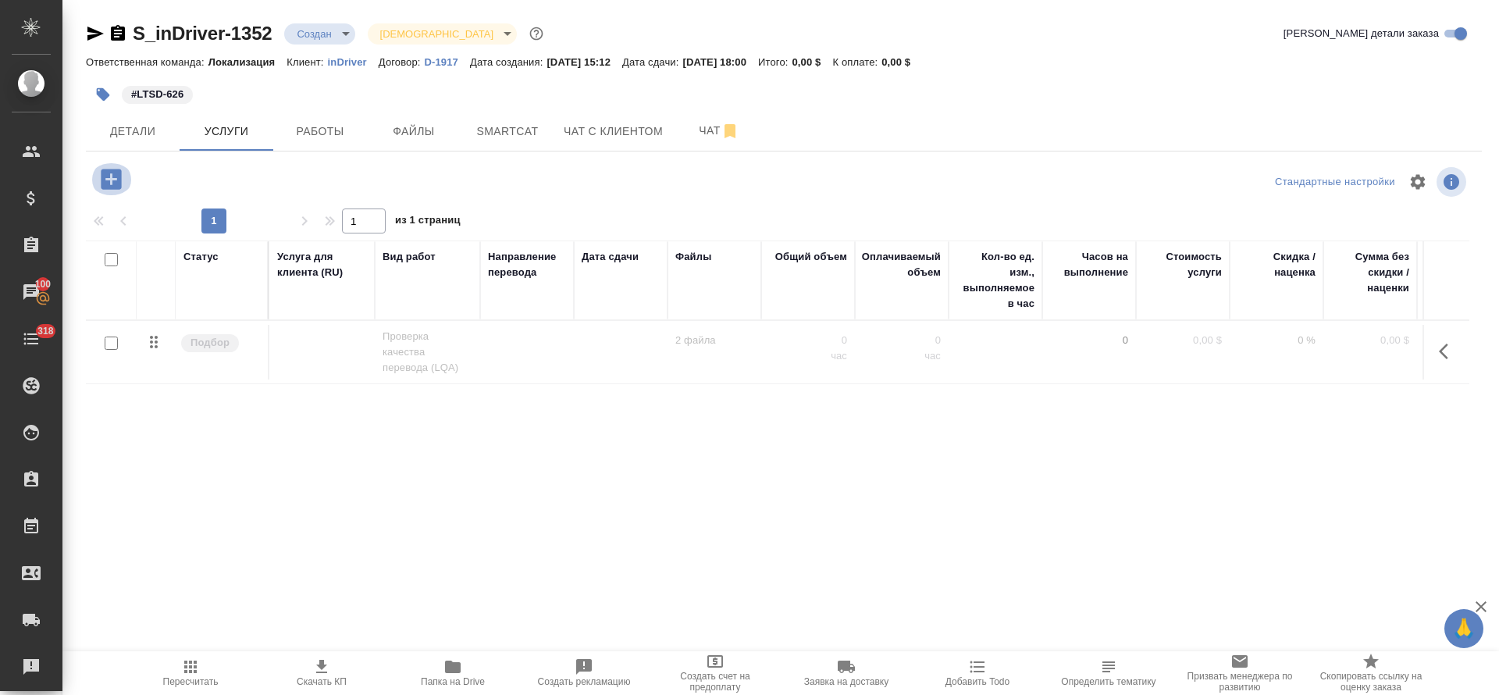
click at [119, 189] on icon "button" at bounding box center [111, 179] width 20 height 20
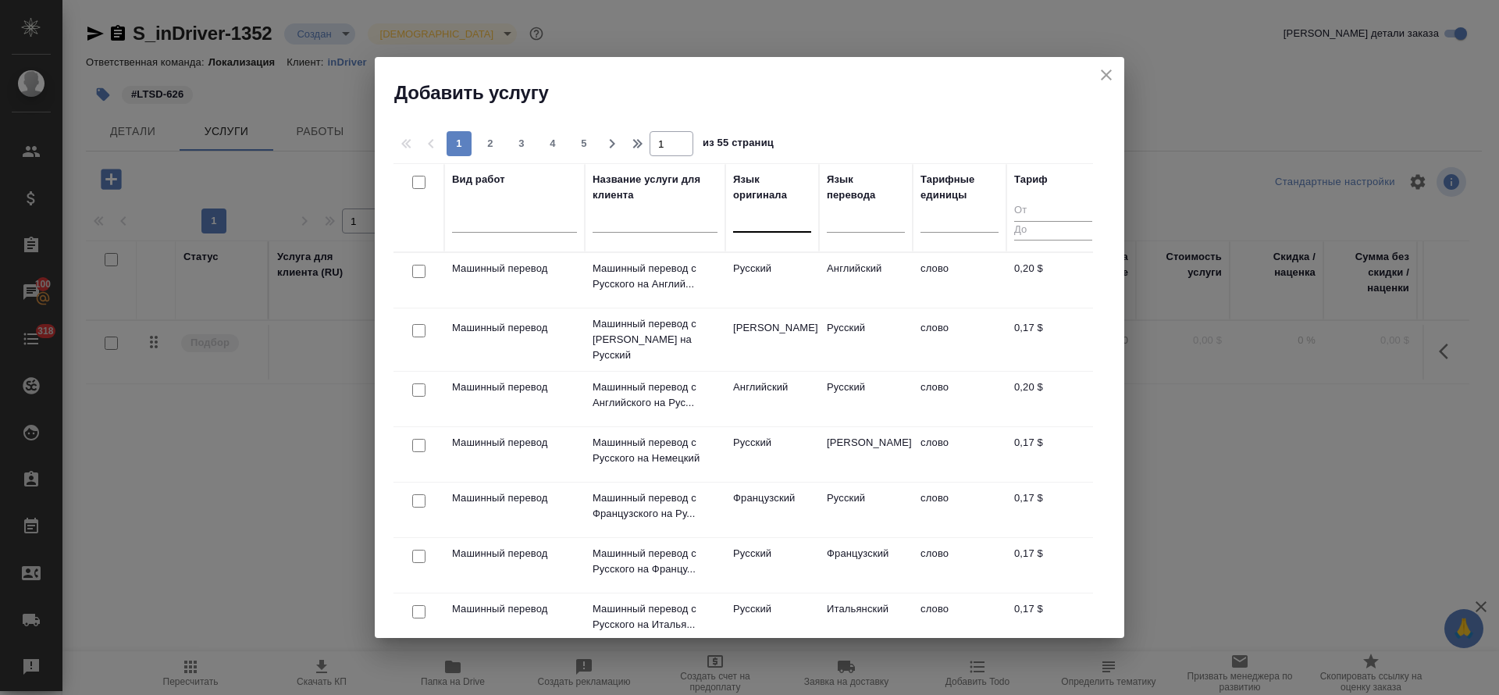
click at [803, 223] on div at bounding box center [772, 216] width 78 height 23
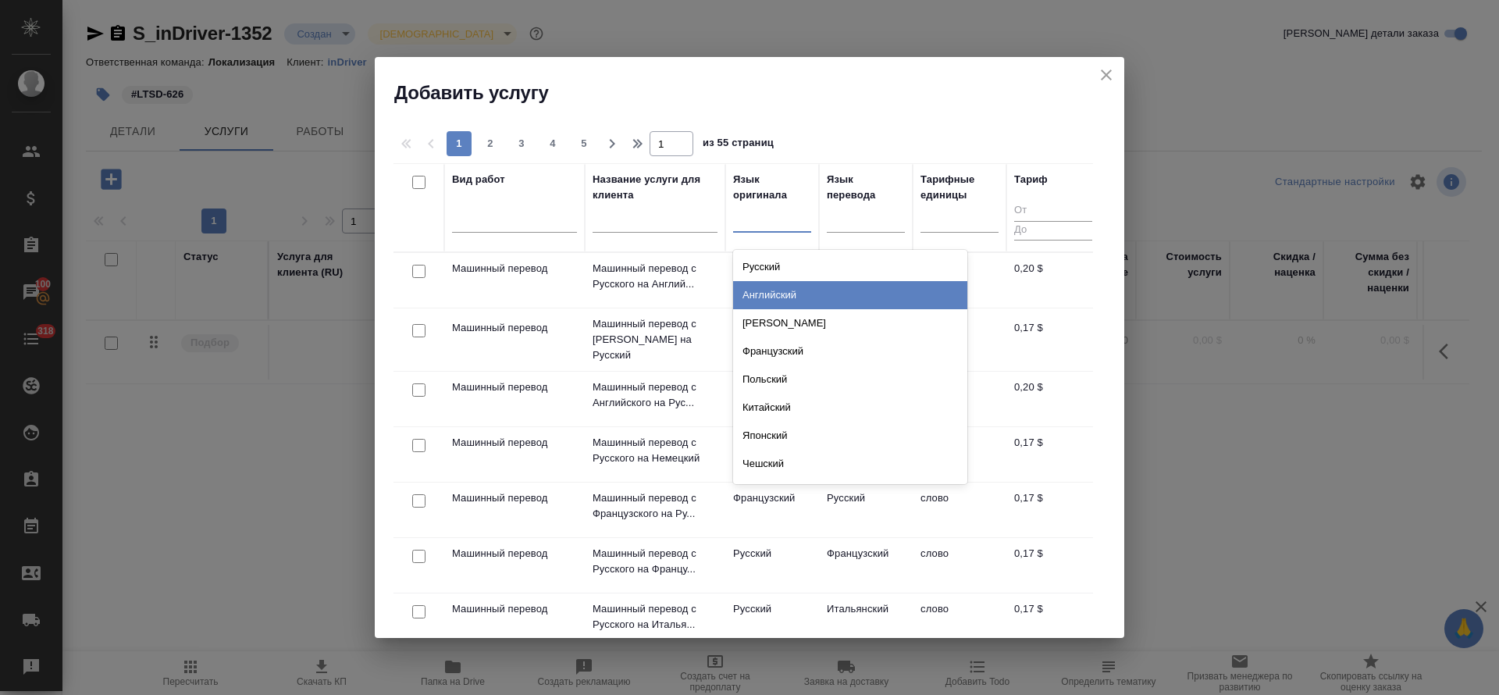
click at [799, 288] on div "Английский" at bounding box center [850, 295] width 234 height 28
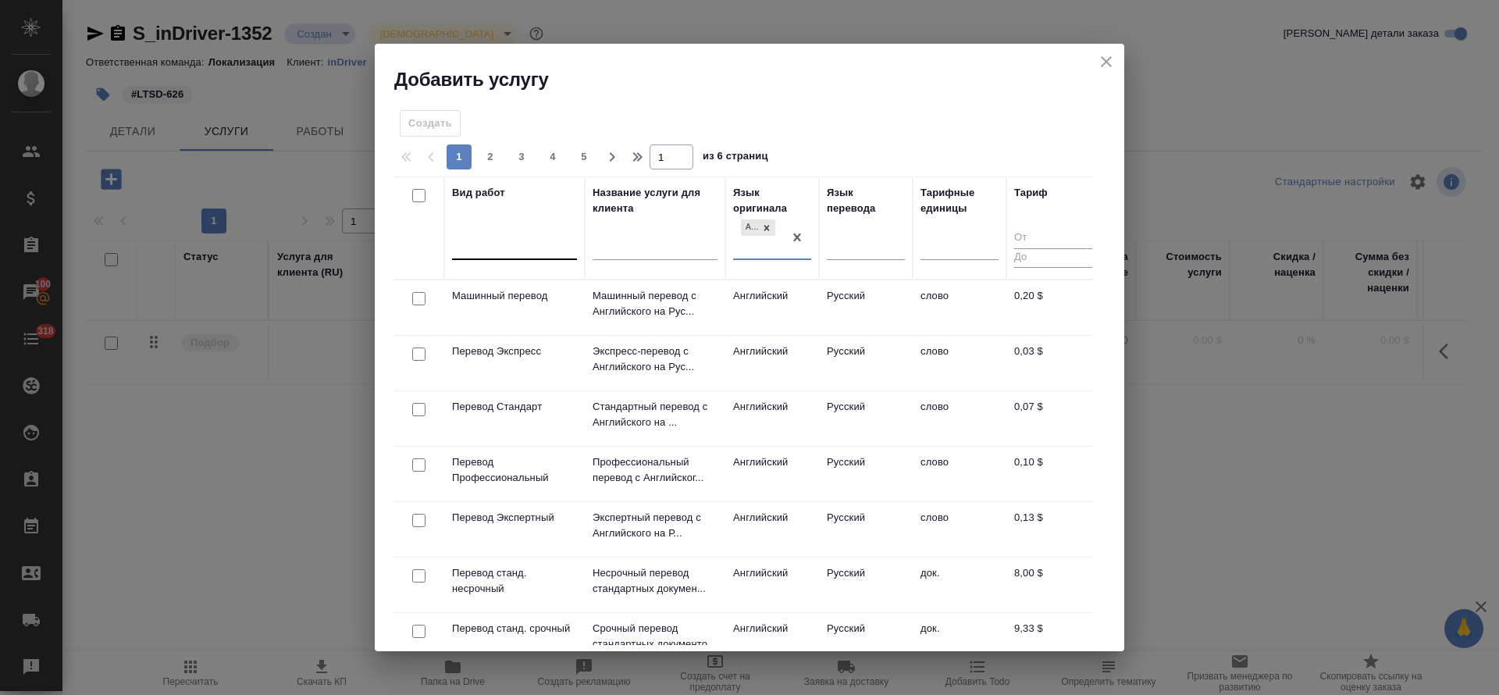
click at [514, 247] on div at bounding box center [514, 244] width 125 height 23
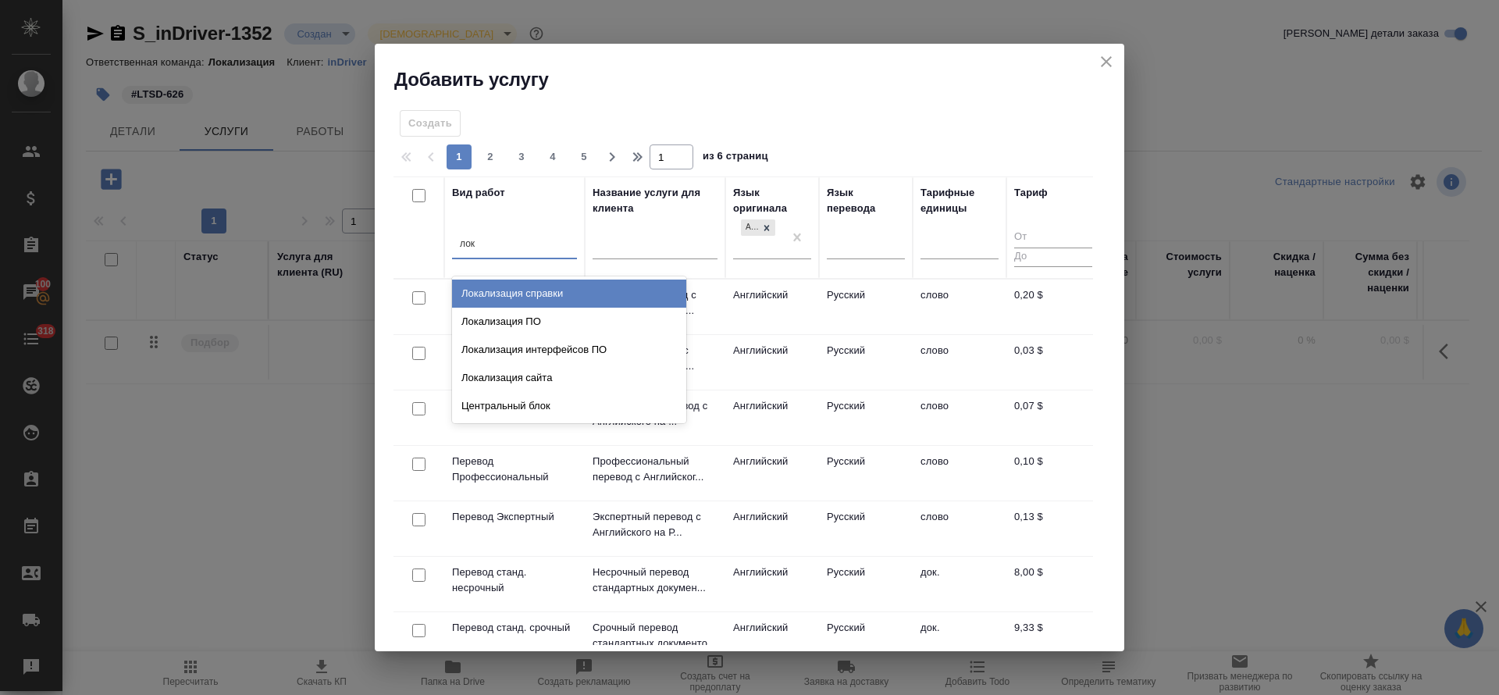
type input "лока"
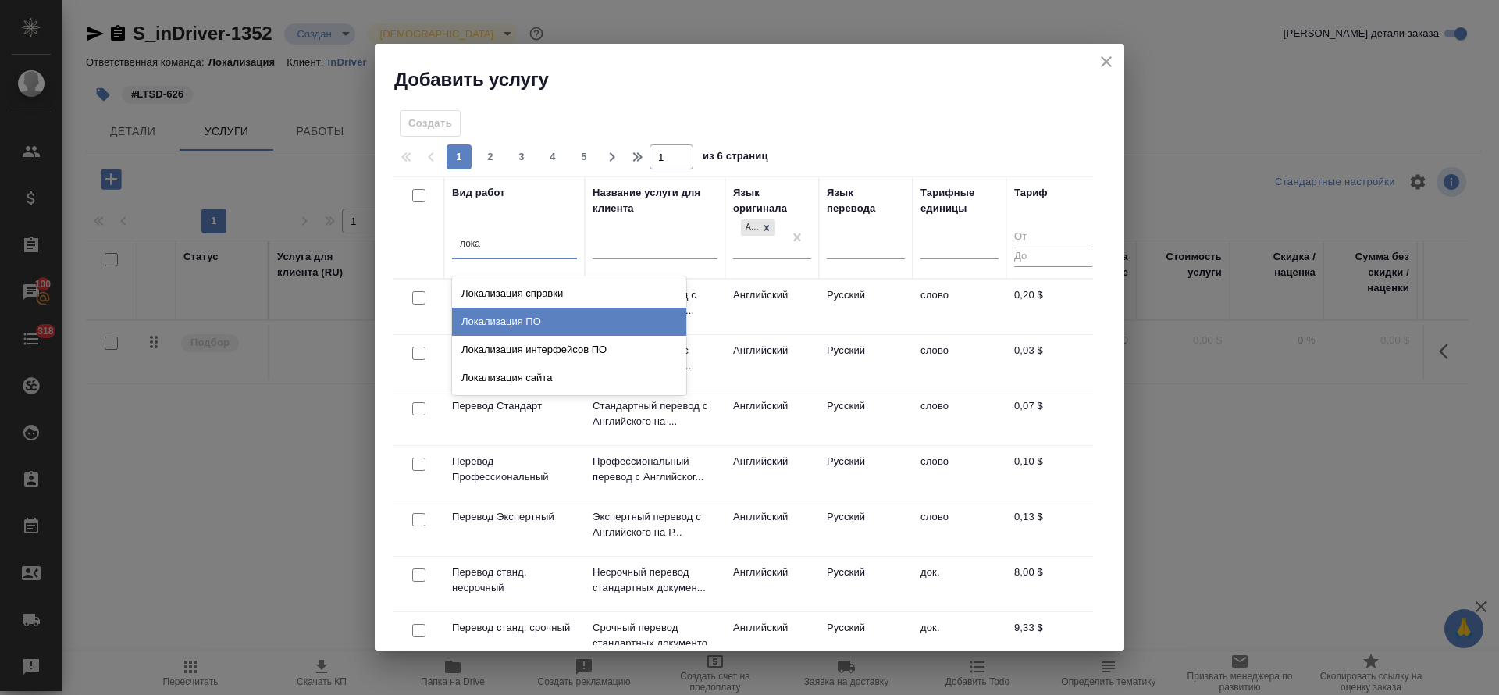
click at [517, 333] on div "Локализация ПО" at bounding box center [569, 322] width 234 height 28
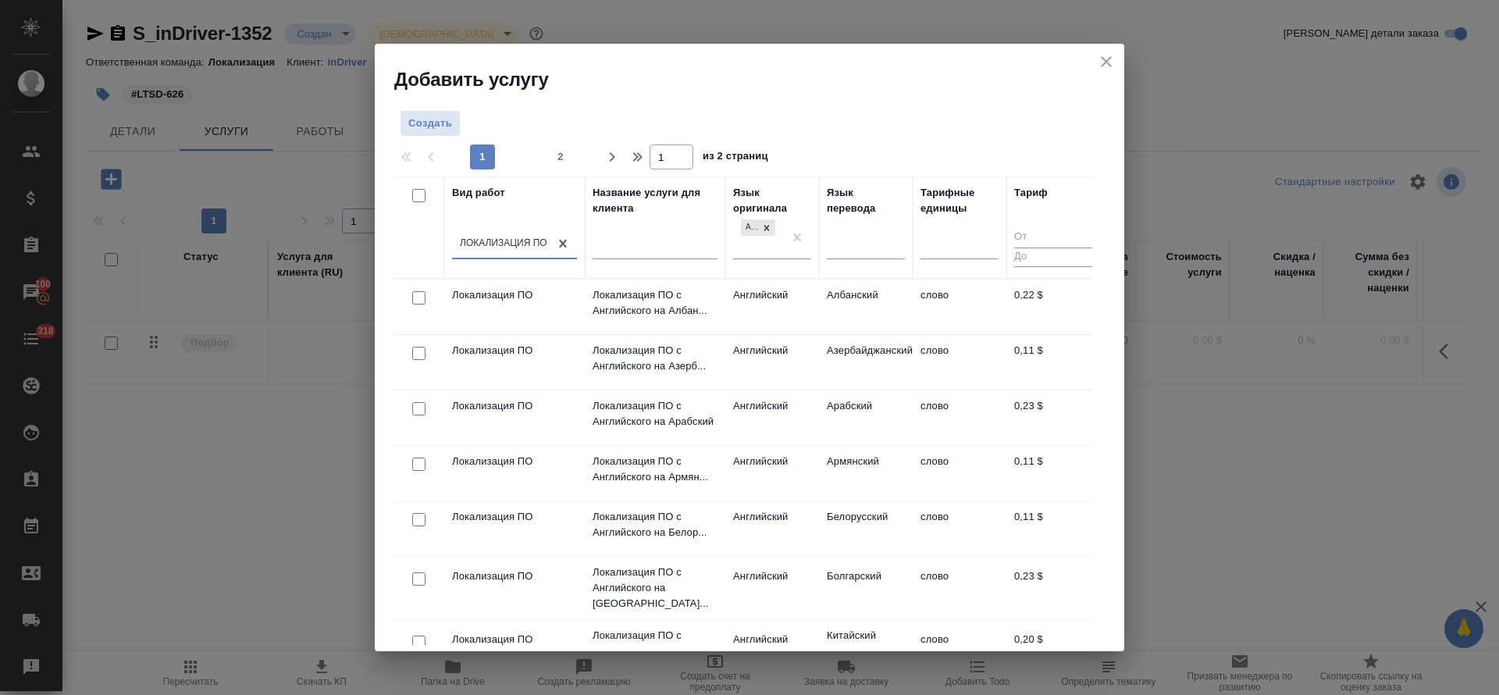
click at [750, 311] on td "Английский" at bounding box center [772, 307] width 94 height 55
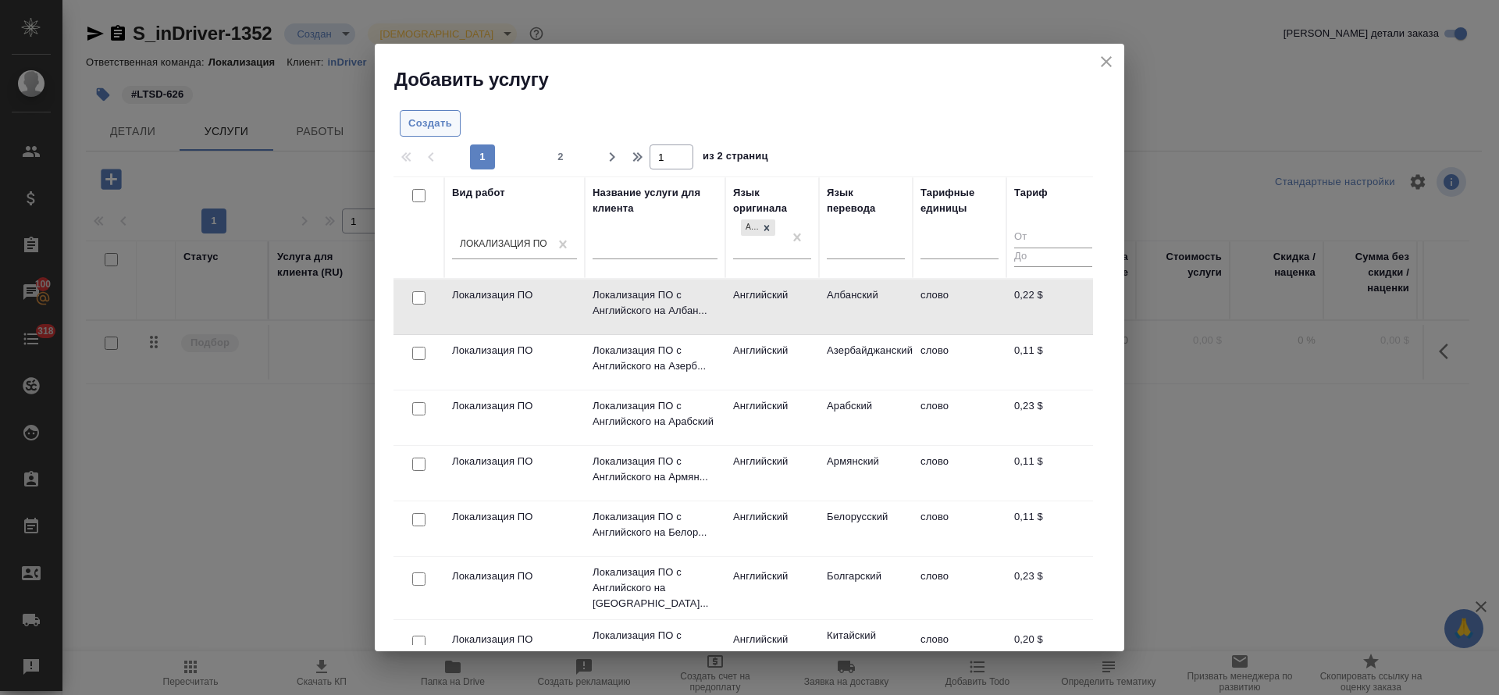
click at [443, 123] on span "Создать" at bounding box center [430, 124] width 44 height 18
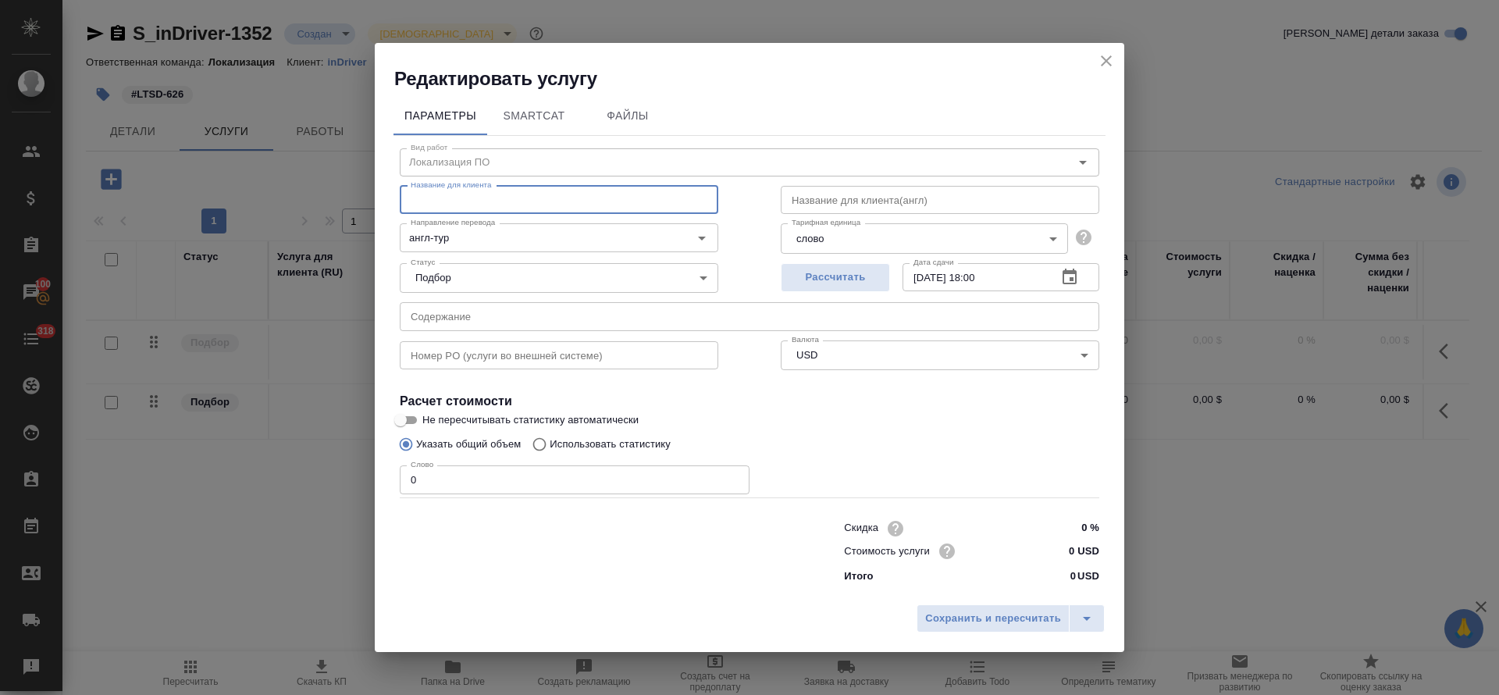
click at [544, 193] on input "text" at bounding box center [559, 200] width 319 height 28
paste input "Локализация ПО с Английского на Бенгальский"
type input "Локализация ПО с Английского на Бенгальский"
click at [857, 199] on input "text" at bounding box center [940, 200] width 319 height 28
paste input "Software localization from English to Bengali"
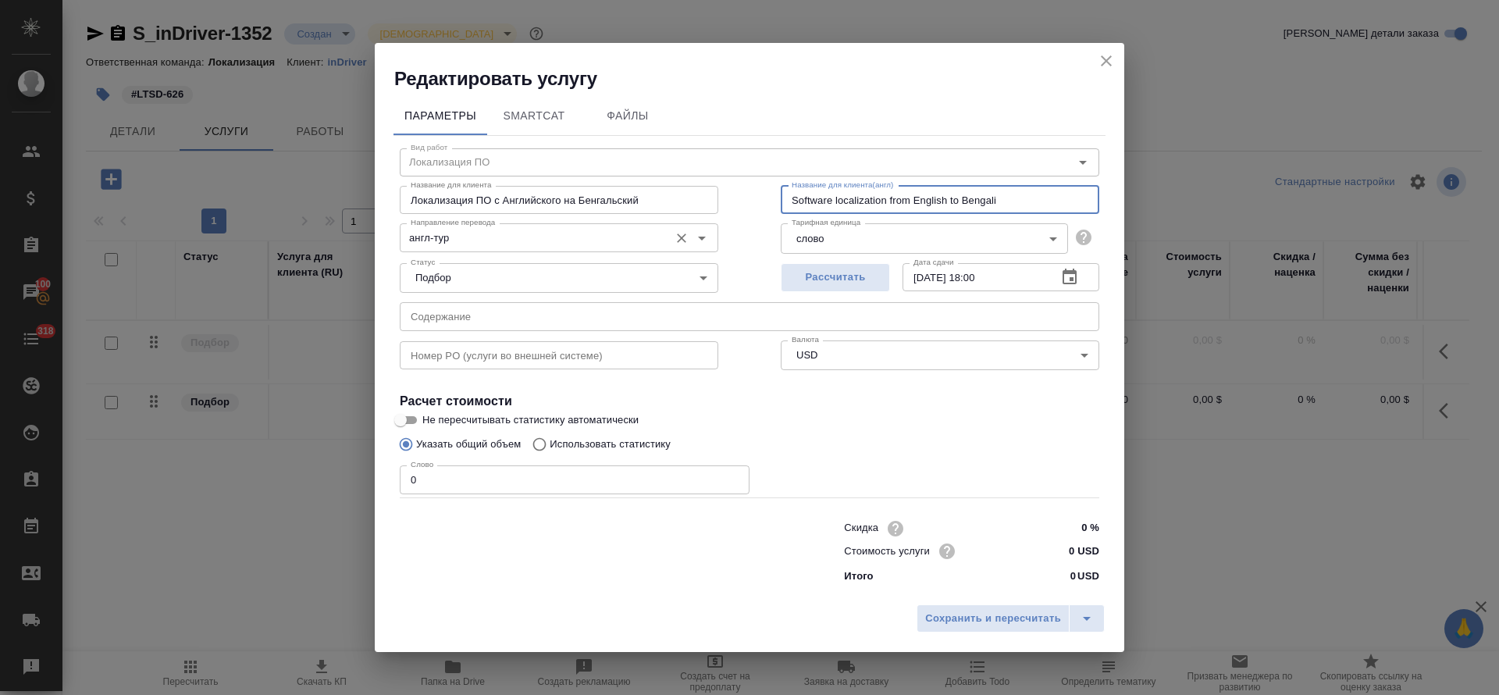
type input "Software localization from English to Bengali"
click at [493, 240] on input "англ-тур" at bounding box center [532, 237] width 257 height 19
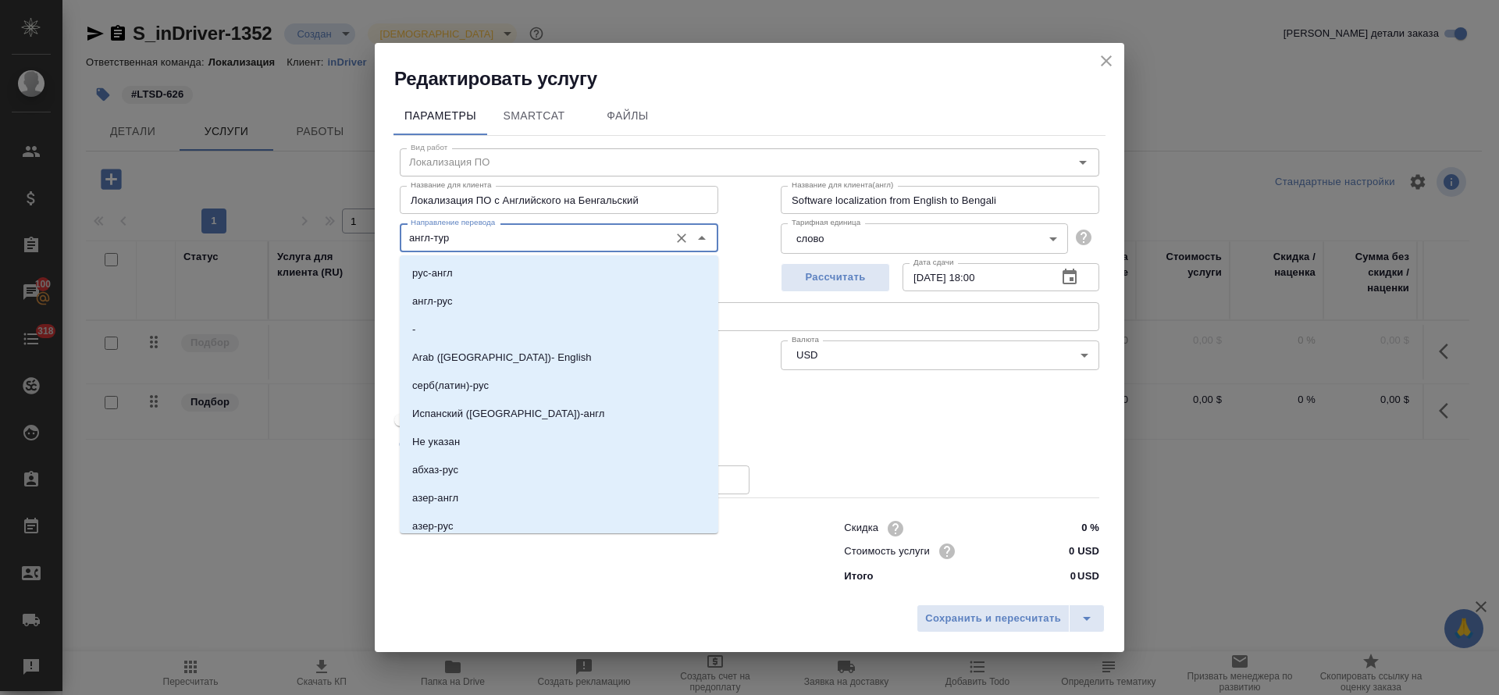
click at [466, 239] on input "англ-тур" at bounding box center [532, 237] width 257 height 19
drag, startPoint x: 434, startPoint y: 239, endPoint x: 464, endPoint y: 239, distance: 29.7
click at [464, 239] on input "англ-тур" at bounding box center [532, 237] width 257 height 19
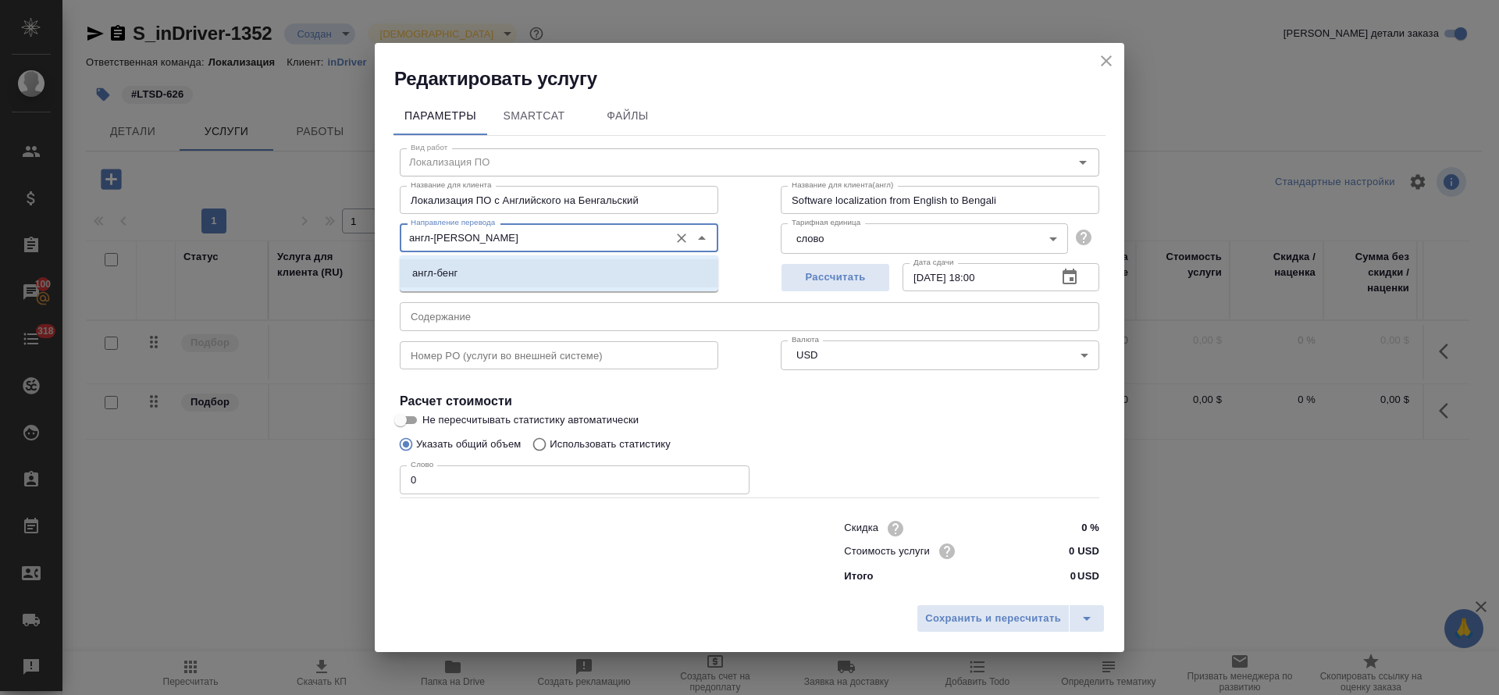
click at [470, 268] on li "англ-бенг" at bounding box center [559, 273] width 319 height 28
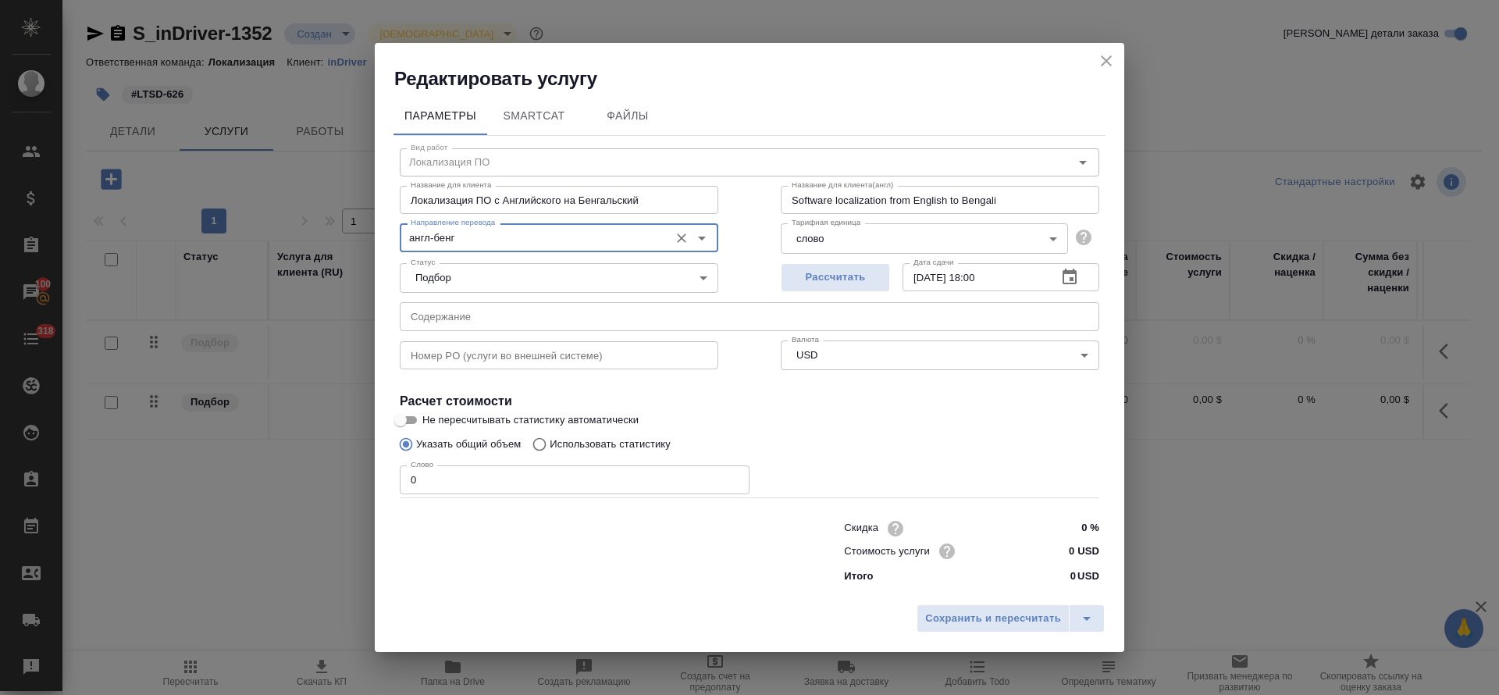
type input "англ-бенг"
click at [1072, 555] on input "0 USD" at bounding box center [1070, 551] width 59 height 23
type input "0 USD"
type input "0.36 USD"
click at [981, 617] on span "Сохранить и пересчитать" at bounding box center [993, 620] width 136 height 18
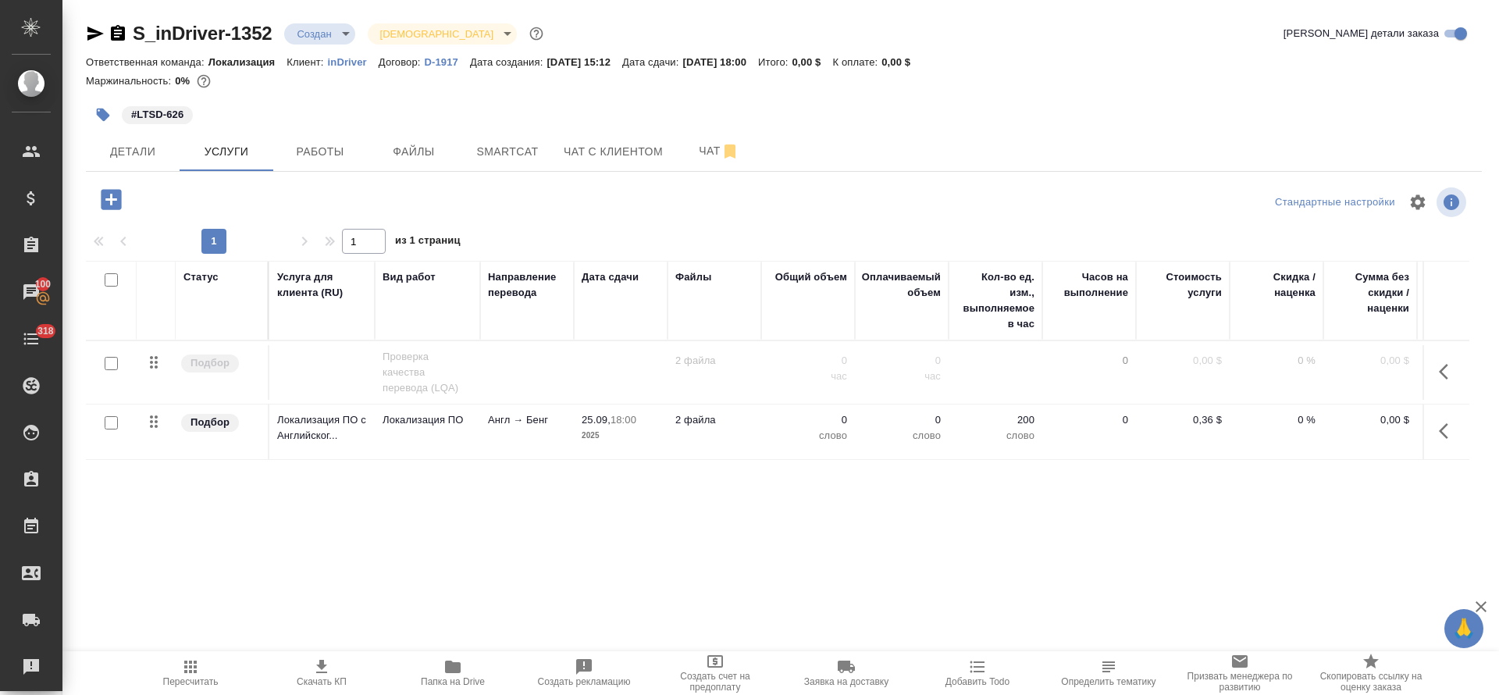
click at [461, 668] on icon "button" at bounding box center [453, 667] width 16 height 12
click at [416, 159] on span "Файлы" at bounding box center [413, 152] width 75 height 20
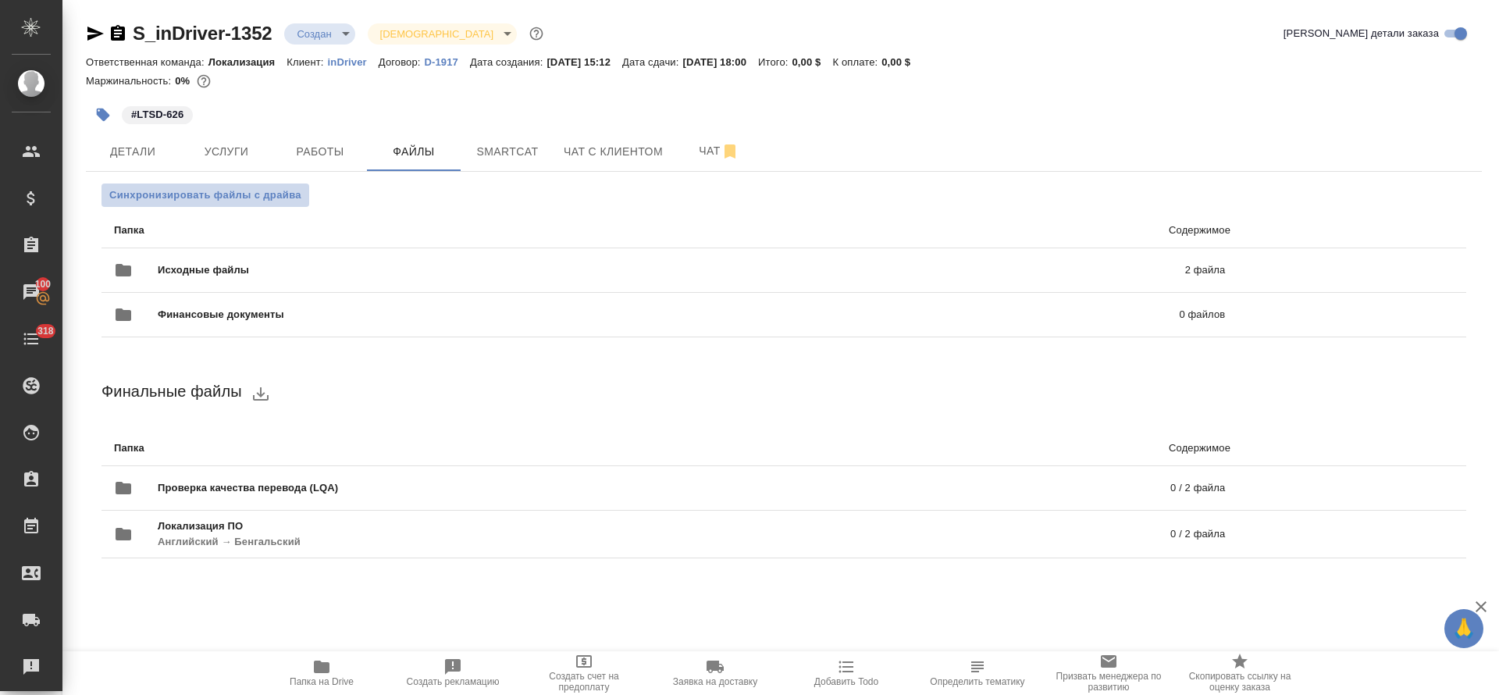
click at [244, 192] on span "Синхронизировать файлы с драйва" at bounding box center [205, 195] width 192 height 16
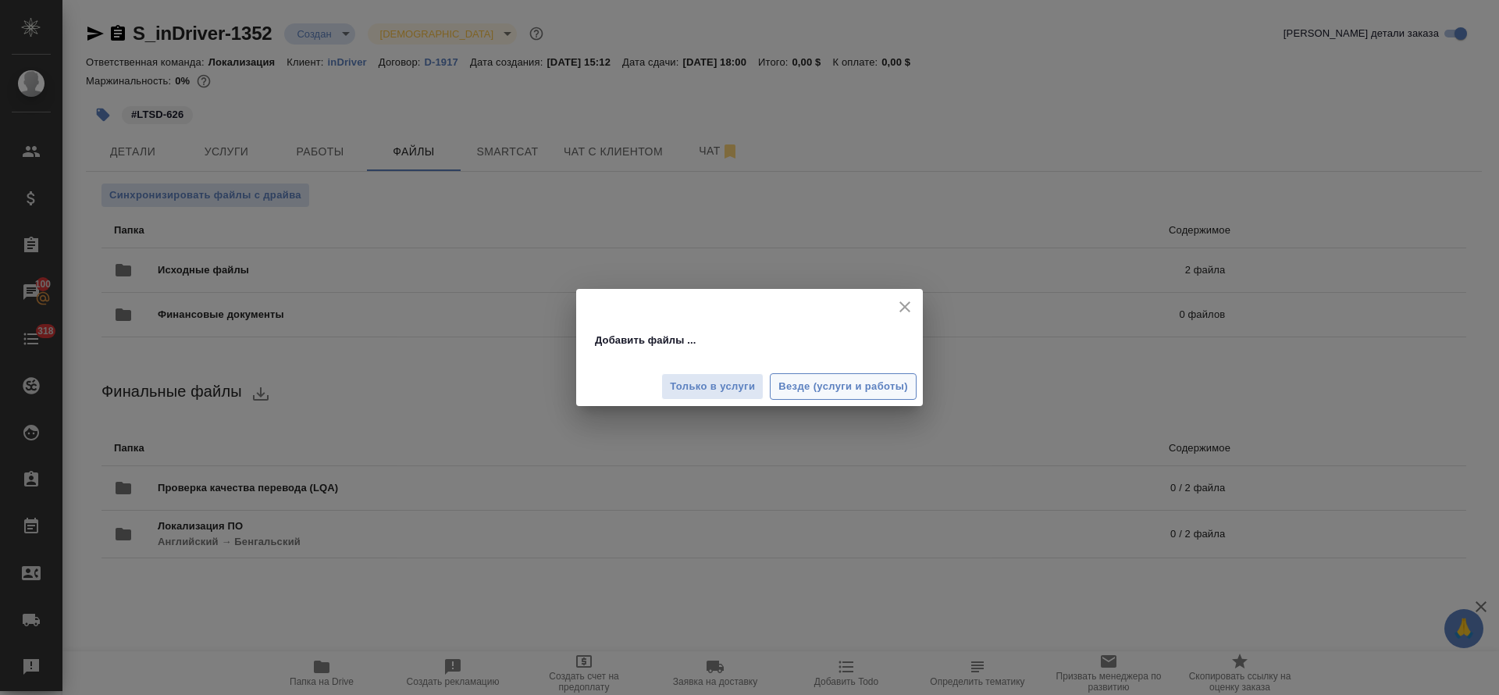
click at [785, 382] on span "Везде (услуги и работы)" at bounding box center [843, 387] width 130 height 18
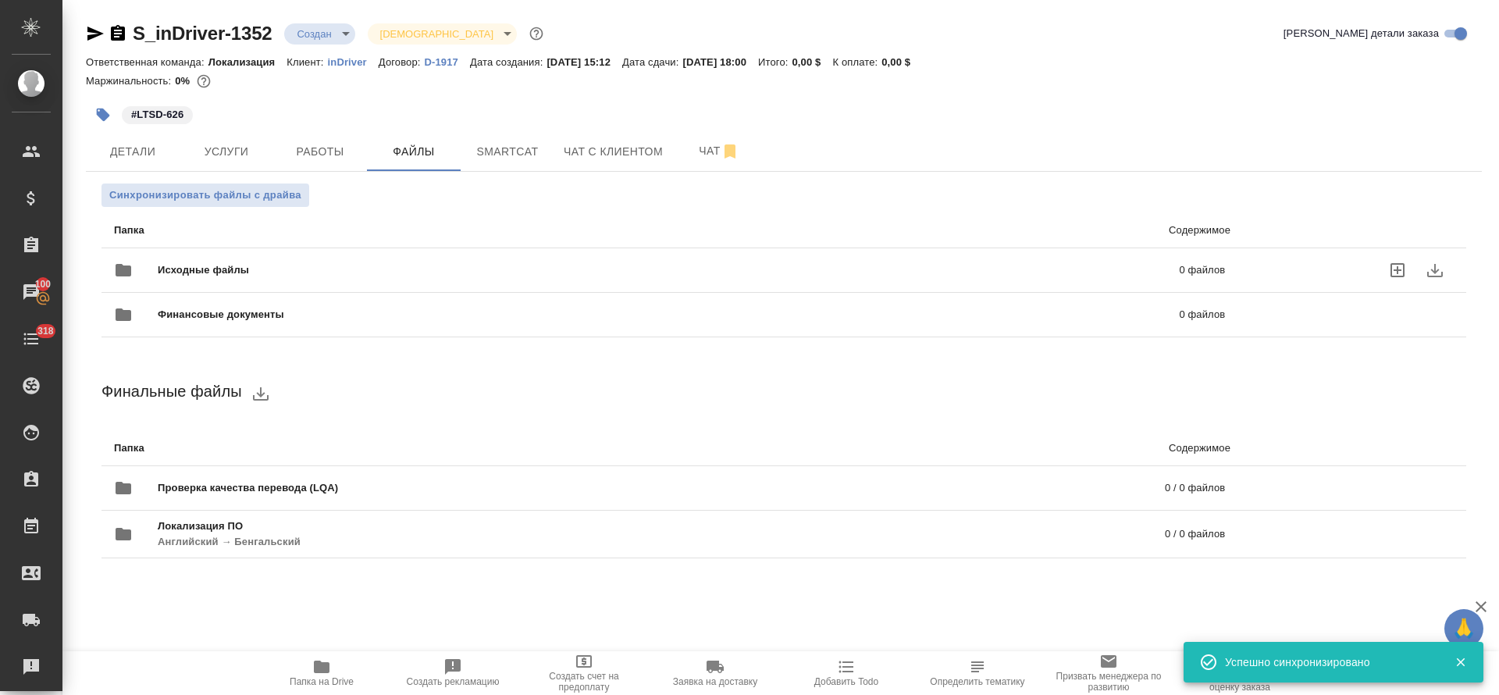
click at [1399, 272] on icon "uploadFiles" at bounding box center [1397, 270] width 19 height 19
click at [0, 0] on input "uploadFiles" at bounding box center [0, 0] width 0 height 0
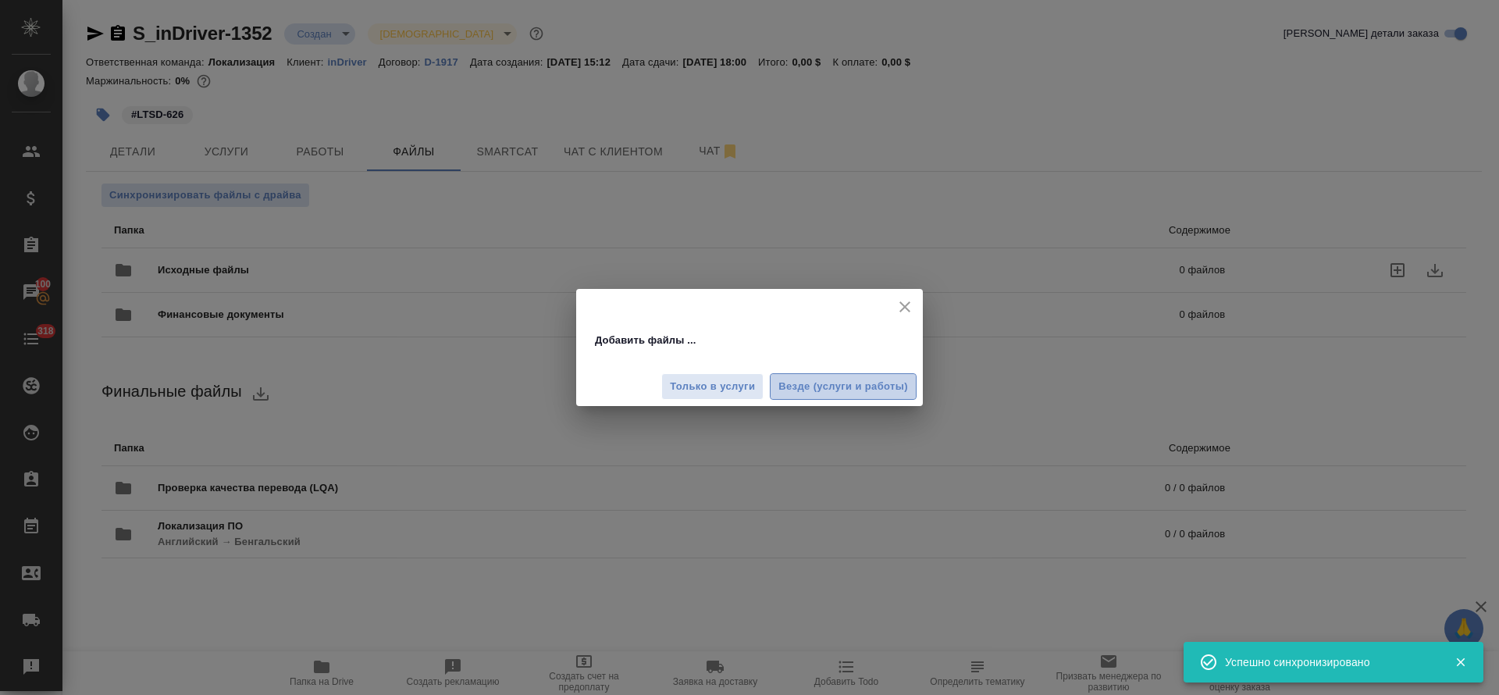
click at [835, 375] on button "Везде (услуги и работы)" at bounding box center [843, 386] width 147 height 27
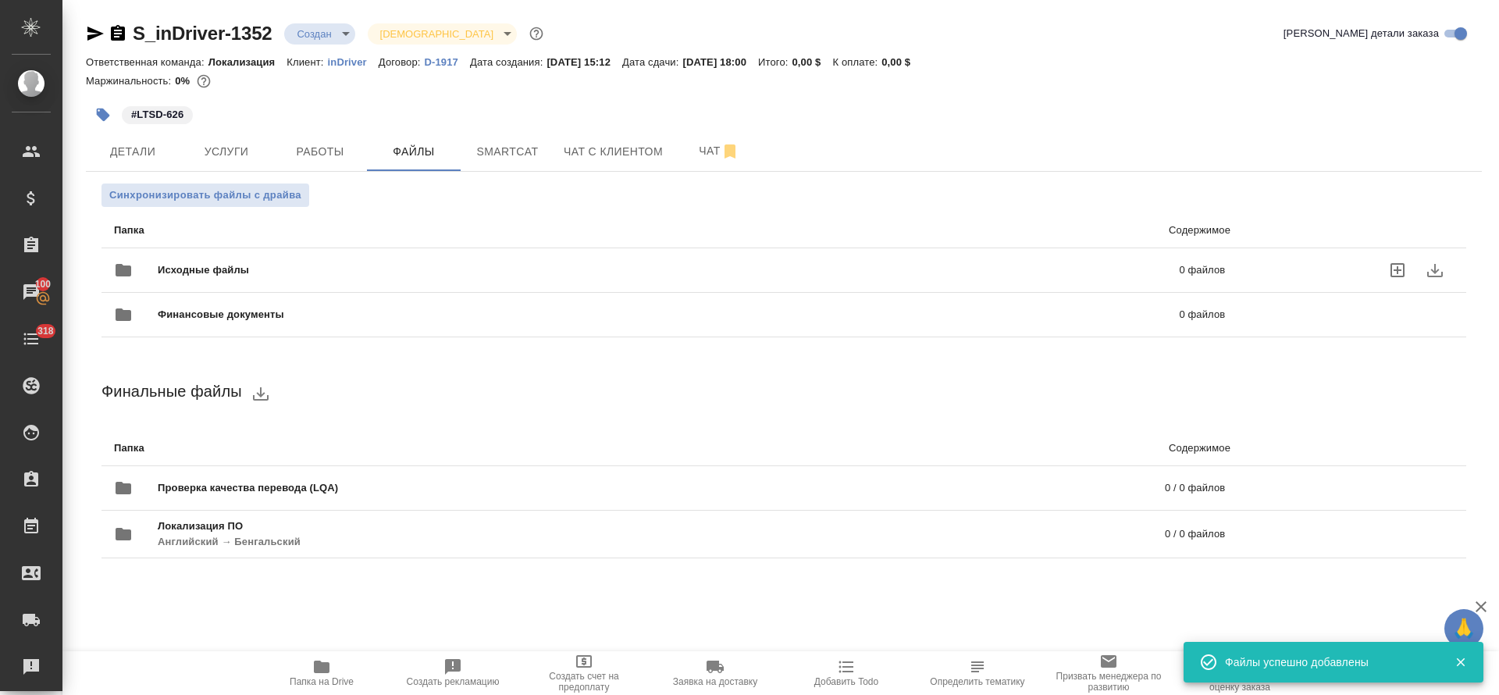
click at [235, 144] on span "Услуги" at bounding box center [226, 152] width 75 height 20
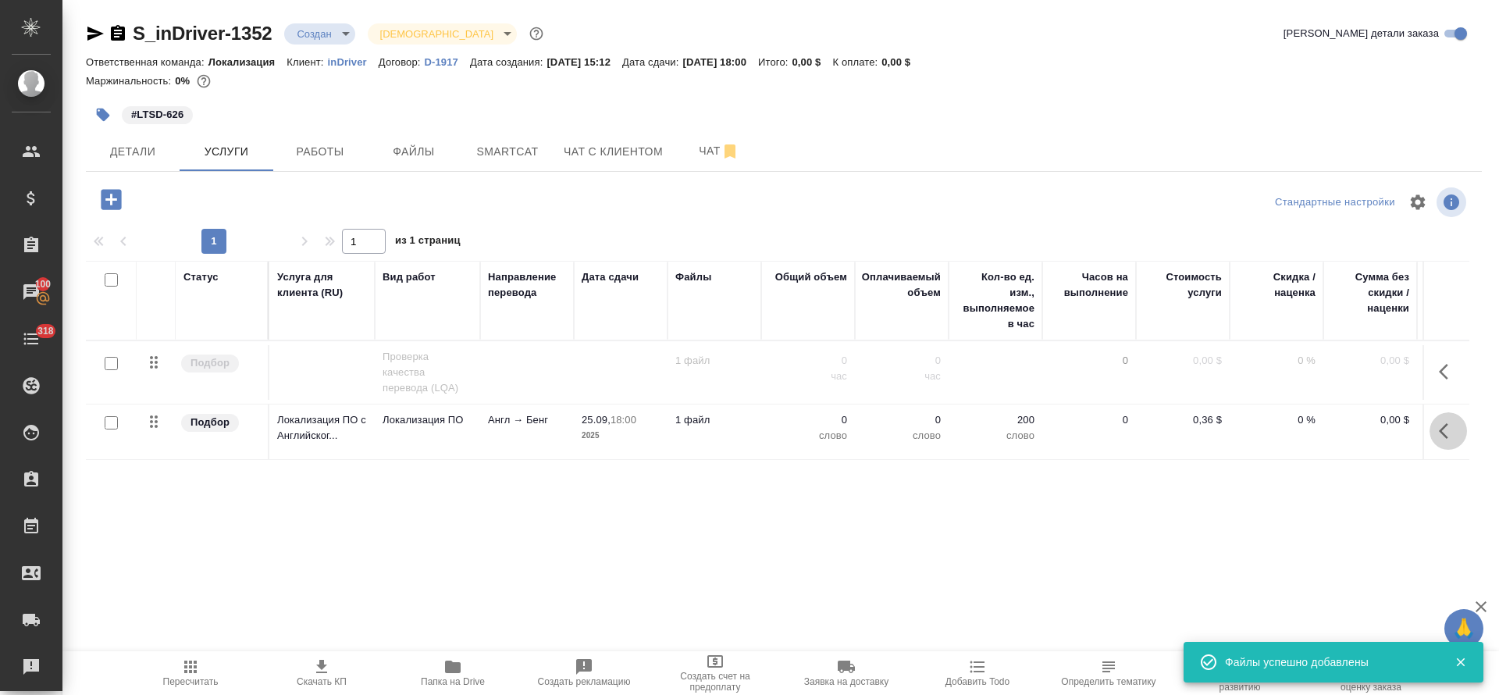
click at [1450, 436] on icon "button" at bounding box center [1448, 431] width 19 height 19
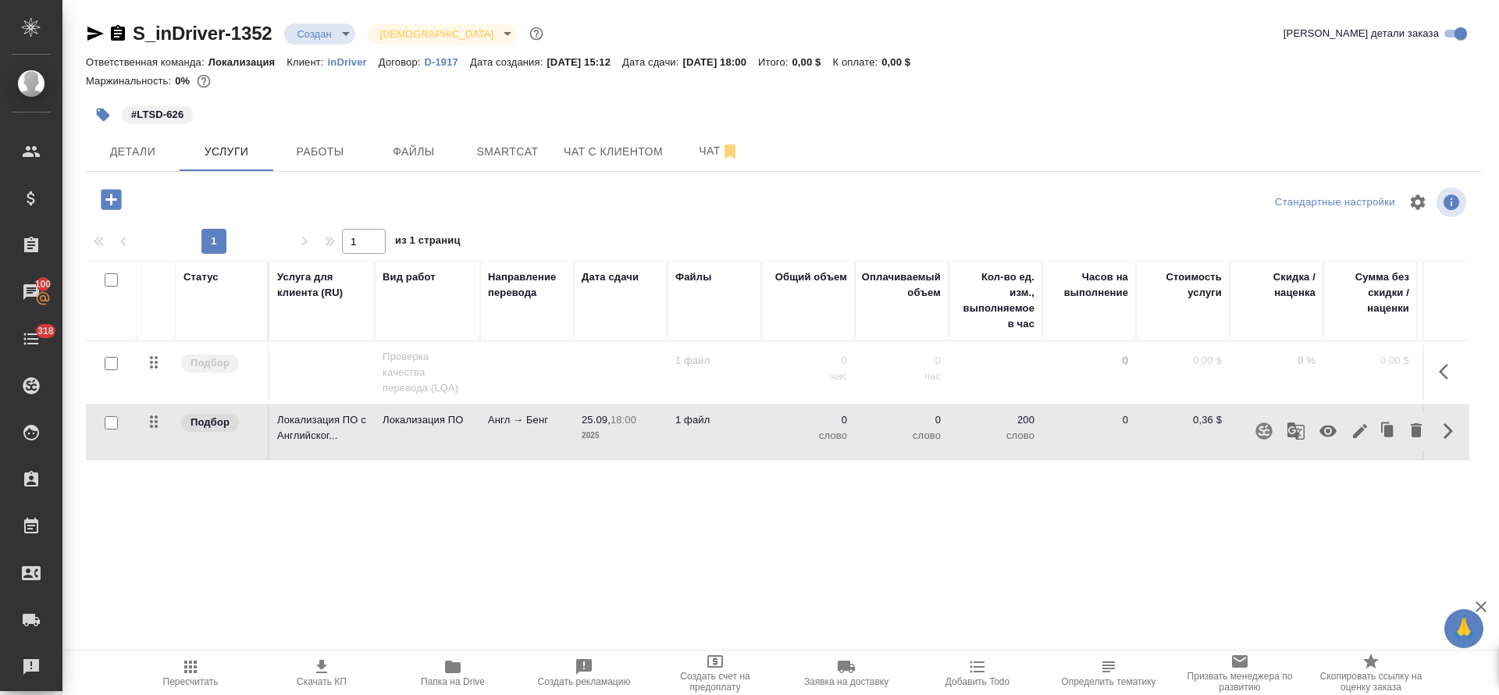
click at [1355, 428] on icon "button" at bounding box center [1360, 431] width 19 height 19
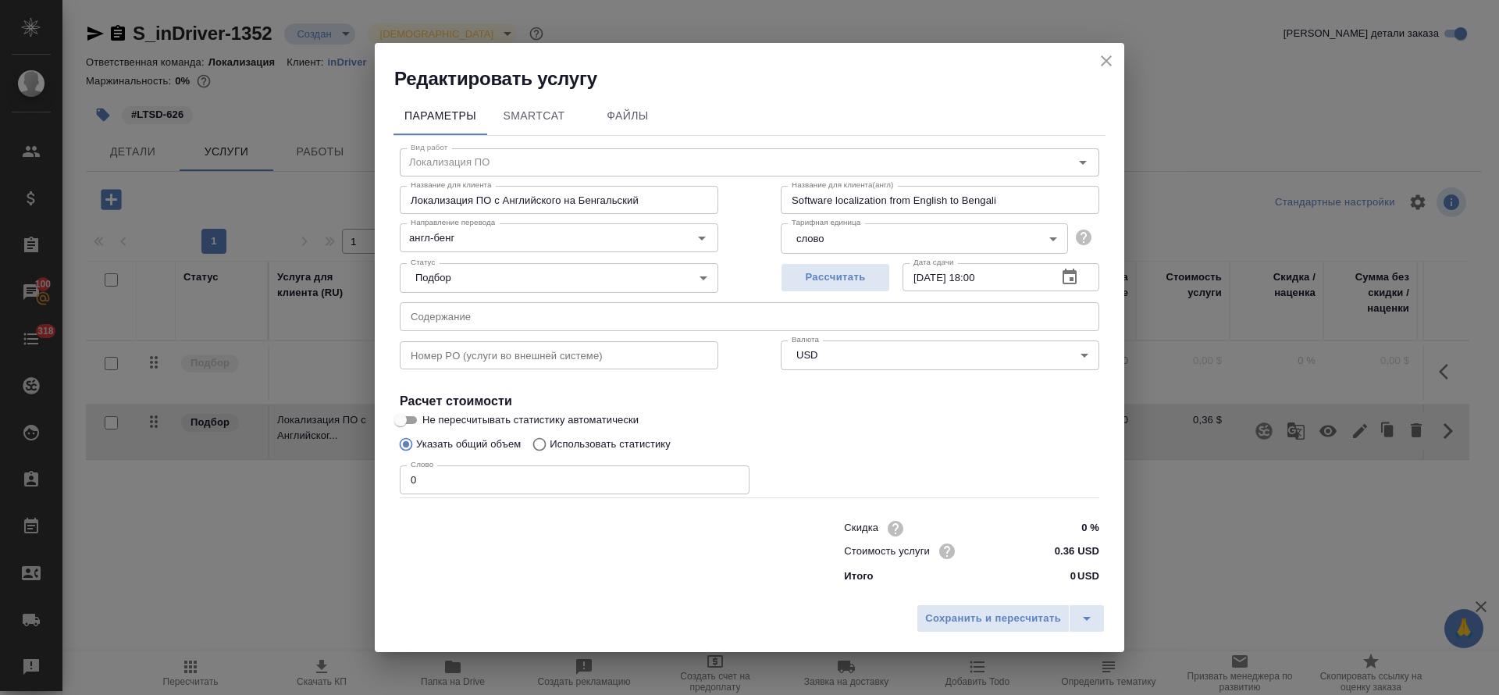
click at [597, 318] on input "text" at bounding box center [750, 316] width 700 height 28
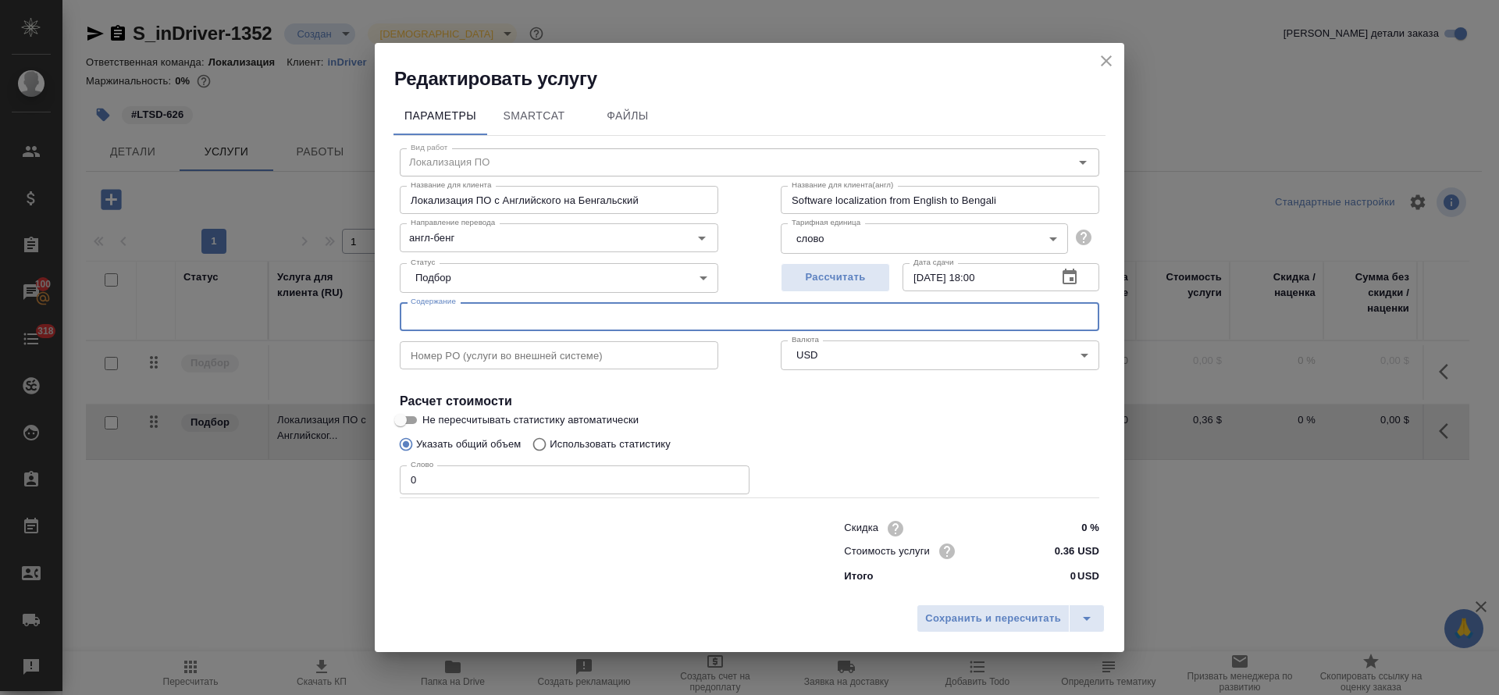
paste input "https://indriver.atlassian.net/browse/LTSD-626?actionerId=557058%3Af58131cb-b67…"
type input "https://indriver.atlassian.net/browse/LTSD-626?actionerId=557058%3Af58131cb-b67…"
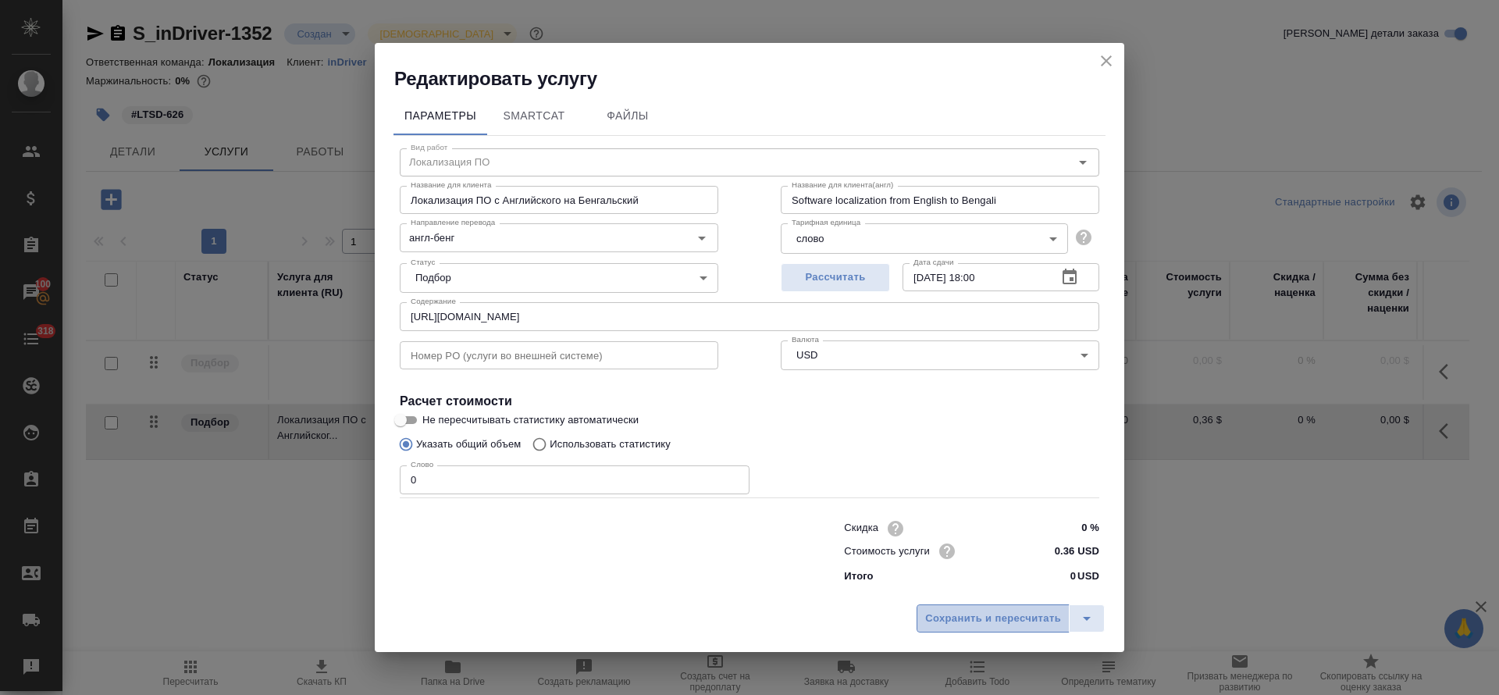
click at [971, 625] on span "Сохранить и пересчитать" at bounding box center [993, 619] width 136 height 18
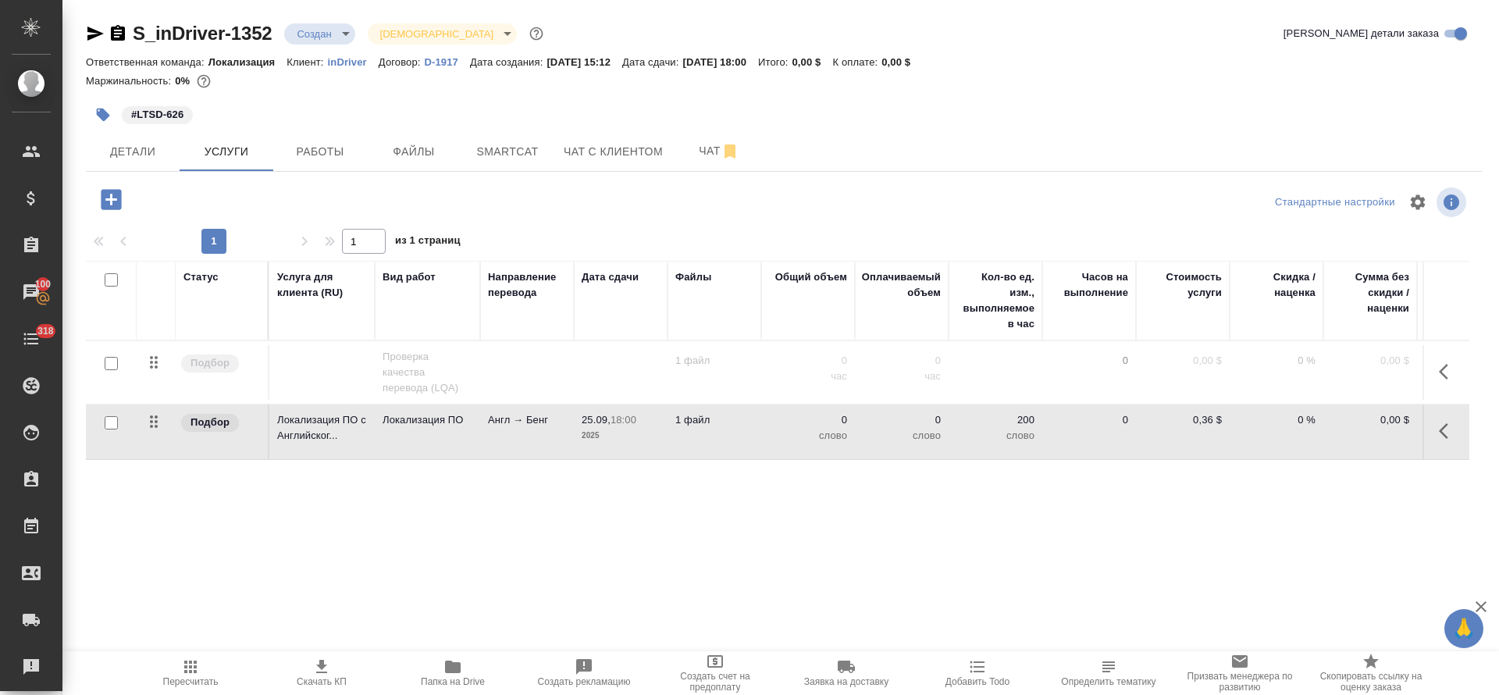
click at [107, 424] on input "checkbox" at bounding box center [111, 422] width 13 height 13
checkbox input "true"
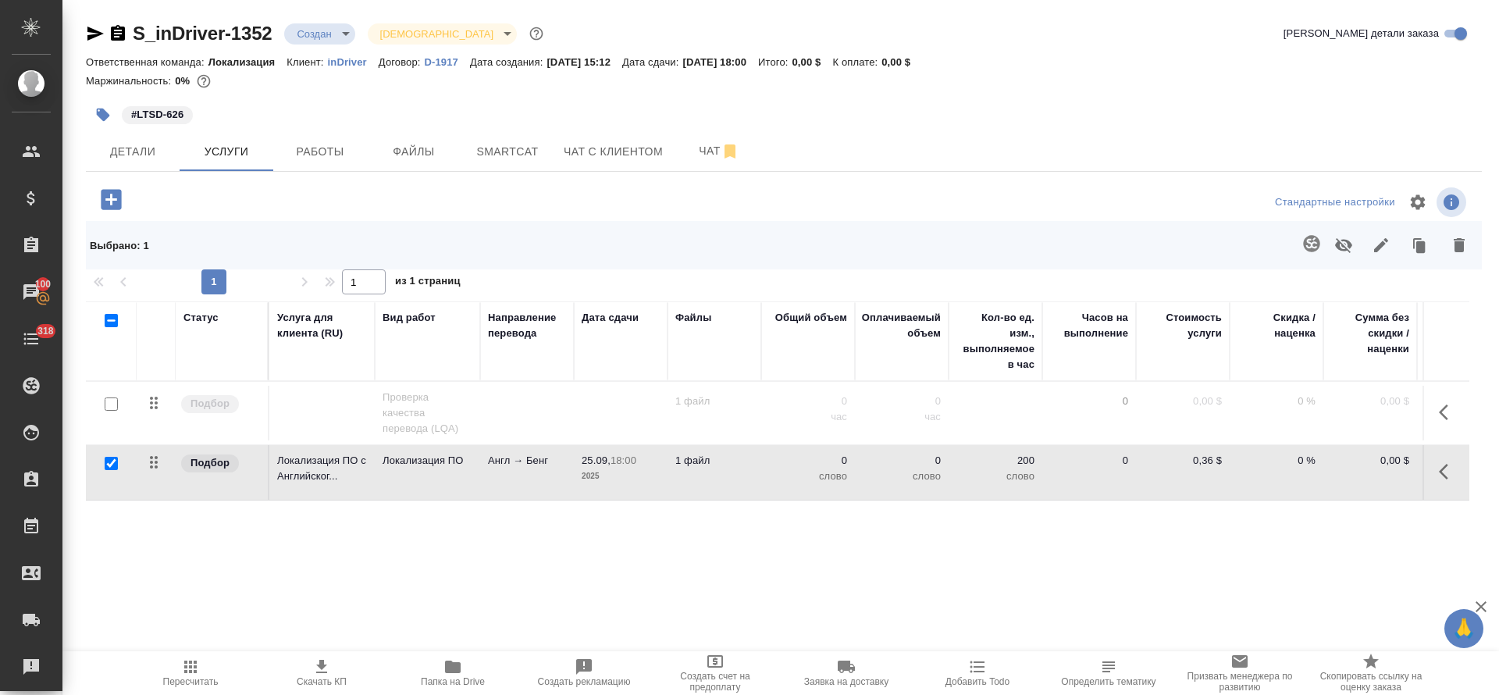
click at [1301, 248] on button "button" at bounding box center [1311, 243] width 37 height 37
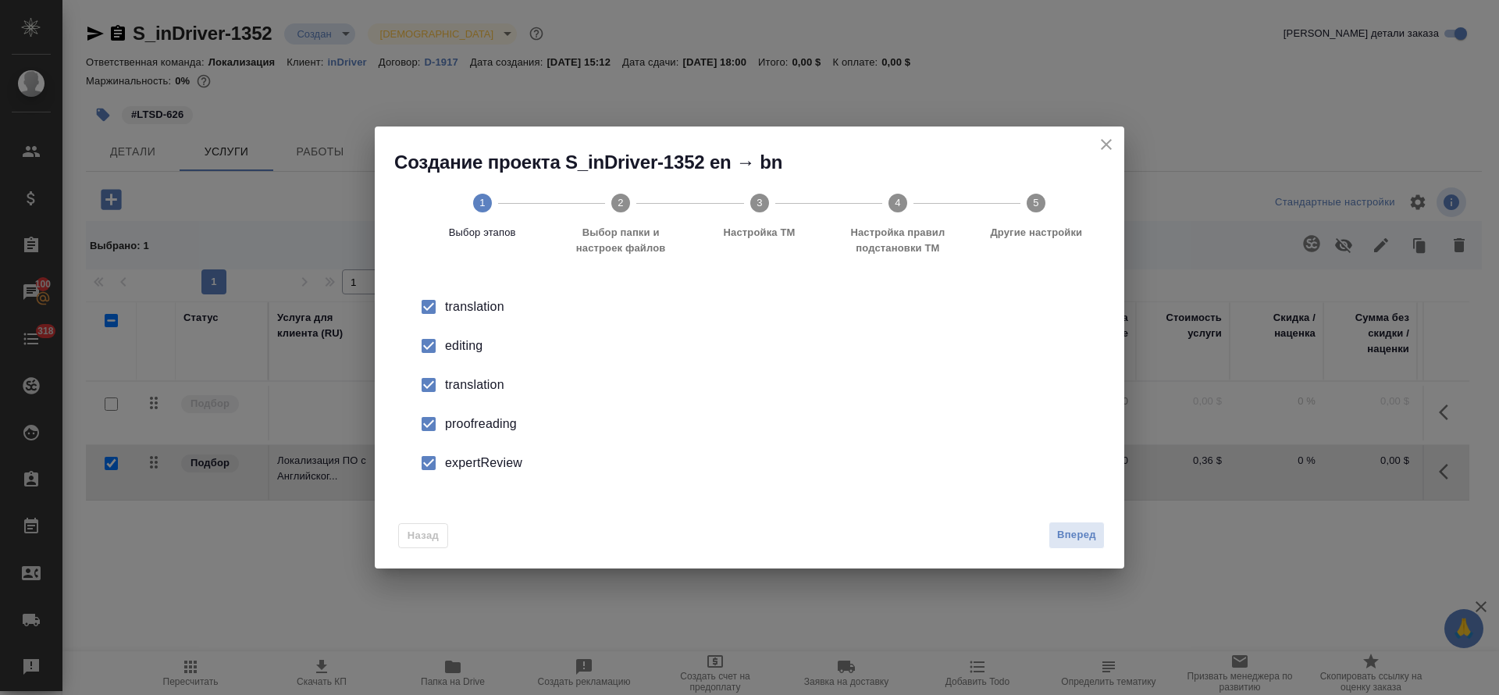
click at [493, 342] on div "editing" at bounding box center [766, 346] width 642 height 19
click at [476, 384] on div "translation" at bounding box center [766, 385] width 642 height 19
click at [461, 430] on div "proofreading" at bounding box center [766, 424] width 642 height 19
click at [461, 463] on div "expertReview" at bounding box center [766, 463] width 642 height 19
click at [1072, 530] on span "Вперед" at bounding box center [1076, 535] width 39 height 18
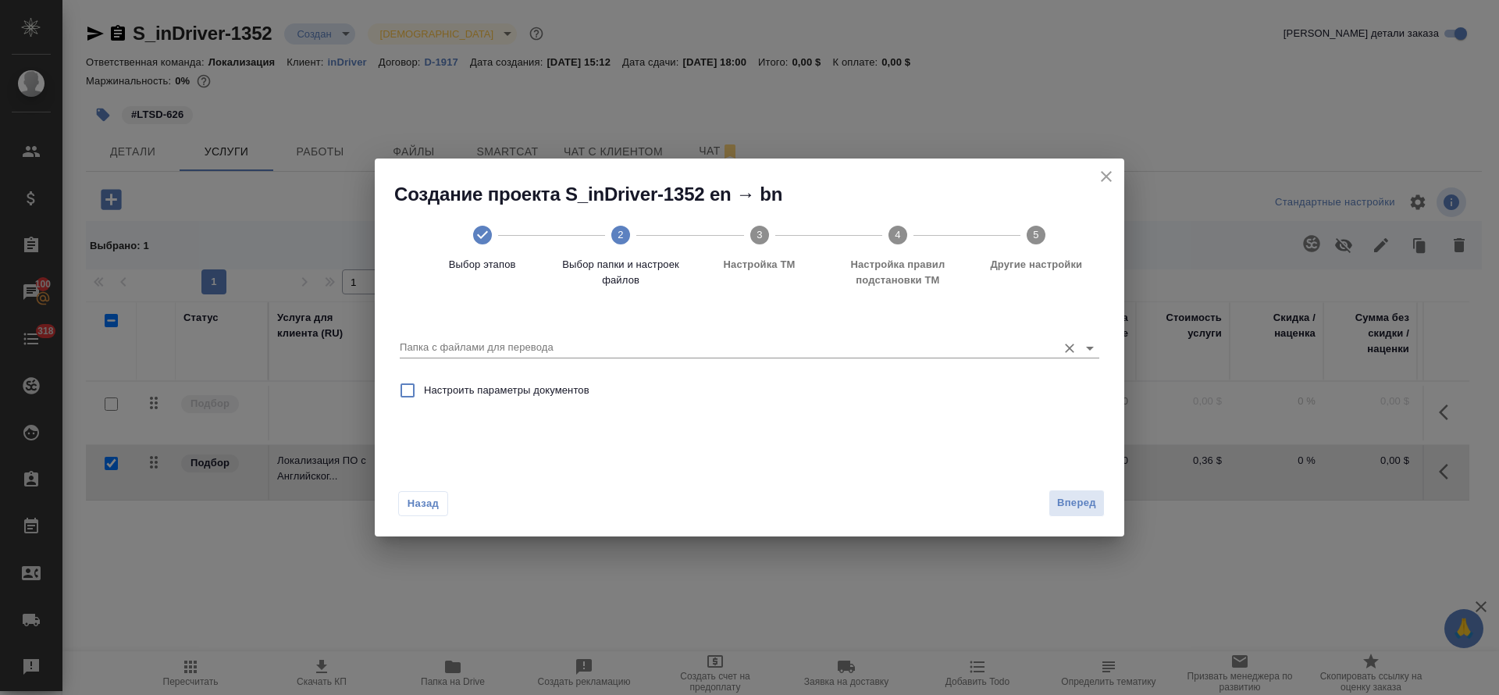
click at [557, 348] on input "Папка с файлами для перевода" at bounding box center [725, 347] width 650 height 19
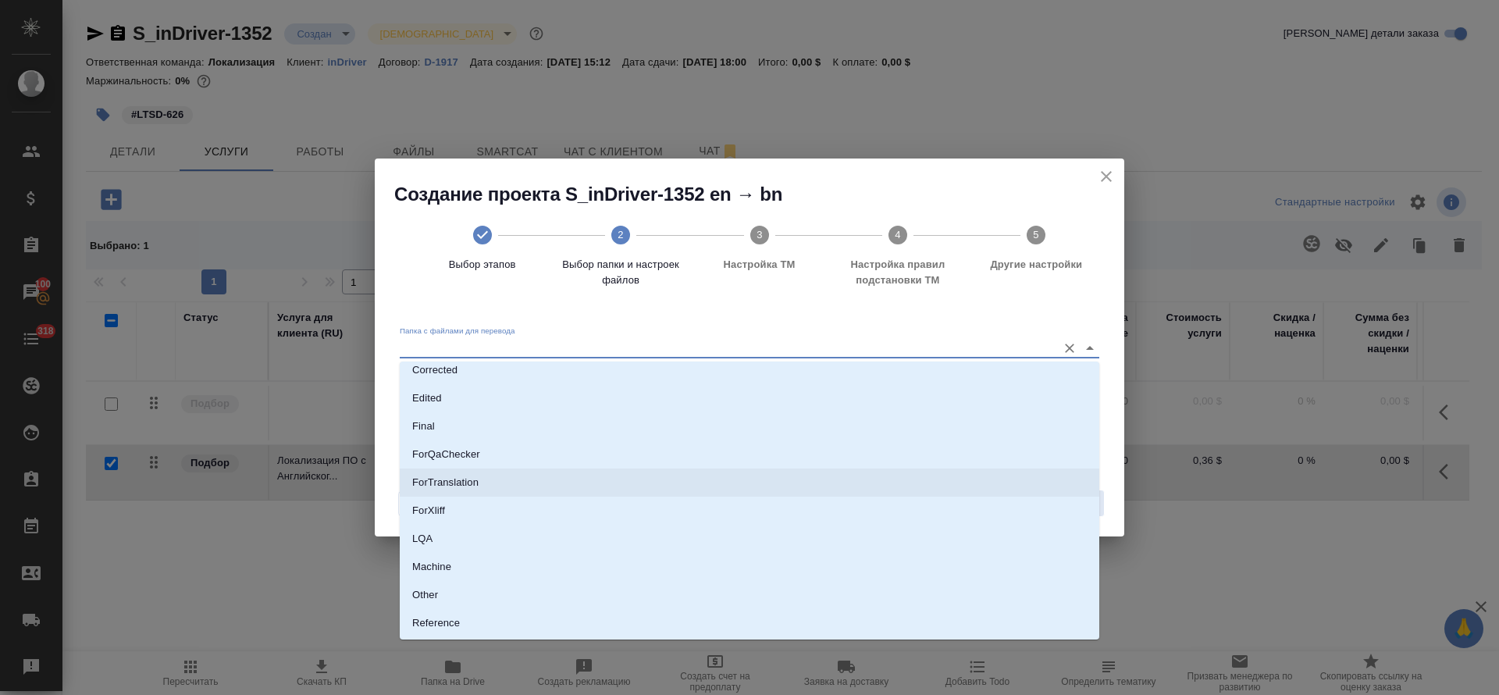
scroll to position [176, 0]
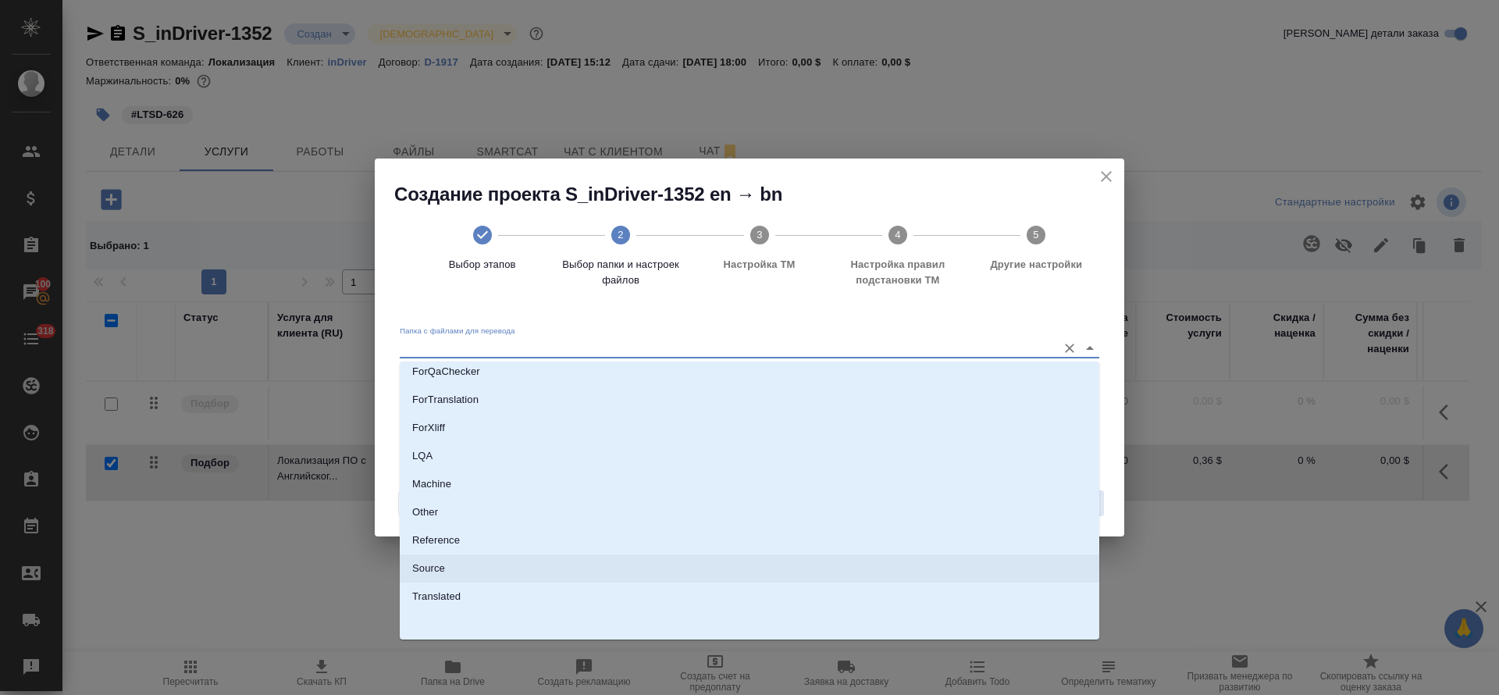
click at [524, 559] on li "Source" at bounding box center [750, 568] width 700 height 28
type input "Source"
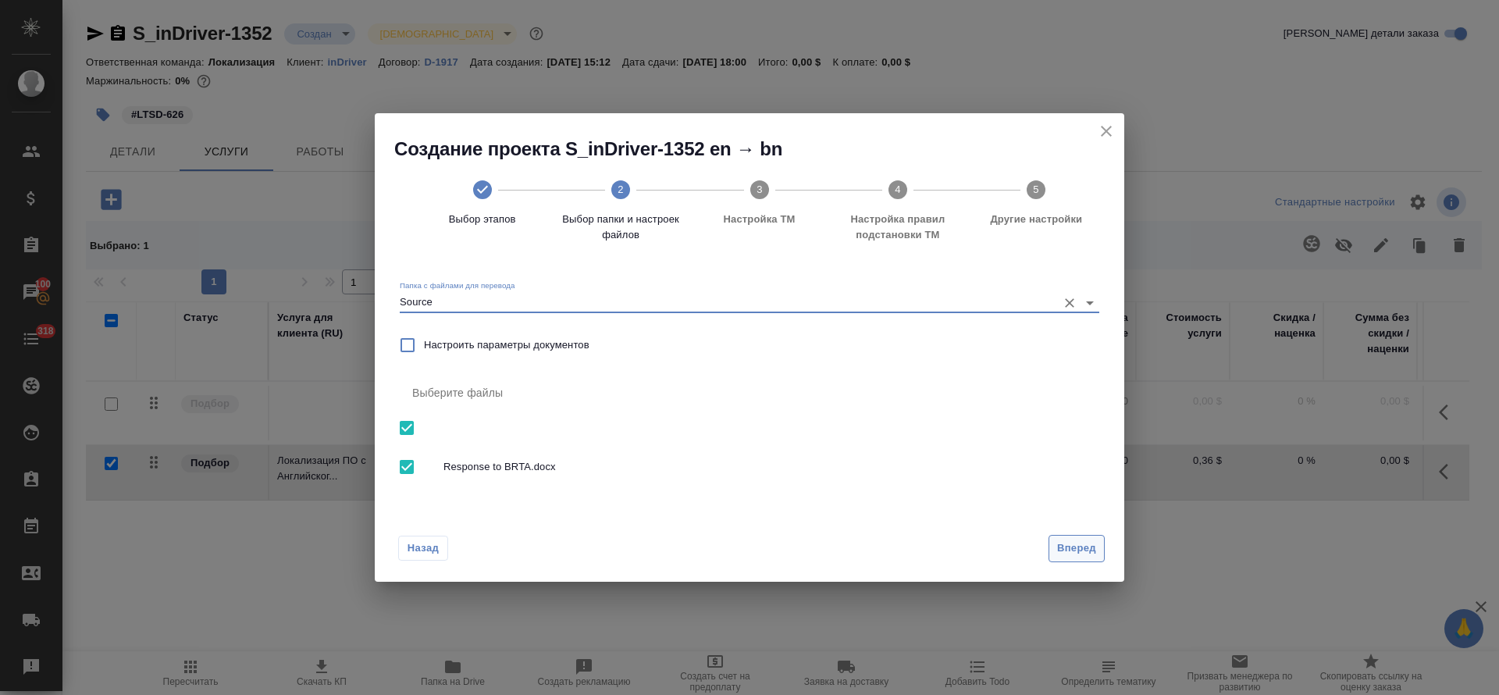
click at [1093, 543] on span "Вперед" at bounding box center [1076, 549] width 39 height 18
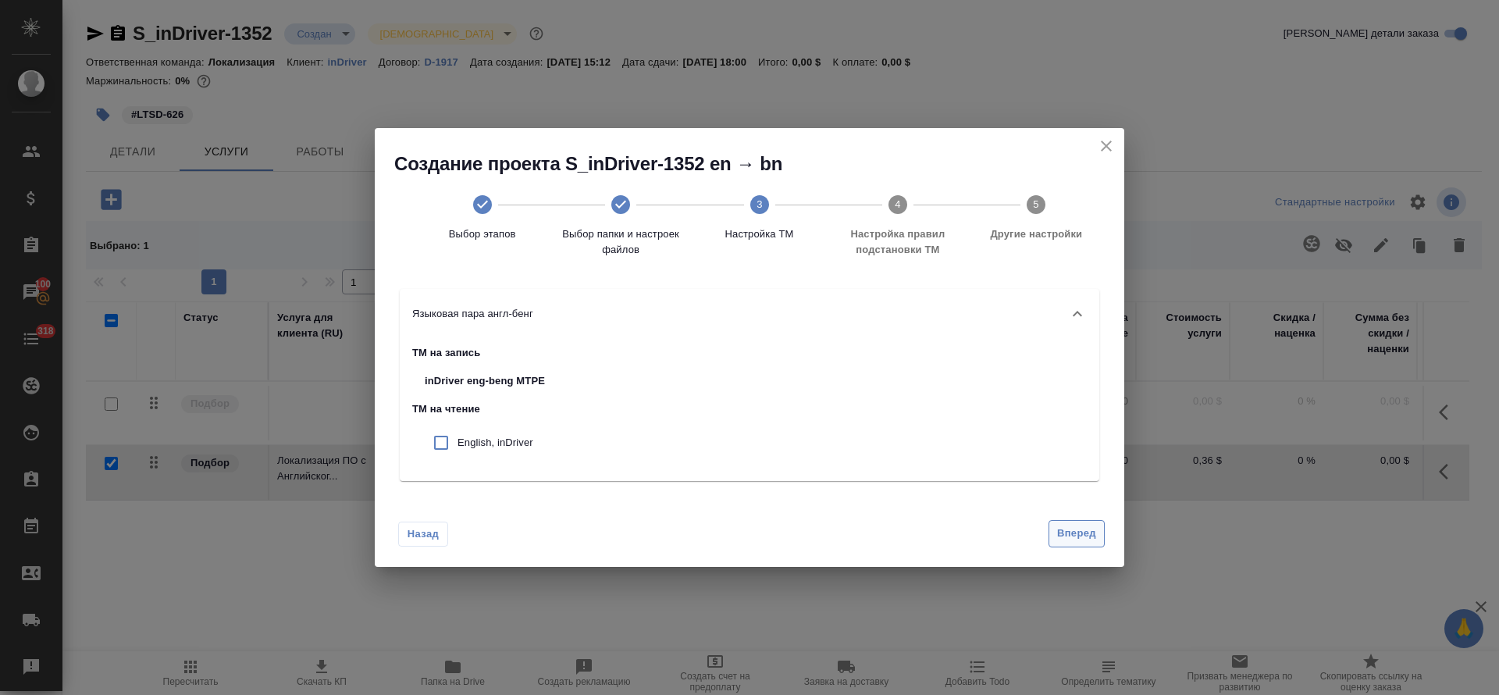
click at [1060, 533] on span "Вперед" at bounding box center [1076, 534] width 39 height 18
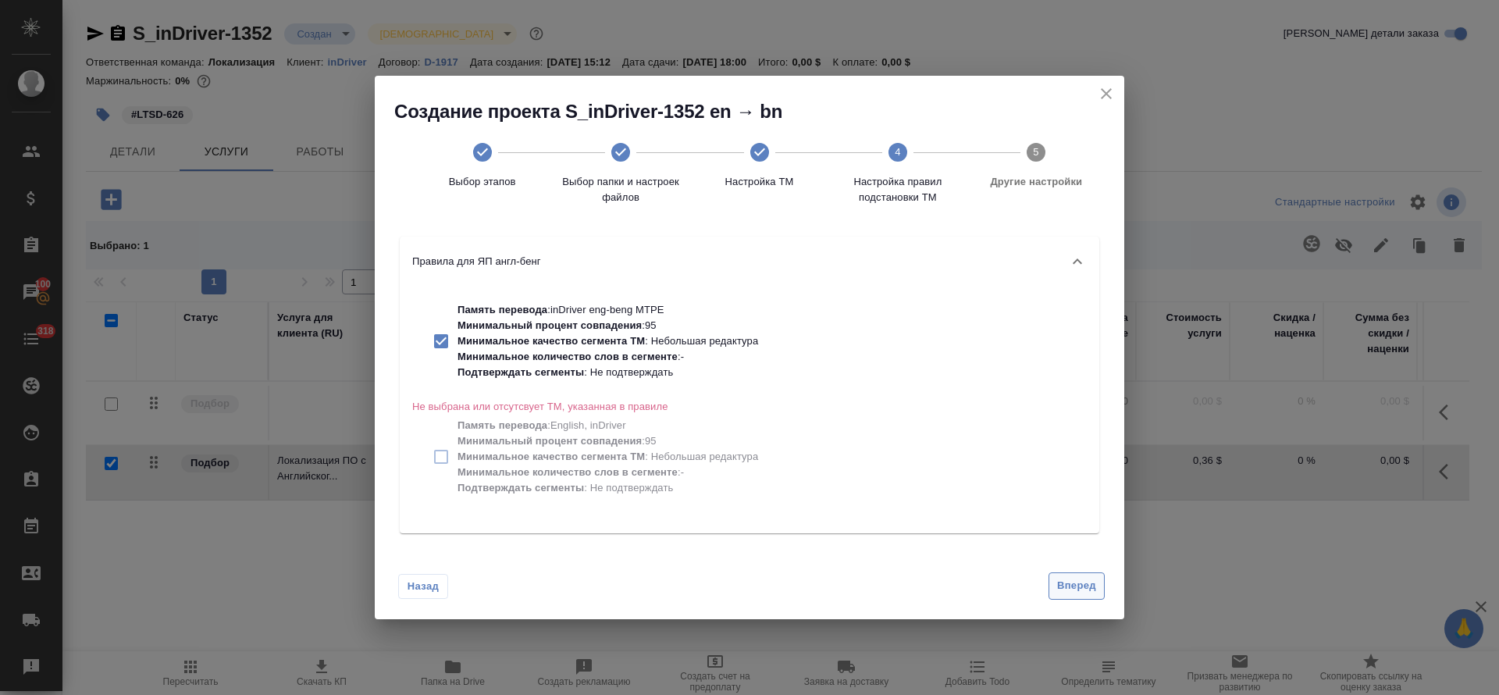
click at [1074, 589] on span "Вперед" at bounding box center [1076, 586] width 39 height 18
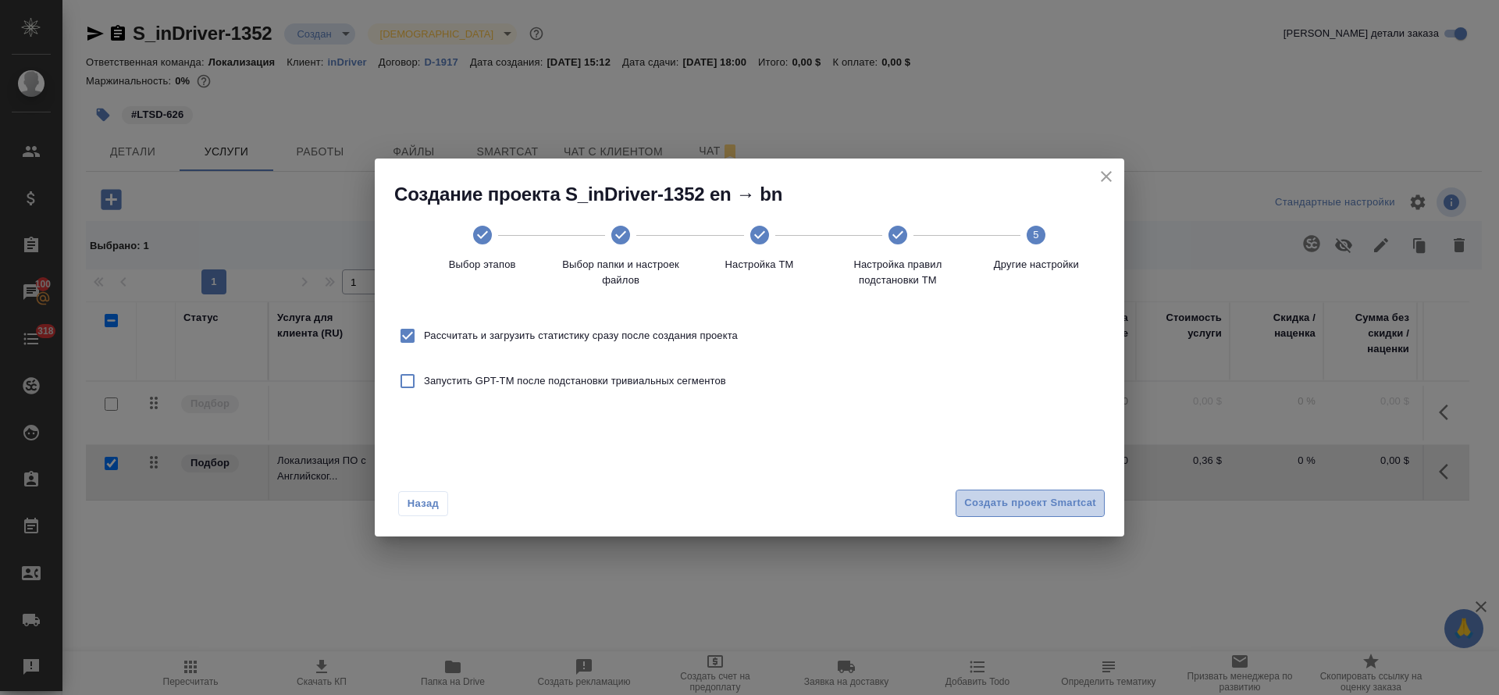
click at [1043, 496] on span "Создать проект Smartcat" at bounding box center [1030, 503] width 132 height 18
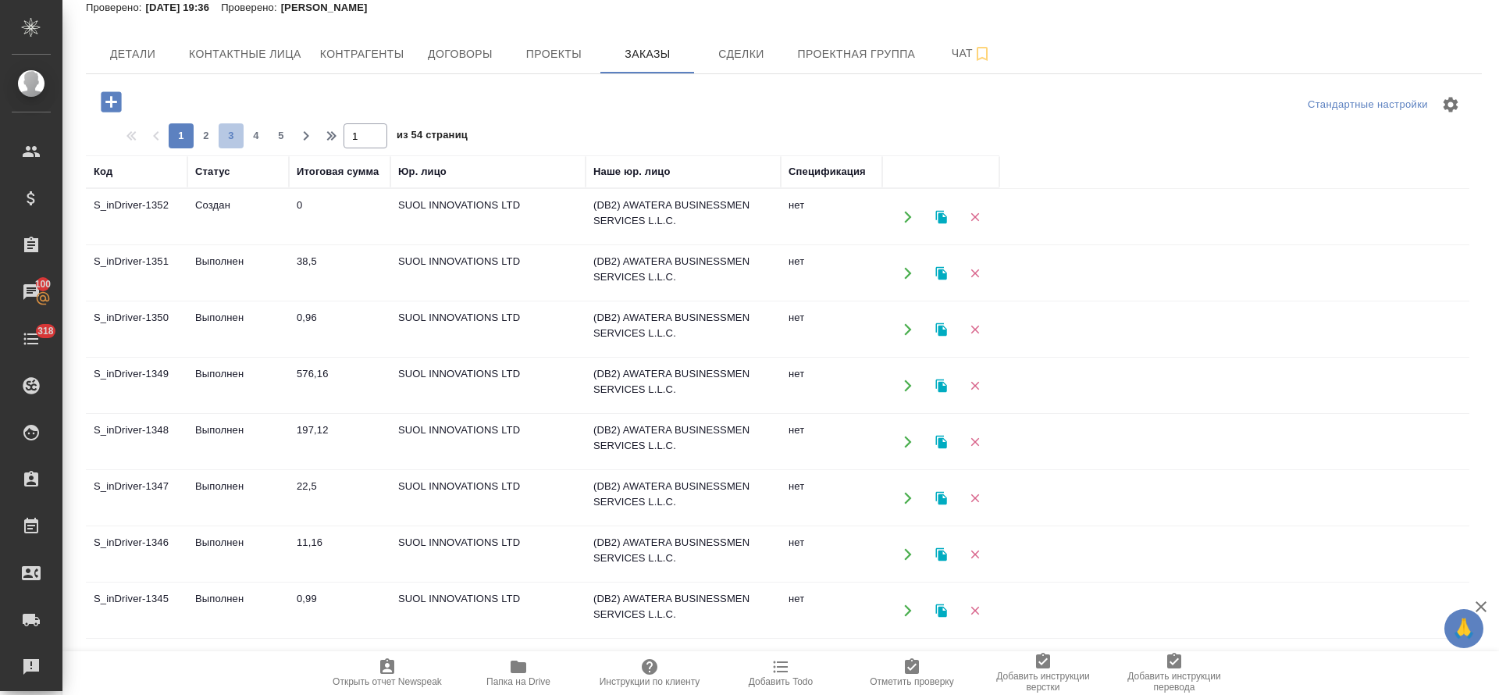
click at [221, 145] on button "3" at bounding box center [231, 135] width 25 height 25
type input "3"
click at [162, 430] on td "S_inDriver-1298" at bounding box center [137, 442] width 102 height 55
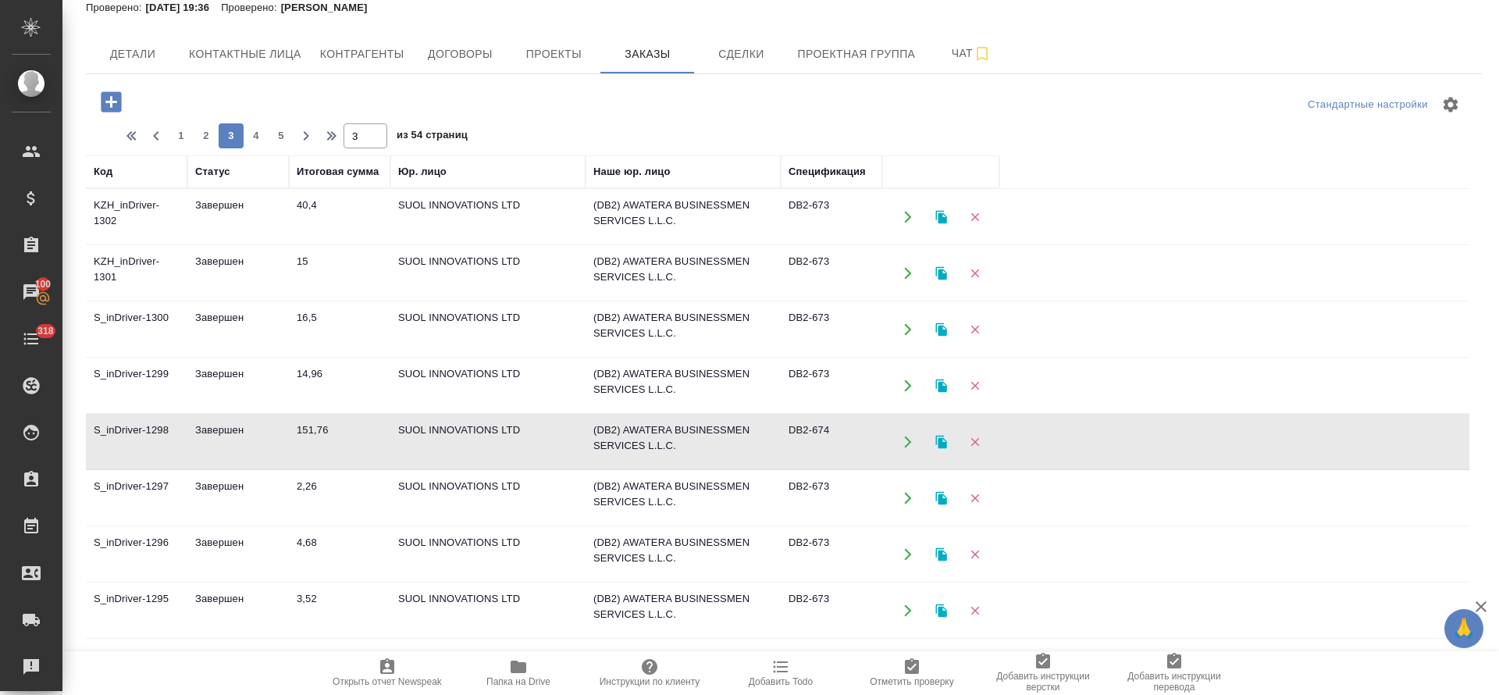
click at [162, 430] on td "S_inDriver-1298" at bounding box center [137, 442] width 102 height 55
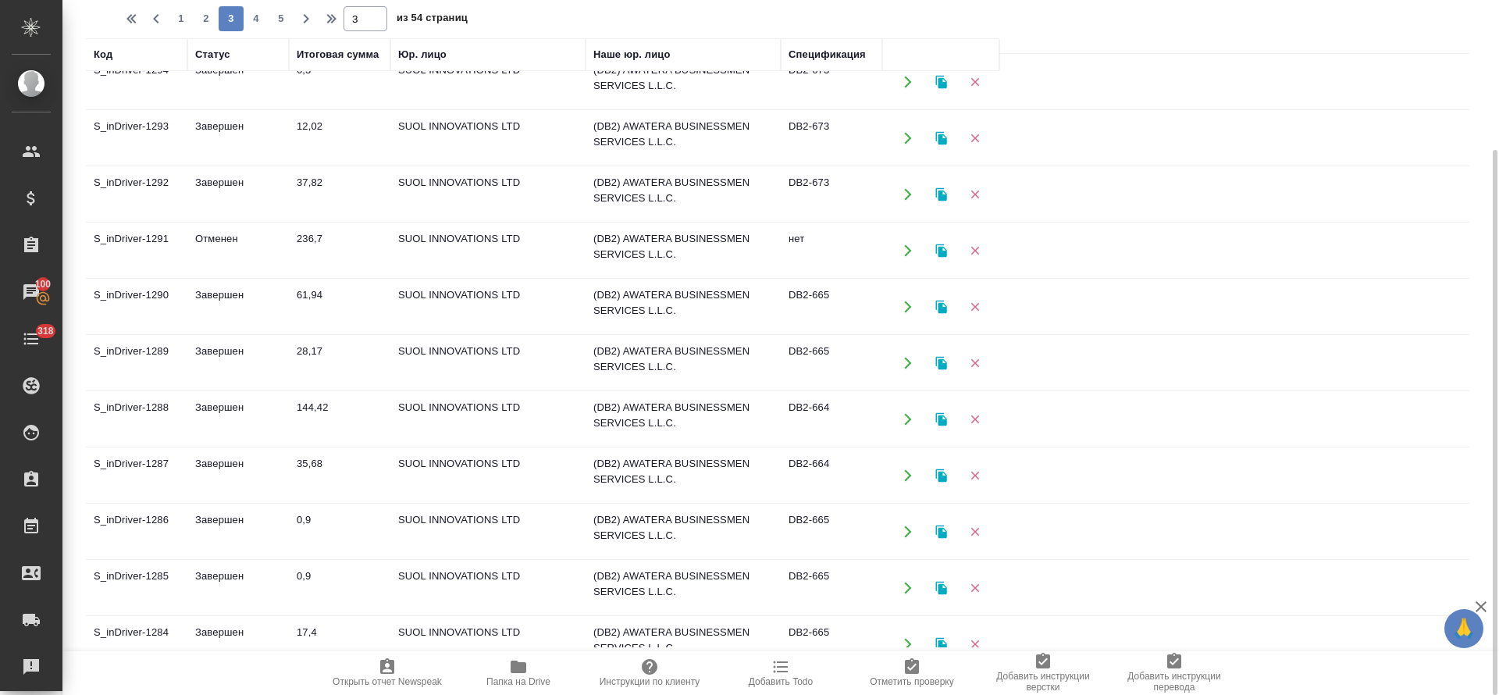
scroll to position [468, 0]
click at [213, 405] on td "Завершен" at bounding box center [238, 418] width 102 height 55
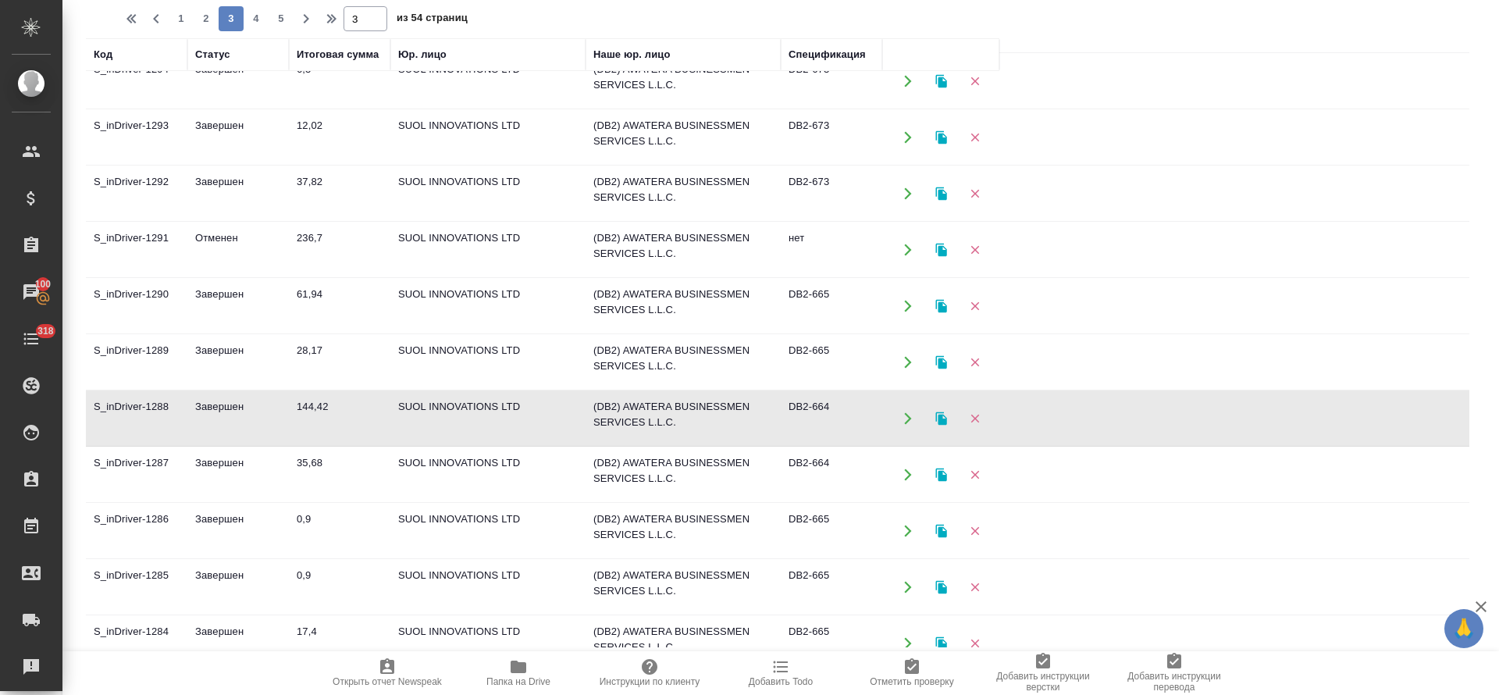
click at [213, 405] on td "Завершен" at bounding box center [238, 418] width 102 height 55
click at [162, 402] on td "S_inDriver-1288" at bounding box center [137, 418] width 102 height 55
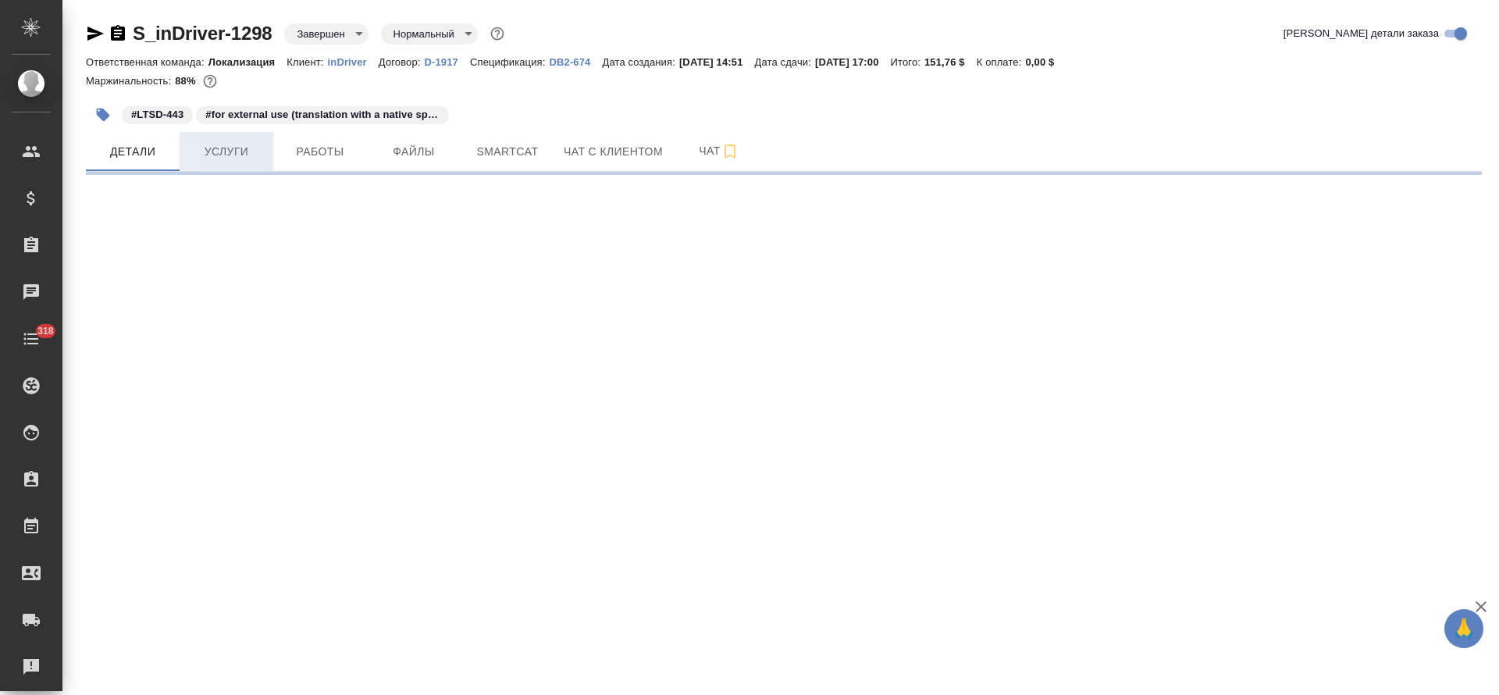
select select "RU"
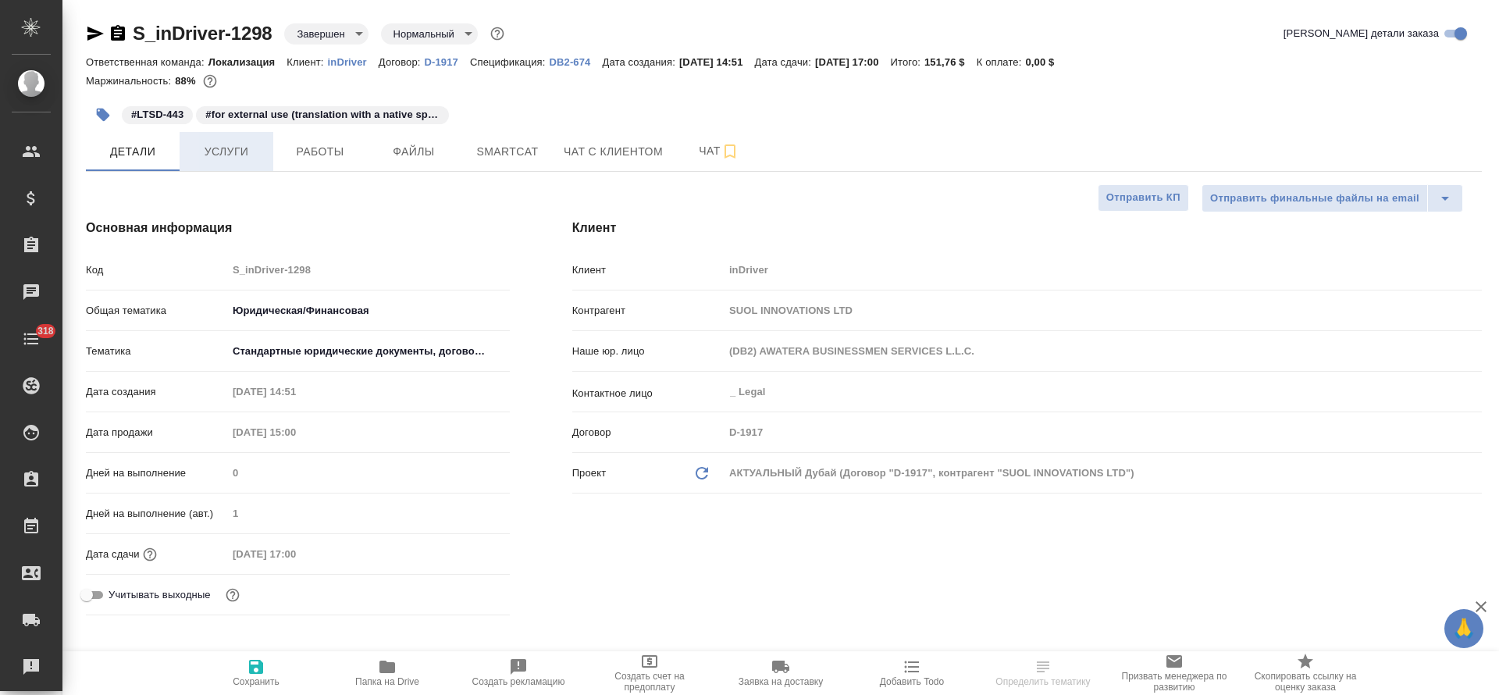
type textarea "x"
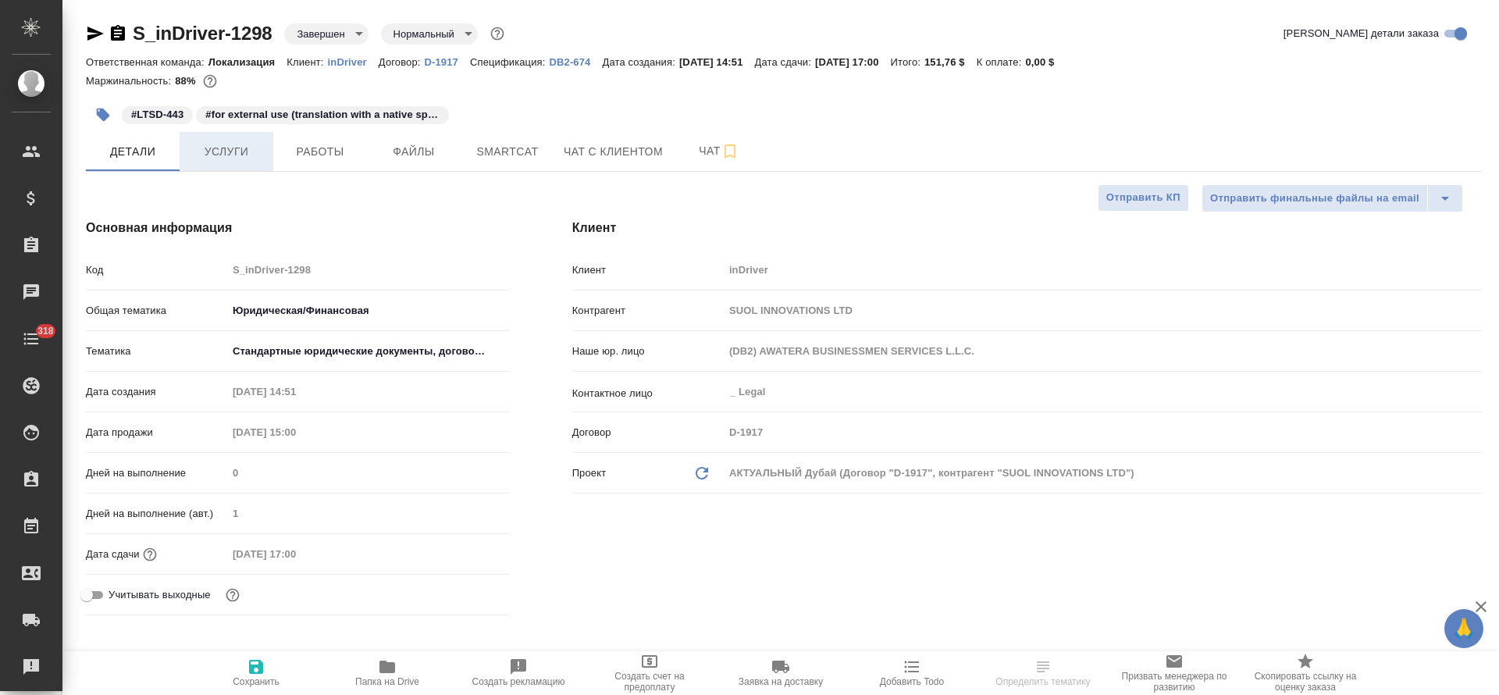
type textarea "x"
click at [230, 157] on span "Услуги" at bounding box center [226, 152] width 75 height 20
type textarea "x"
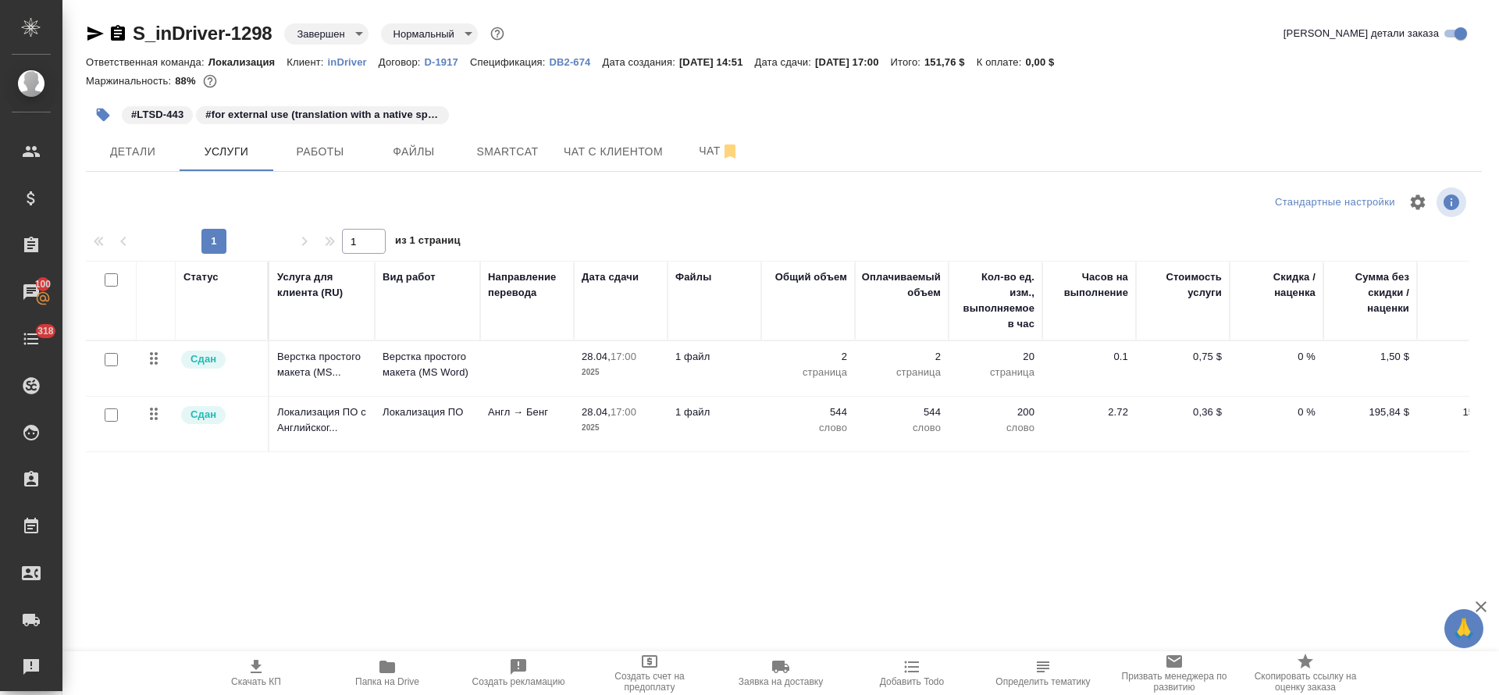
click at [465, 433] on td "Локализация ПО" at bounding box center [427, 424] width 105 height 55
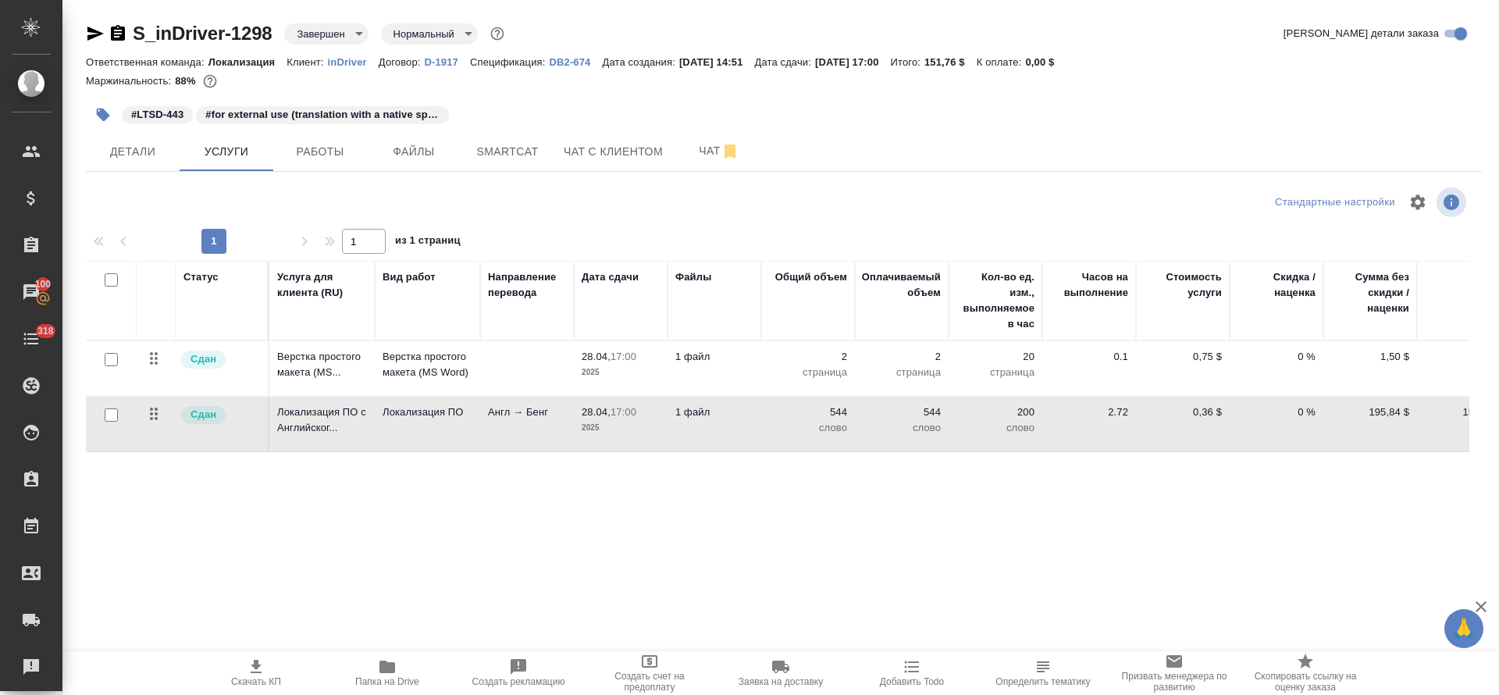
click at [465, 433] on td "Локализация ПО" at bounding box center [427, 424] width 105 height 55
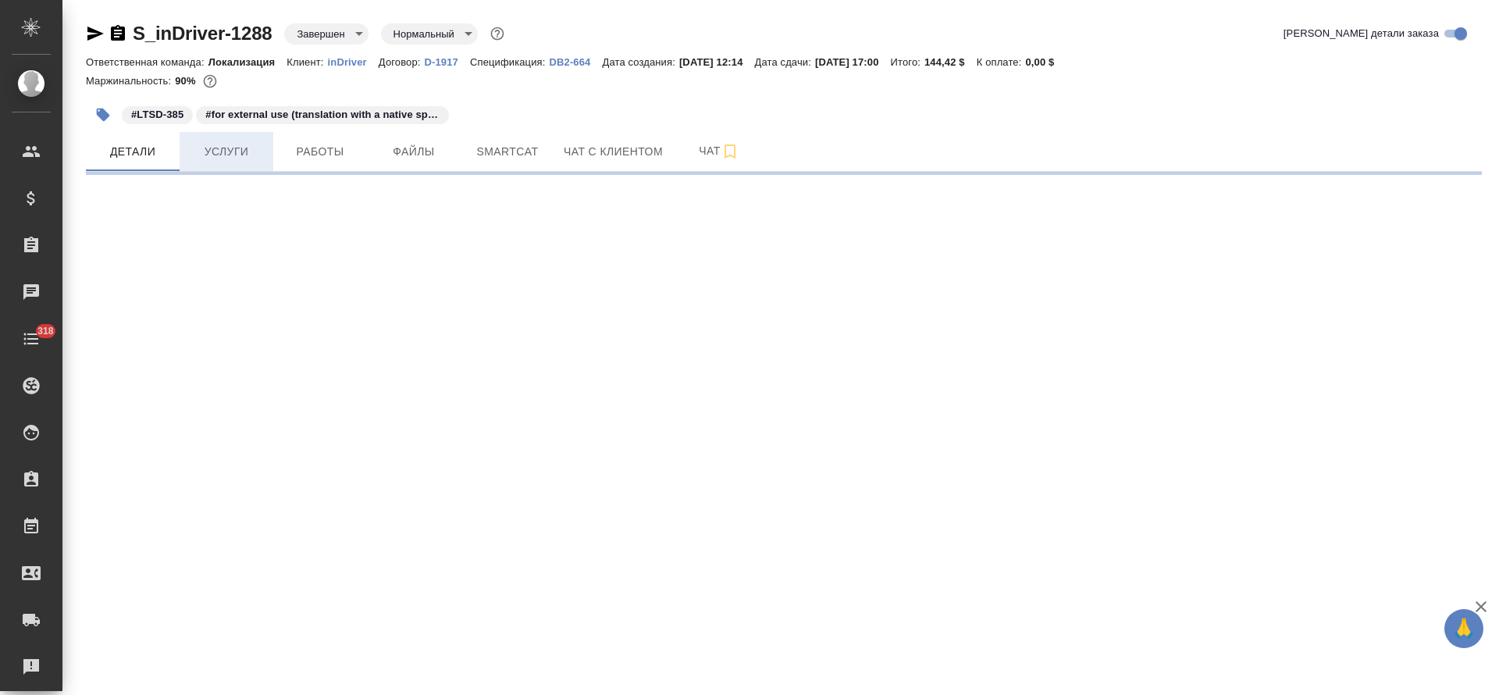
select select "RU"
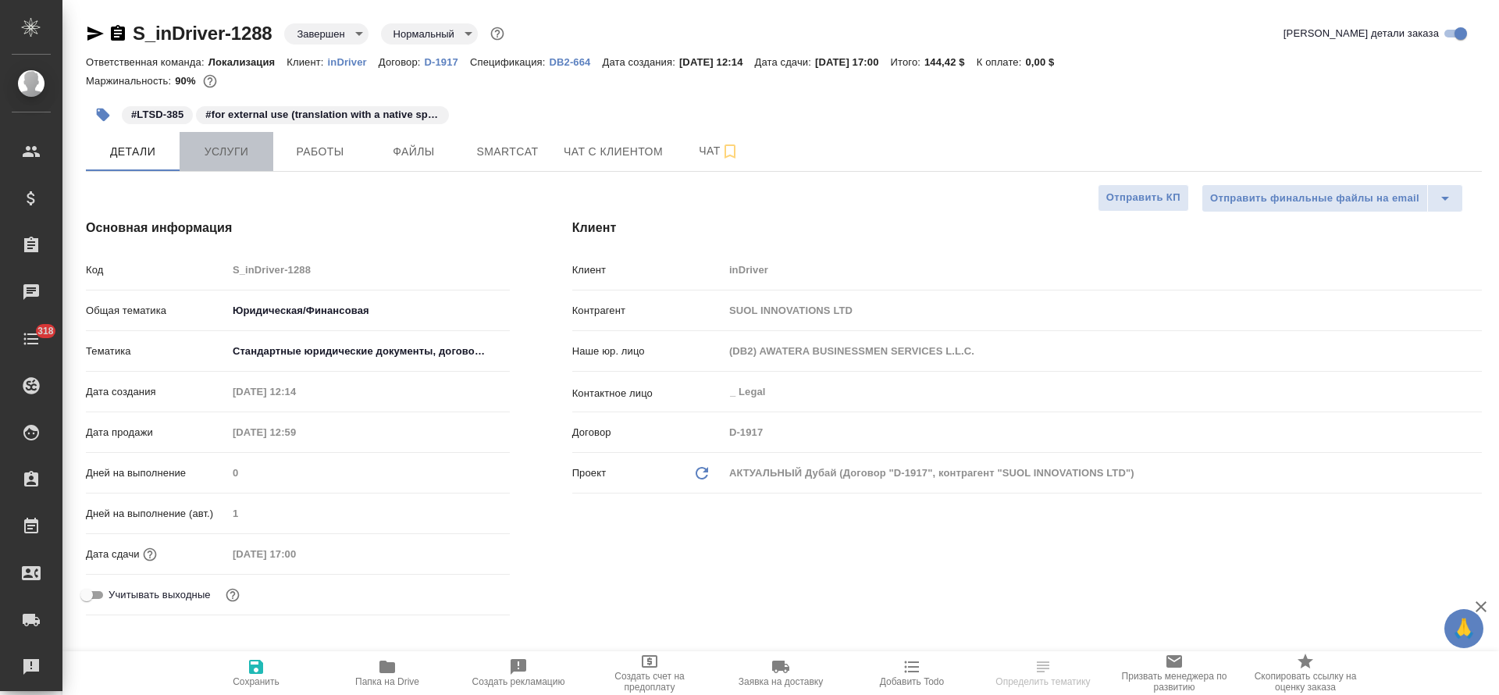
click at [201, 148] on span "Услуги" at bounding box center [226, 152] width 75 height 20
type textarea "x"
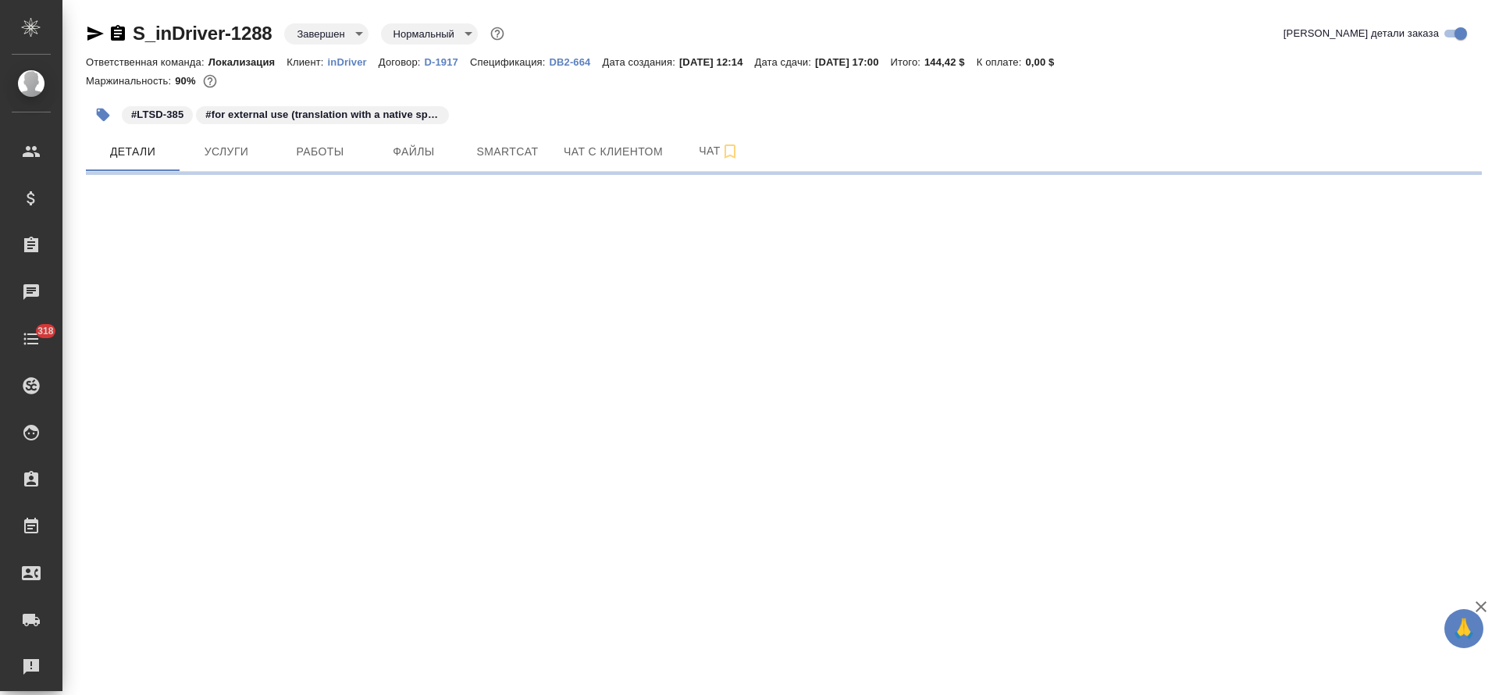
select select "RU"
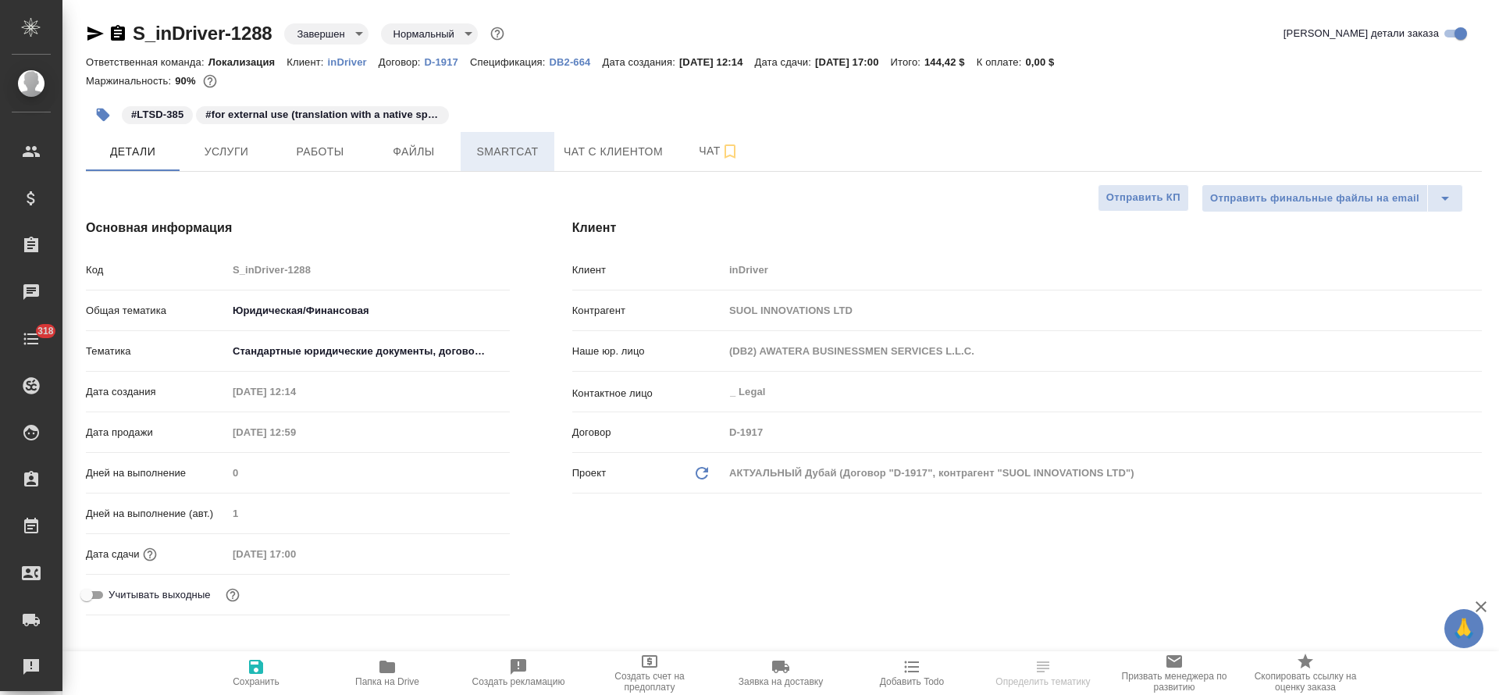
type textarea "x"
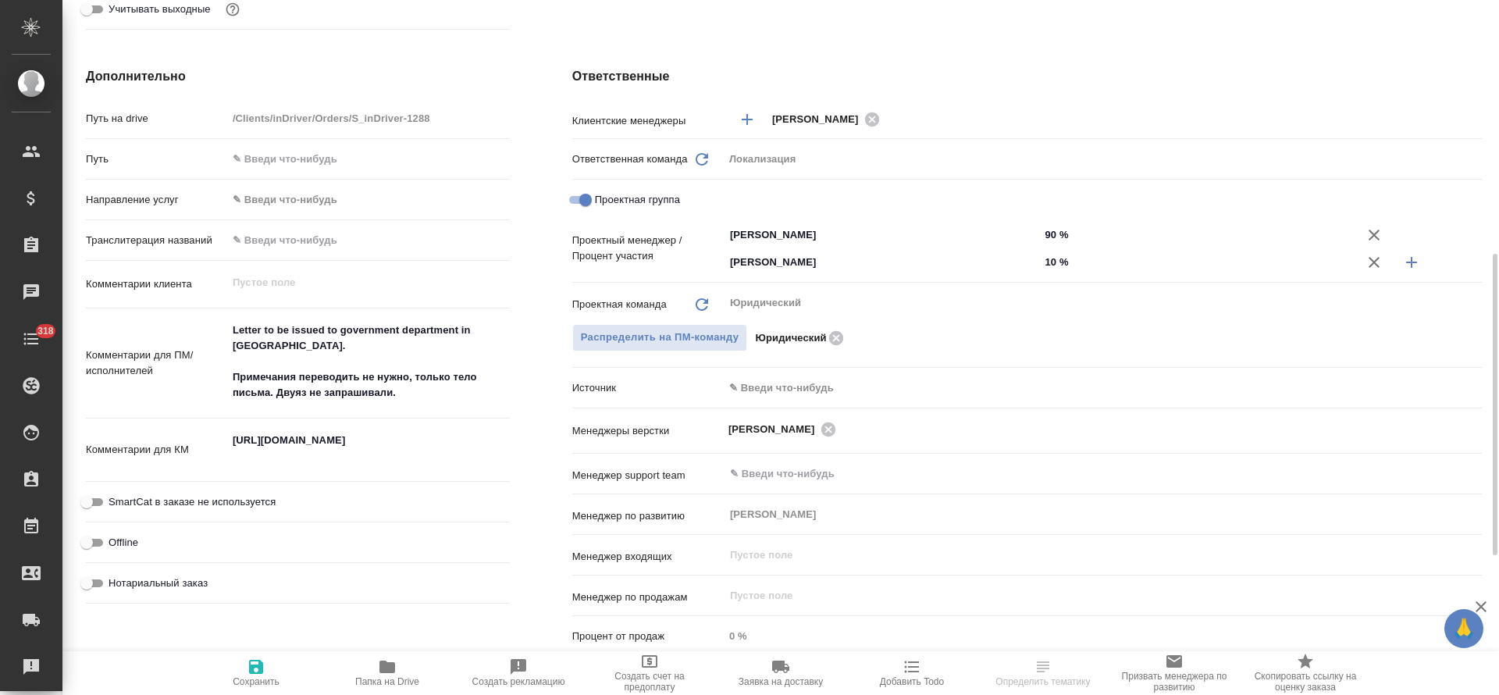
scroll to position [703, 0]
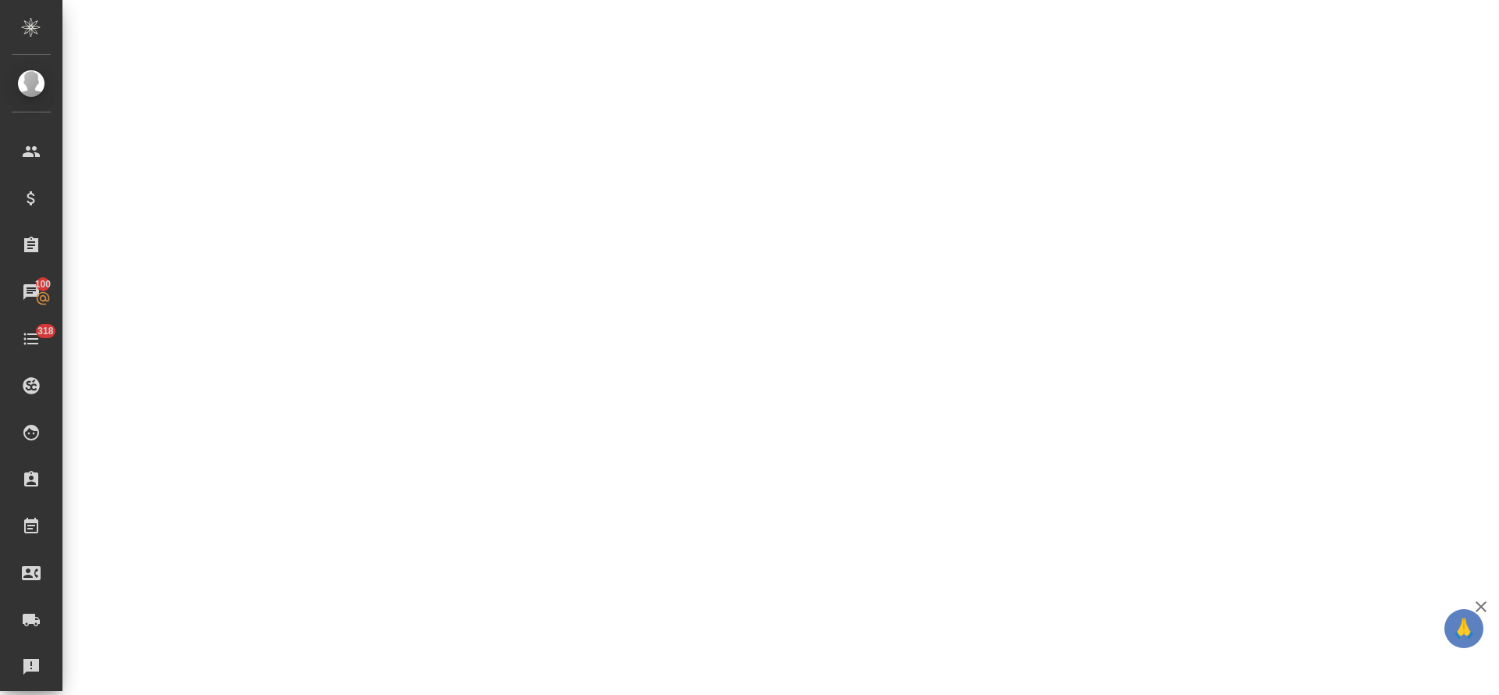
select select "RU"
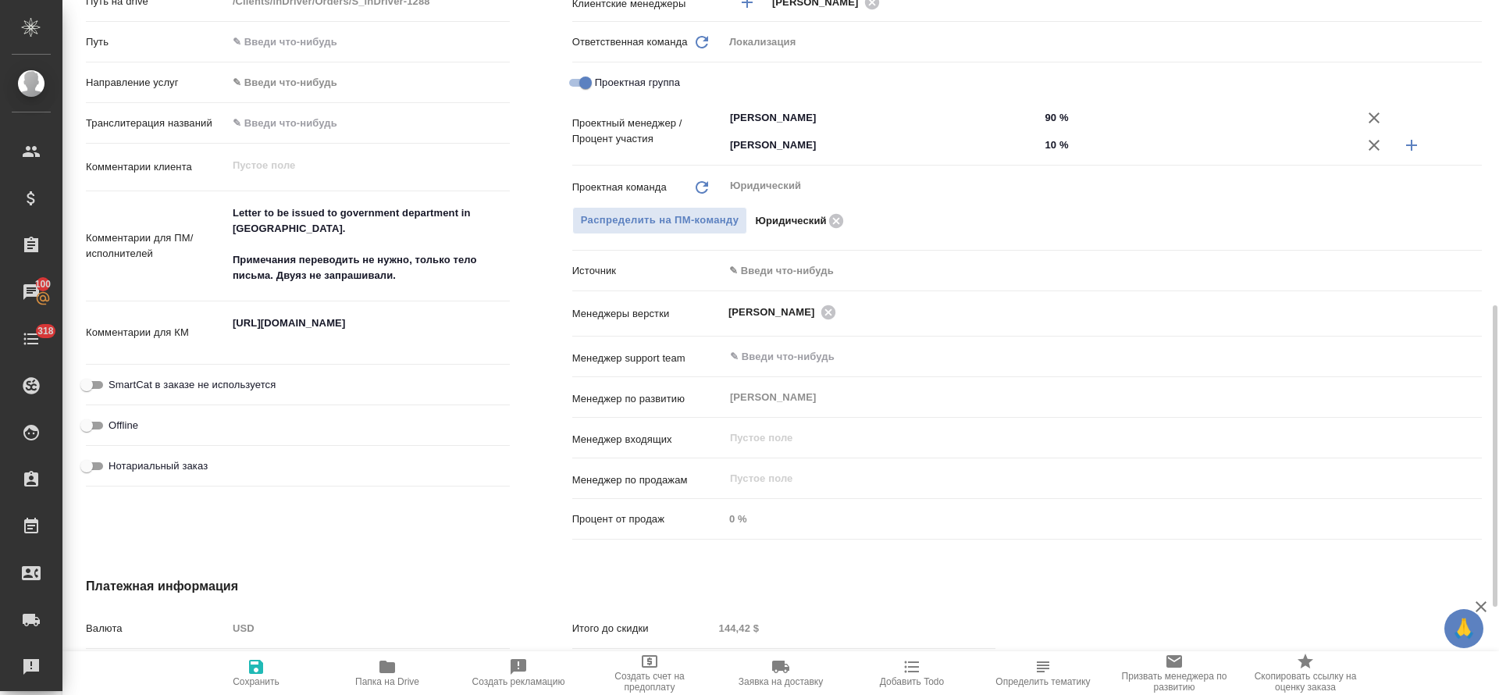
type textarea "x"
click at [314, 333] on textarea "[URL][DOMAIN_NAME]" at bounding box center [368, 332] width 281 height 42
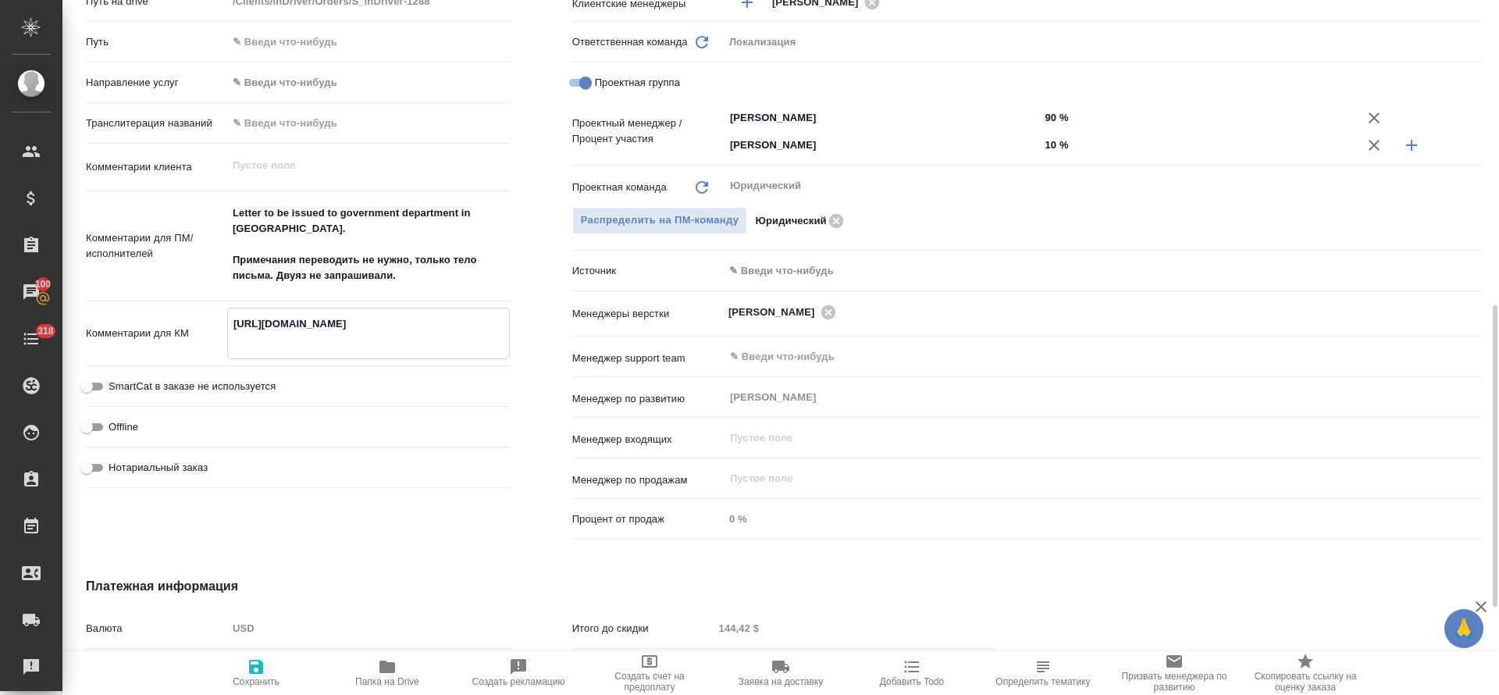
click at [314, 333] on textarea "[URL][DOMAIN_NAME]" at bounding box center [368, 332] width 281 height 42
type textarea "x"
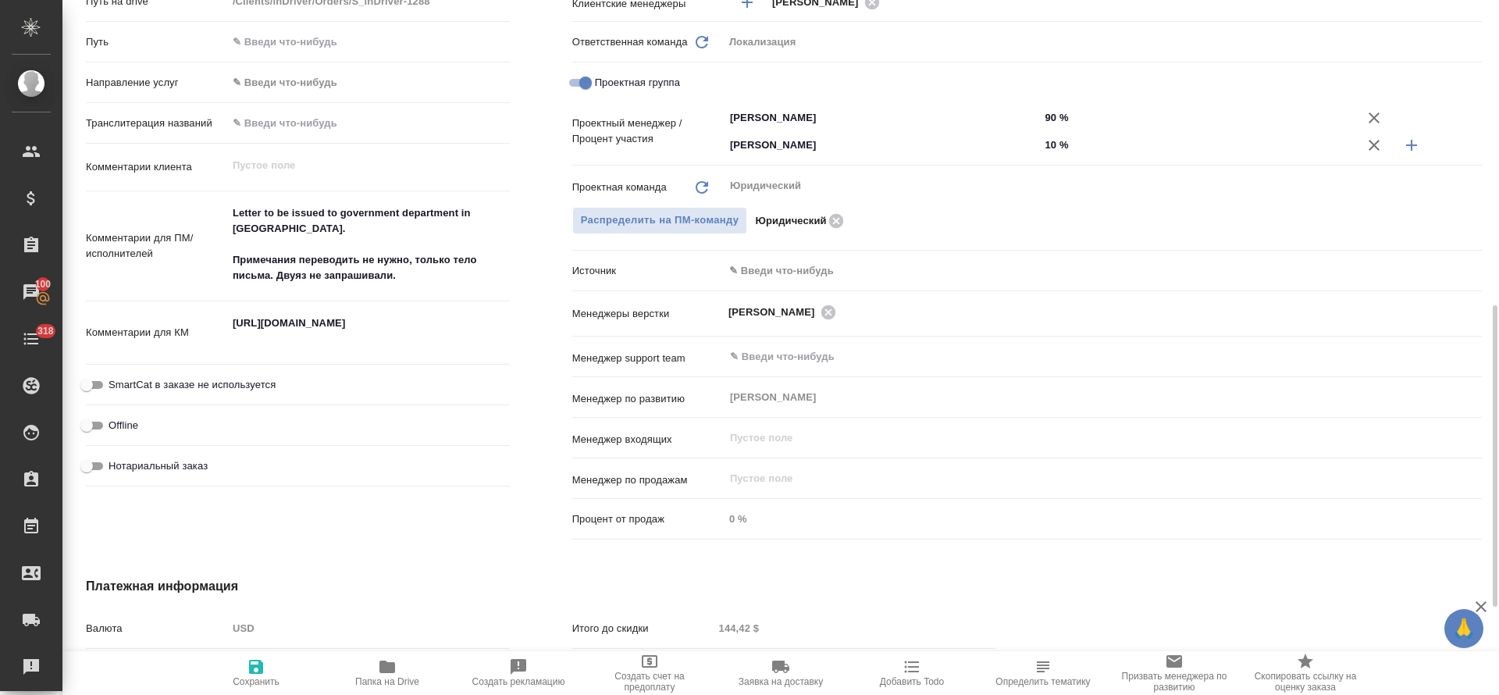
type textarea "x"
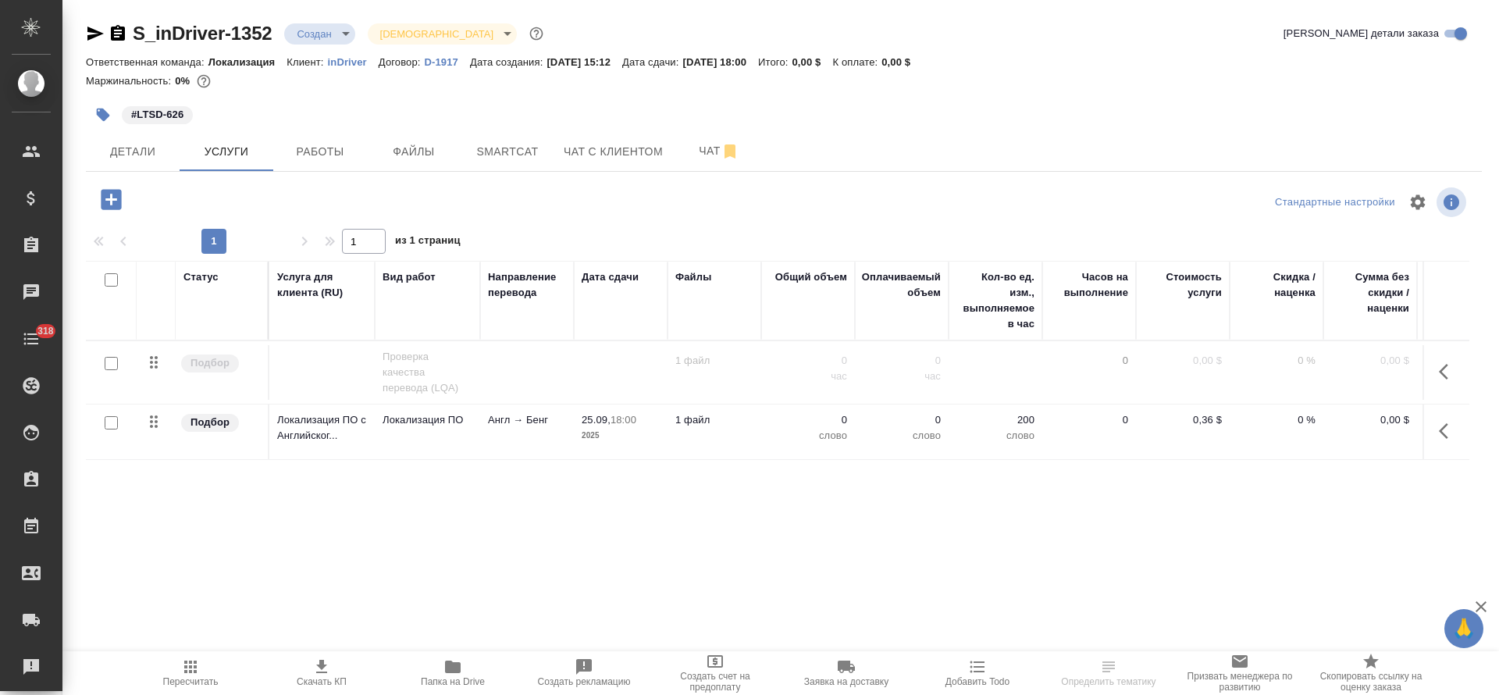
click at [196, 663] on icon "button" at bounding box center [190, 666] width 19 height 19
